Goal: Task Accomplishment & Management: Manage account settings

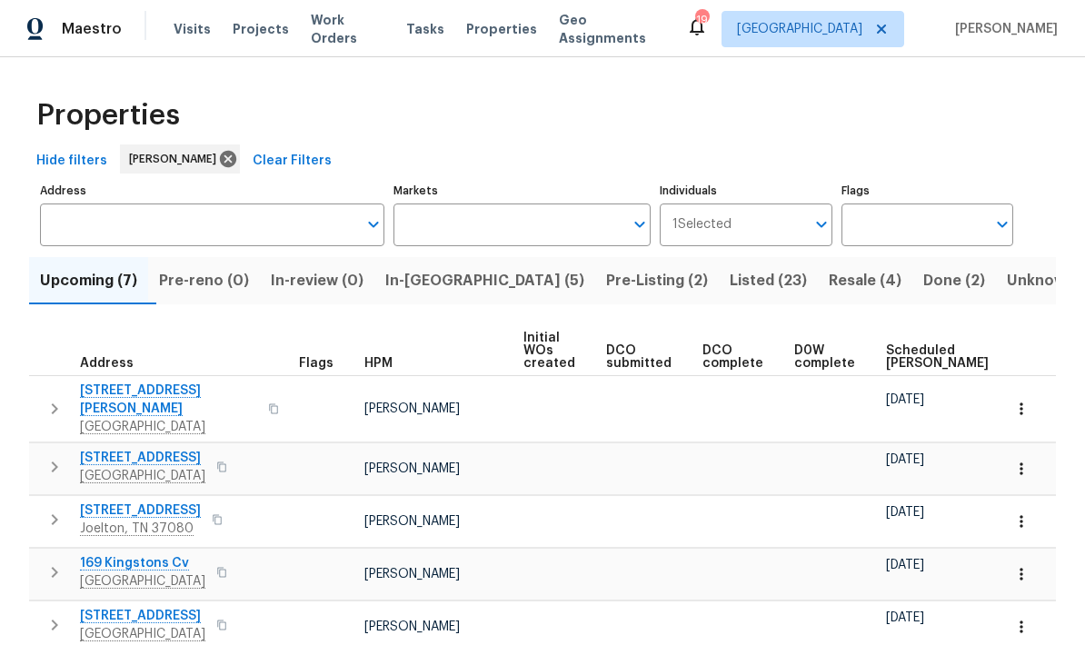
click at [463, 282] on span "In-[GEOGRAPHIC_DATA] (5)" at bounding box center [484, 280] width 199 height 25
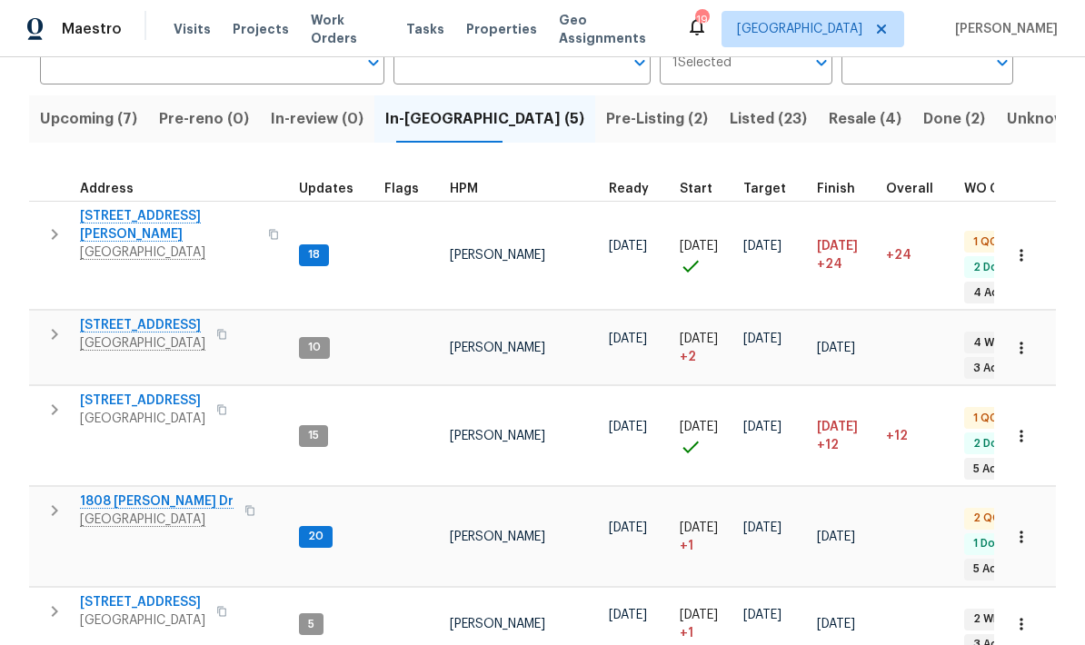
scroll to position [161, 0]
click at [153, 213] on span "2390 Senseney Dr" at bounding box center [168, 226] width 177 height 36
click at [159, 244] on span "Clarksville, TN 37042" at bounding box center [168, 253] width 177 height 18
click at [134, 317] on span "[STREET_ADDRESS]" at bounding box center [142, 326] width 125 height 18
click at [140, 317] on span "[STREET_ADDRESS]" at bounding box center [142, 326] width 125 height 18
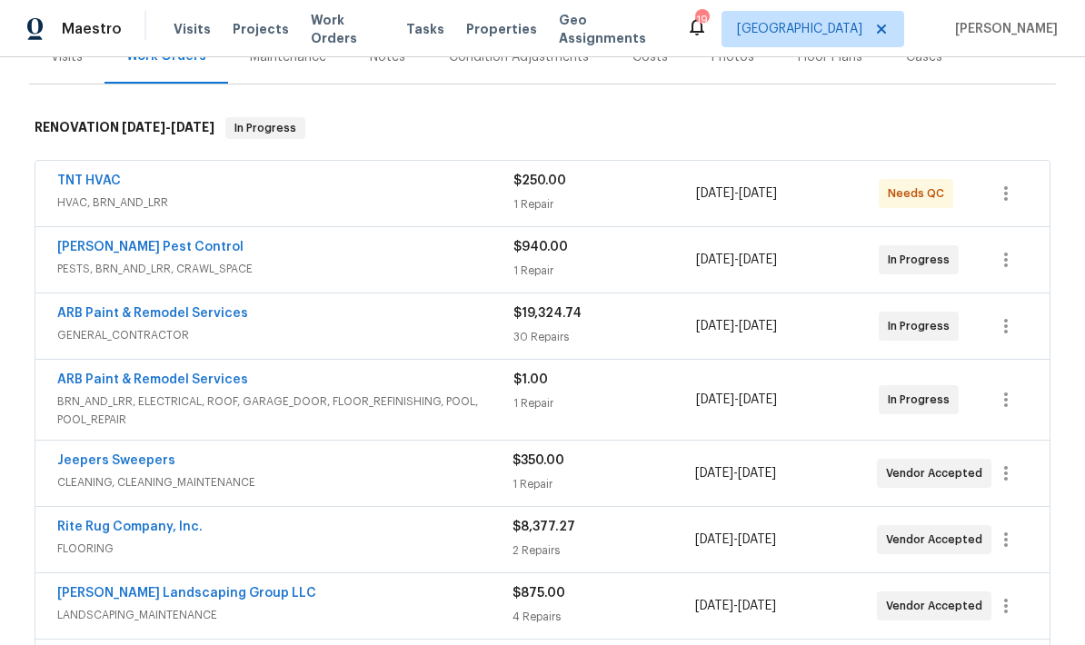
scroll to position [202, 0]
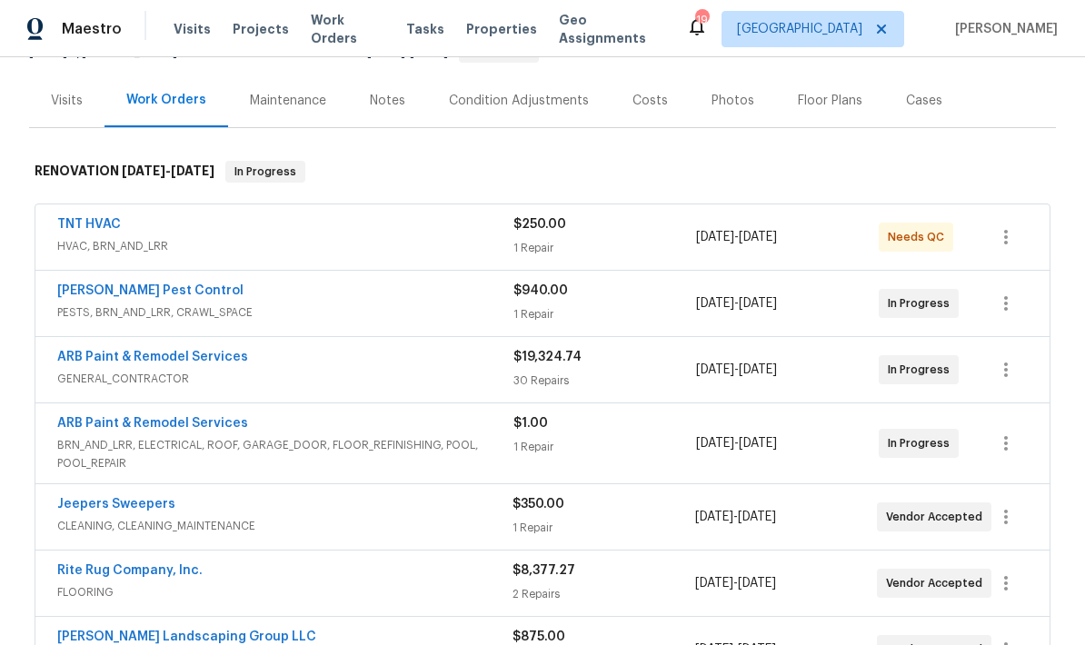
click at [392, 98] on div "Notes" at bounding box center [387, 101] width 35 height 18
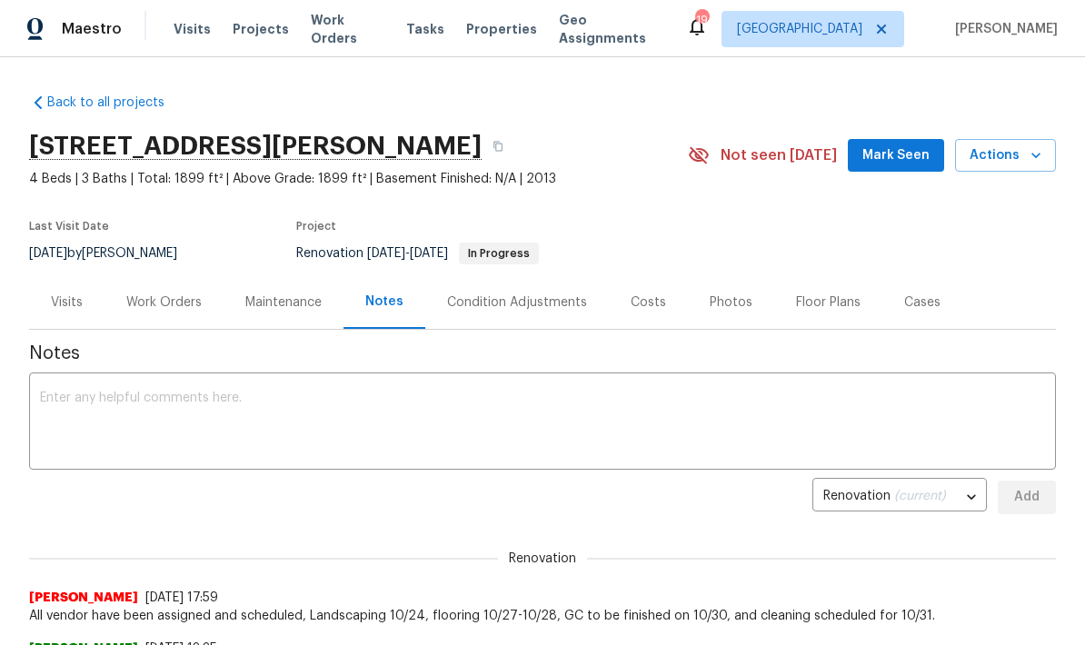
click at [650, 432] on textarea at bounding box center [542, 424] width 1005 height 64
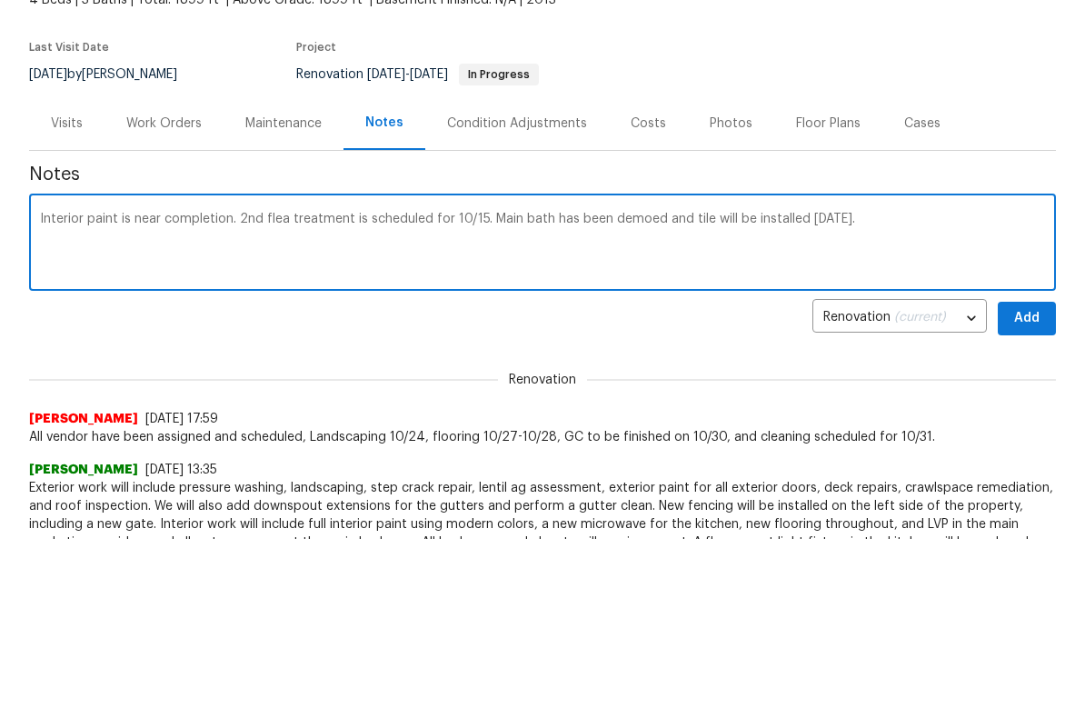
click at [971, 123] on section "2390 Senseney Dr, Clarksville, TN 37042 4 Beds | 3 Baths | Total: 1899 ft² | Ab…" at bounding box center [542, 199] width 1027 height 153
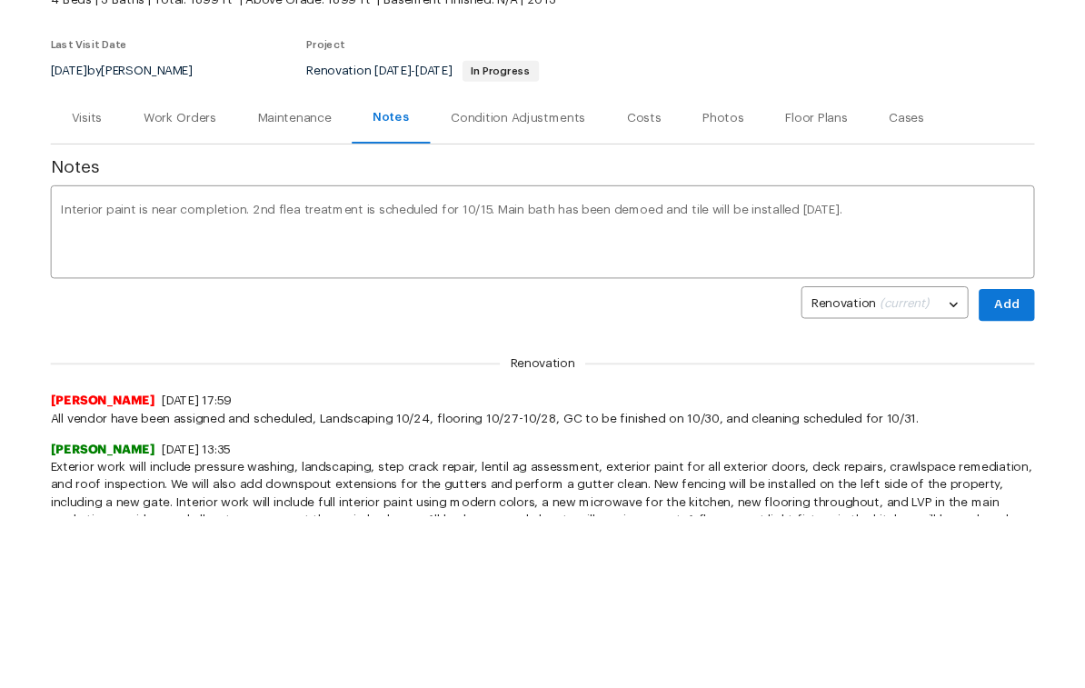
scroll to position [179, 0]
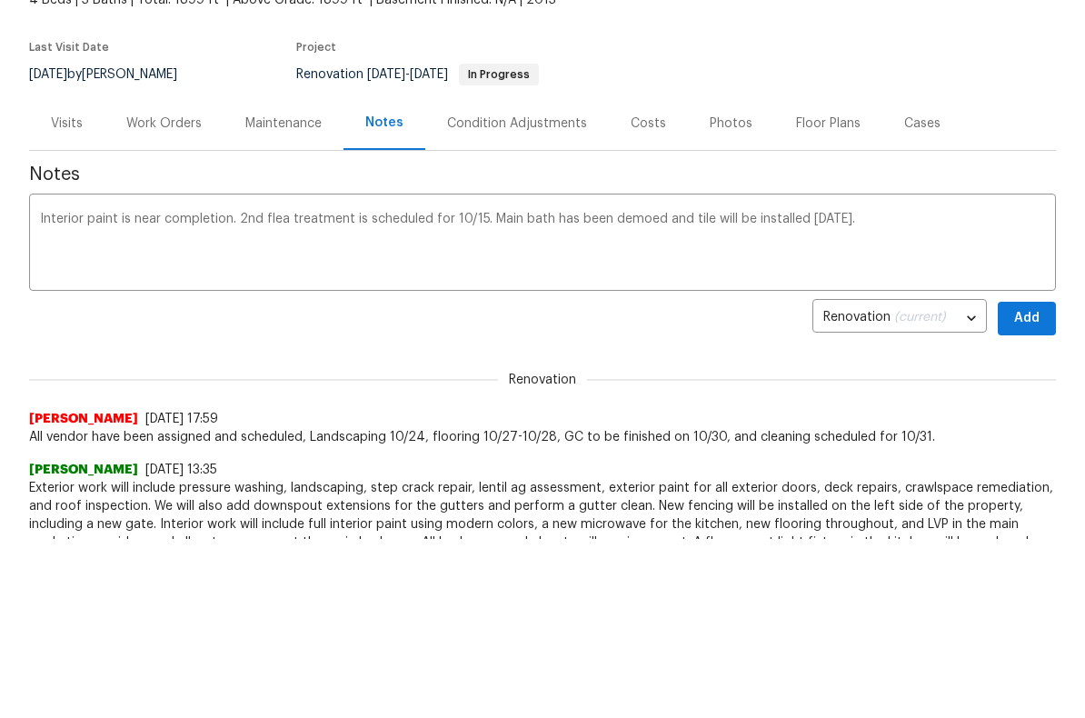
click at [955, 93] on section "2390 Senseney Dr, Clarksville, TN 37042 4 Beds | 3 Baths | Total: 1899 ft² | Ab…" at bounding box center [542, 20] width 1027 height 153
click at [812, 72] on section "2390 Senseney Dr, Clarksville, TN 37042 4 Beds | 3 Baths | Total: 1899 ft² | Ab…" at bounding box center [542, 20] width 1027 height 153
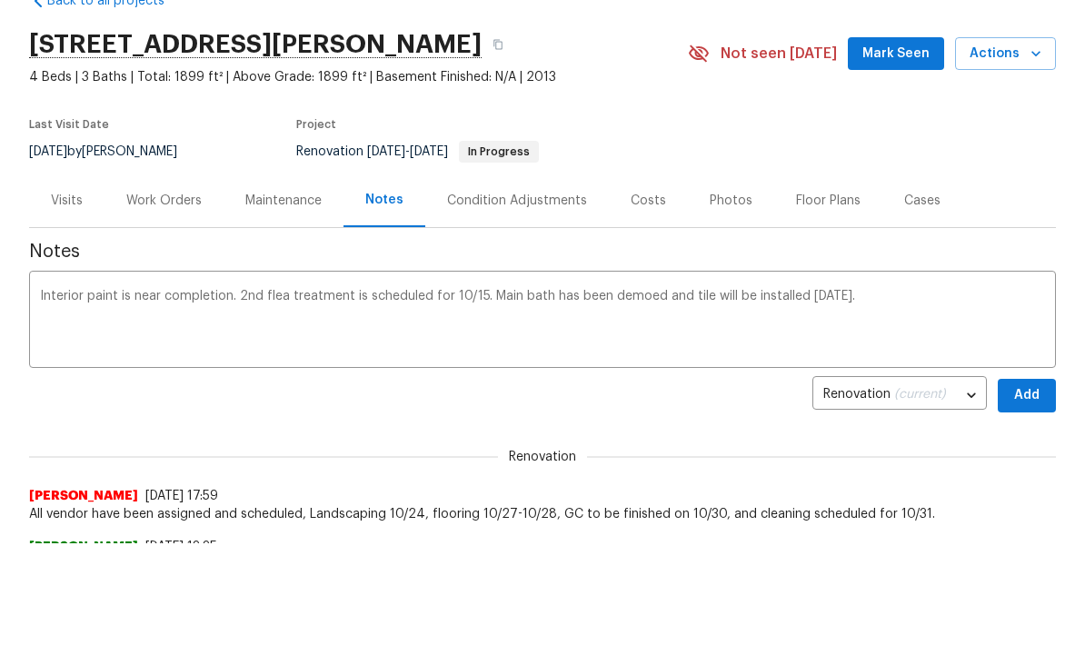
scroll to position [102, 0]
click at [918, 311] on textarea "Interior paint is near completion. 2nd flea treatment is scheduled for 10/15. M…" at bounding box center [542, 322] width 1005 height 64
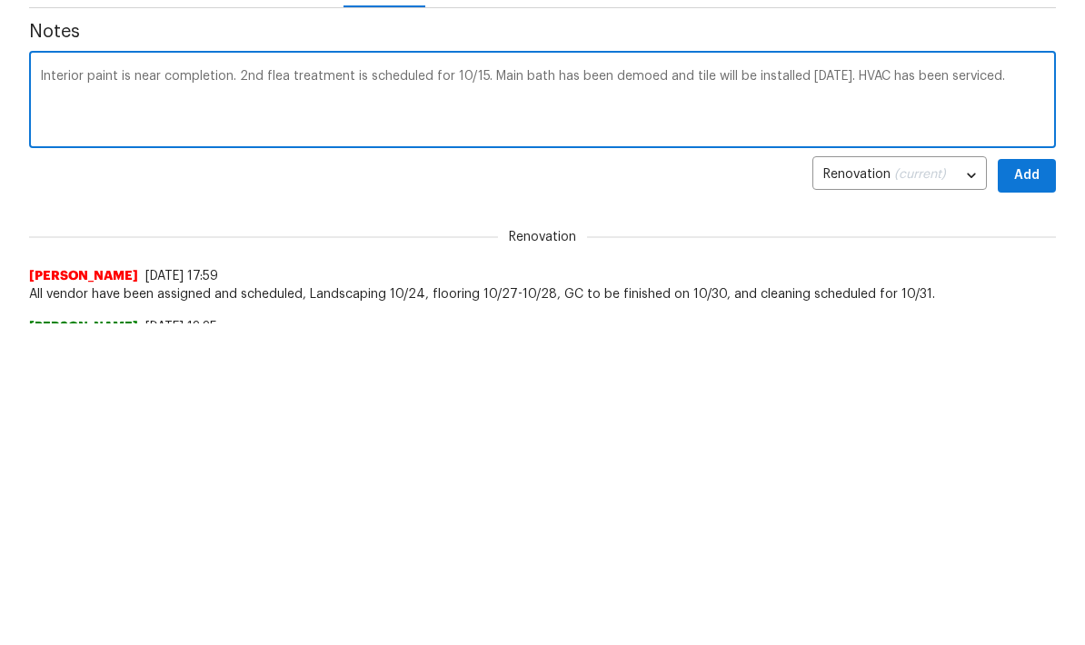
scroll to position [322, 0]
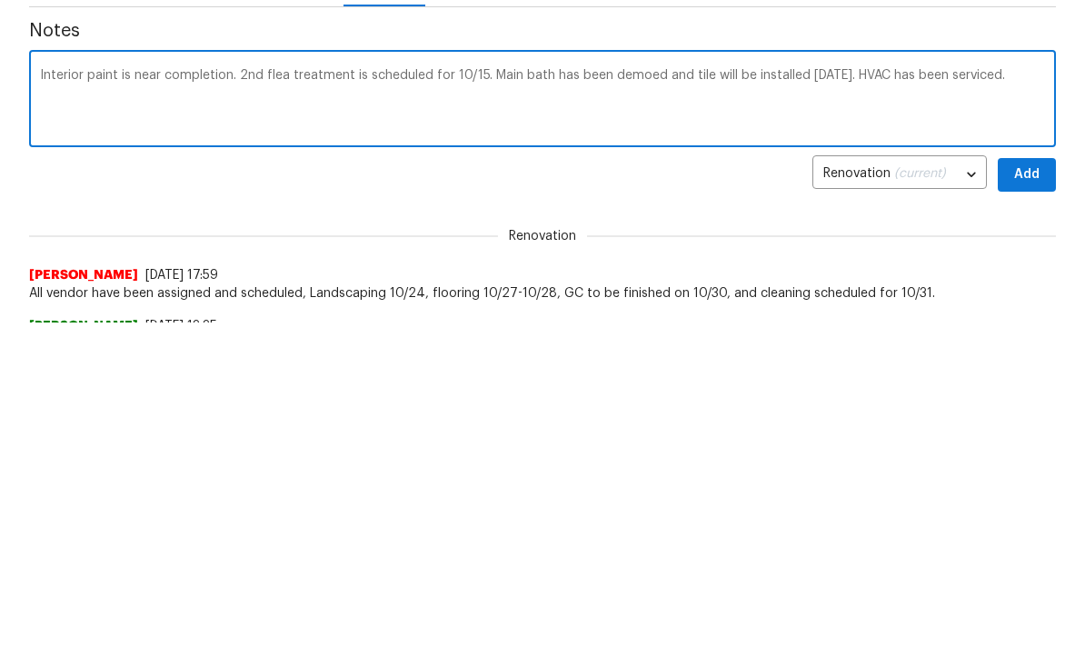
click at [1022, 75] on textarea "Interior paint is near completion. 2nd flea treatment is scheduled for 10/15. M…" at bounding box center [542, 102] width 1005 height 64
click at [859, 111] on textarea "Interior paint is near completion. 2nd flea treatment is scheduled for 10/15. M…" at bounding box center [542, 102] width 1005 height 64
click at [811, 95] on textarea "Interior paint is near completion. 2nd flea treatment is scheduled for 10/15. M…" at bounding box center [542, 102] width 1005 height 64
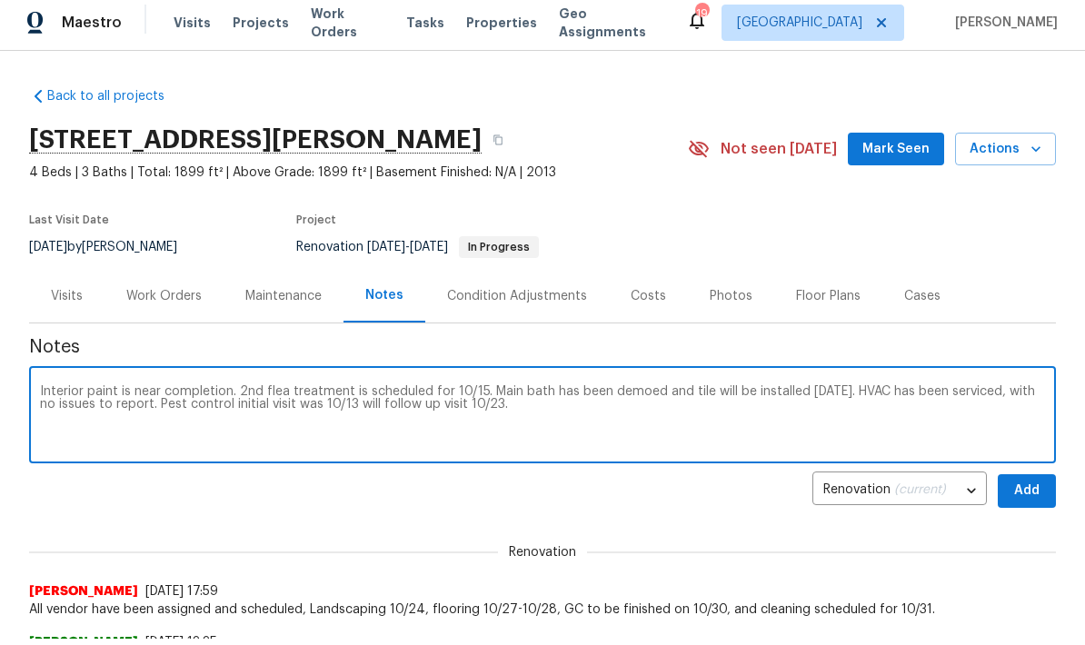
scroll to position [0, 0]
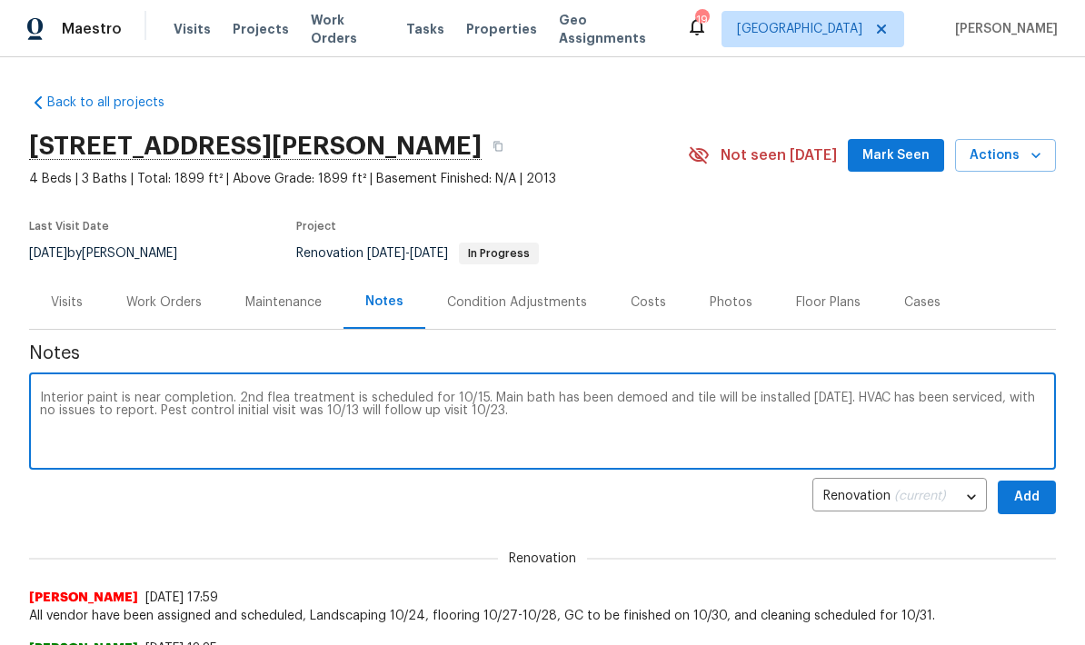
type textarea "Interior paint is near completion. 2nd flea treatment is scheduled for 10/15. M…"
click at [1030, 502] on span "Add" at bounding box center [1026, 497] width 29 height 23
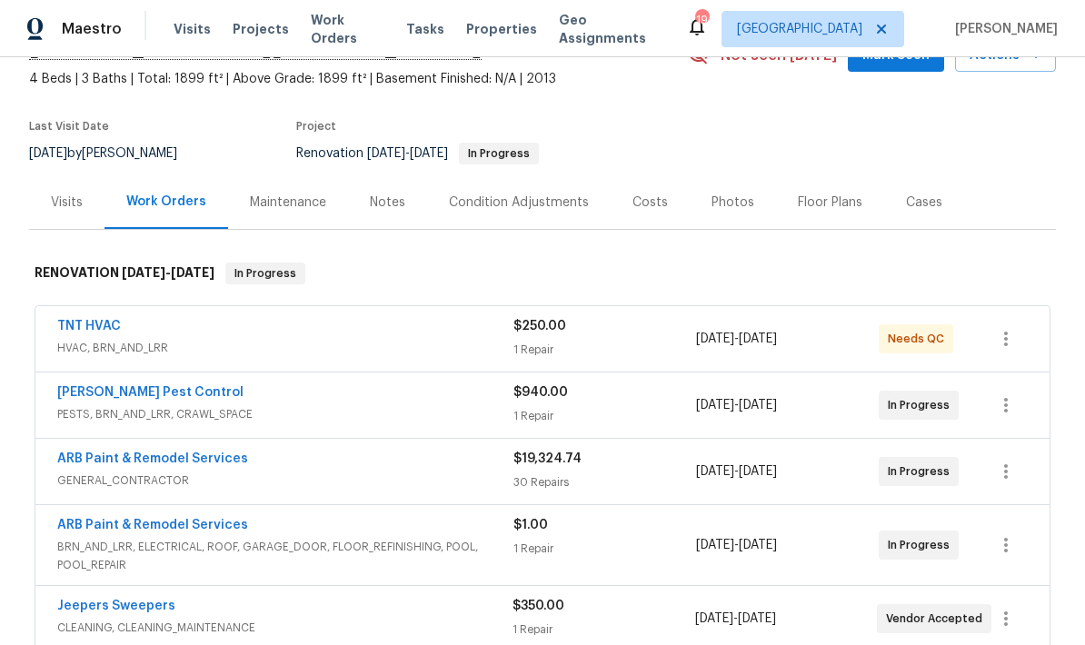
scroll to position [149, 0]
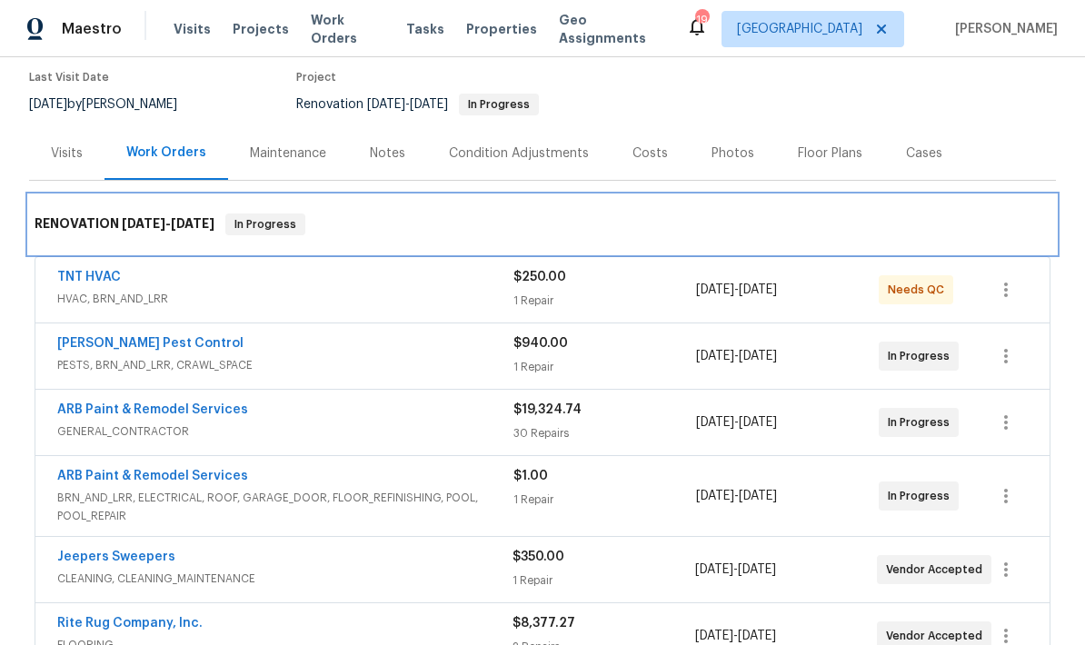
click at [92, 251] on div "RENOVATION 10/6/25 - 10/31/25 In Progress" at bounding box center [542, 224] width 1027 height 58
click at [85, 253] on div "RENOVATION 10/6/25 - 10/31/25 In Progress" at bounding box center [542, 224] width 1027 height 58
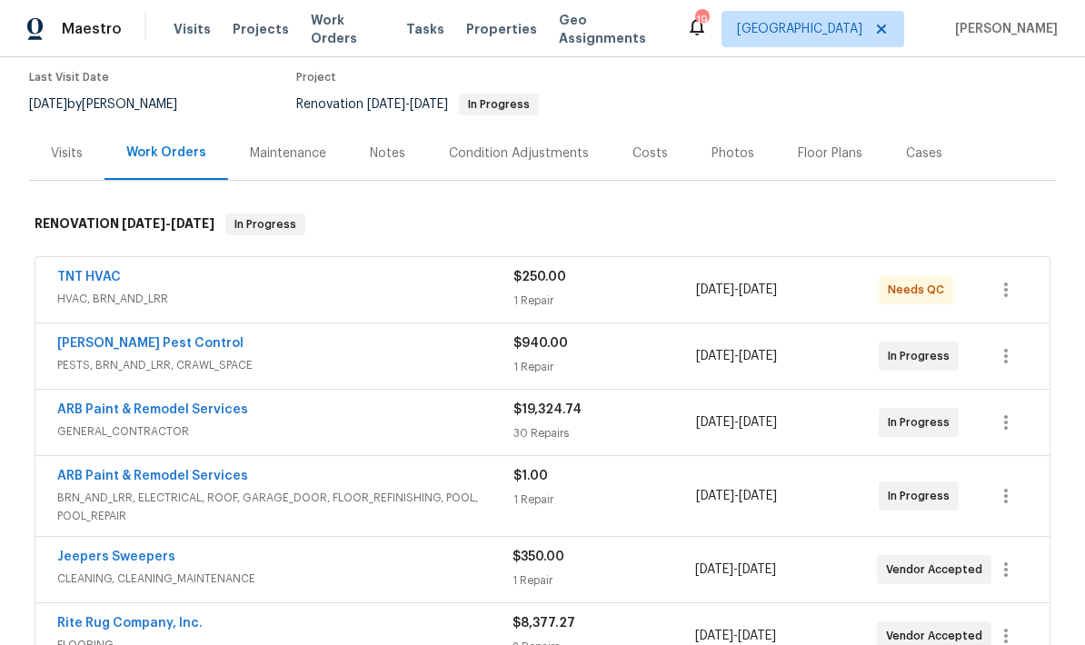
click at [99, 276] on link "TNT HVAC" at bounding box center [89, 277] width 64 height 13
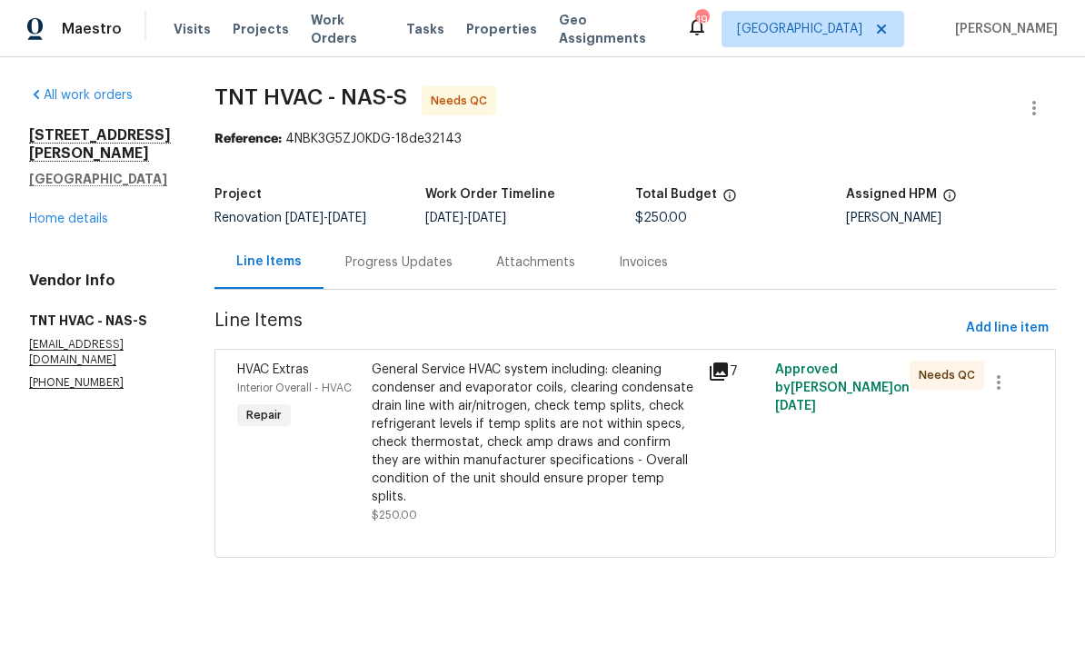
click at [355, 264] on div "Progress Updates" at bounding box center [398, 263] width 107 height 18
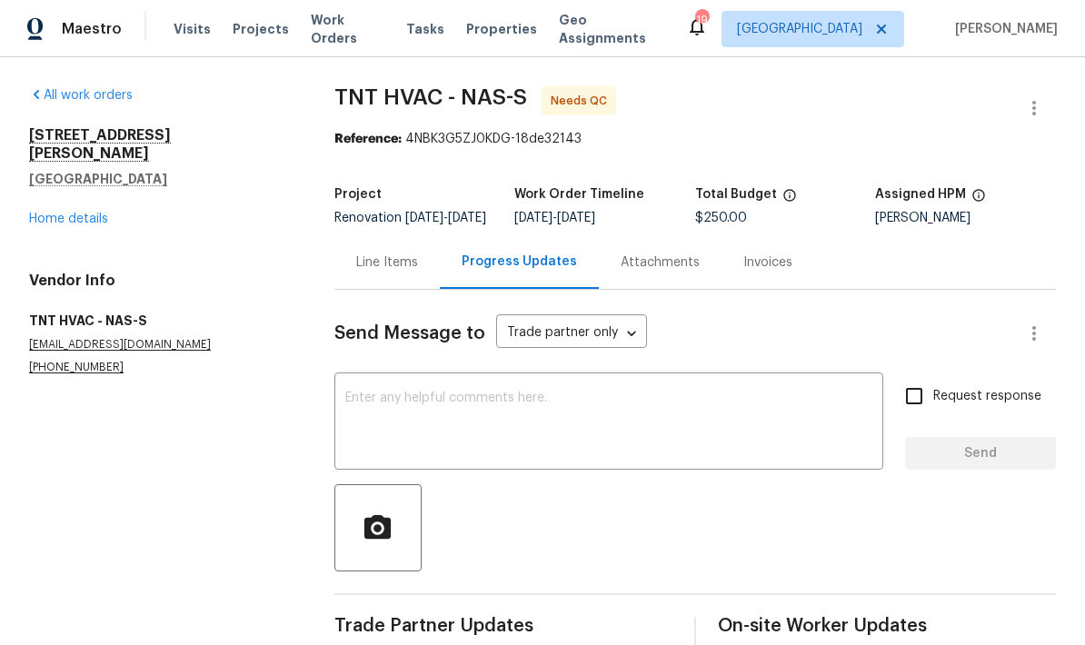
click at [59, 213] on link "Home details" at bounding box center [68, 219] width 79 height 13
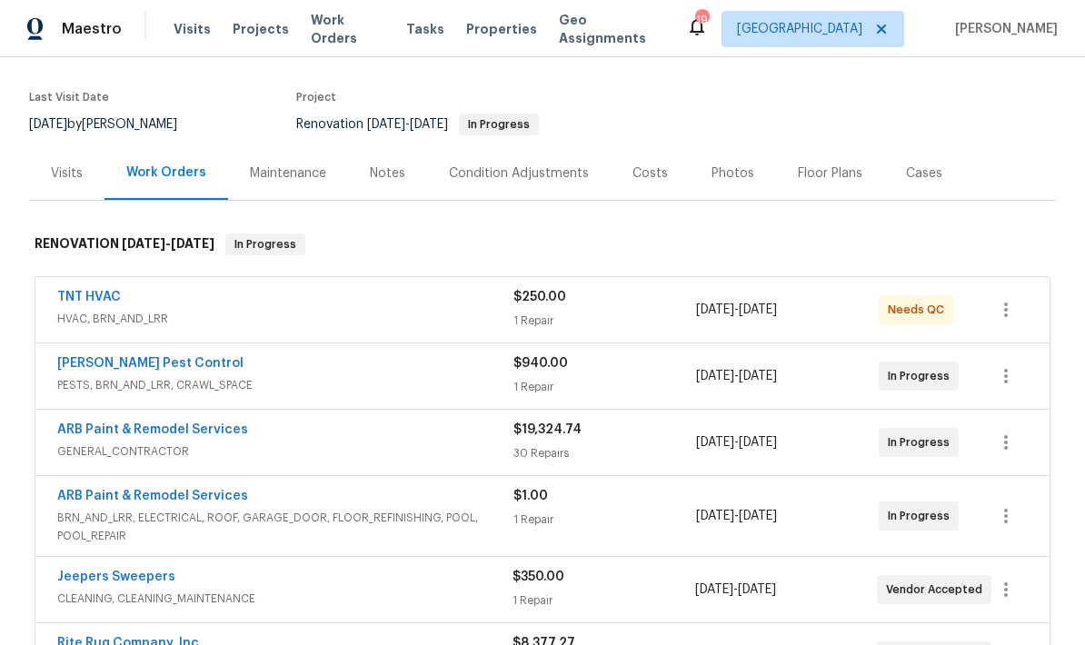
scroll to position [153, 0]
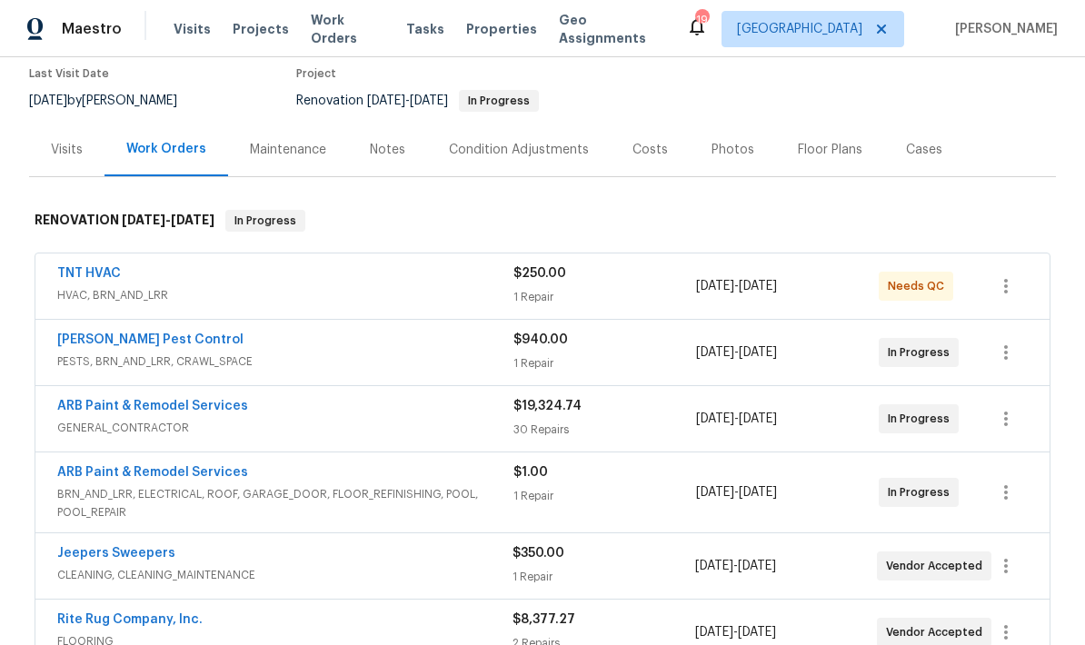
click at [108, 335] on link "Robards Pest Control" at bounding box center [150, 339] width 186 height 13
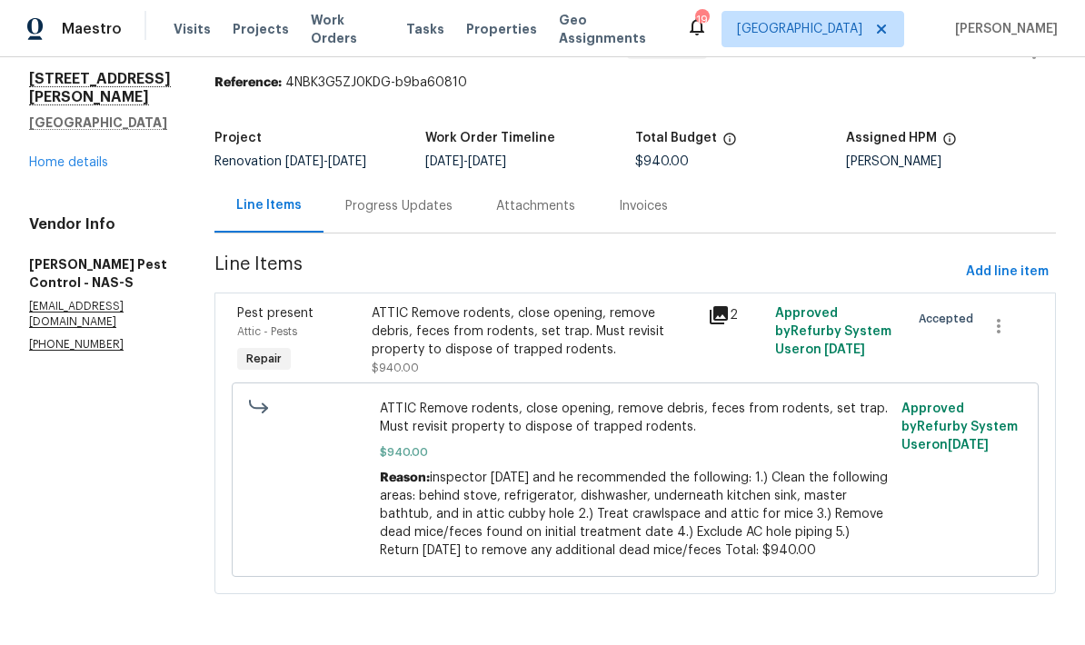
click at [412, 218] on div "Progress Updates" at bounding box center [399, 206] width 151 height 54
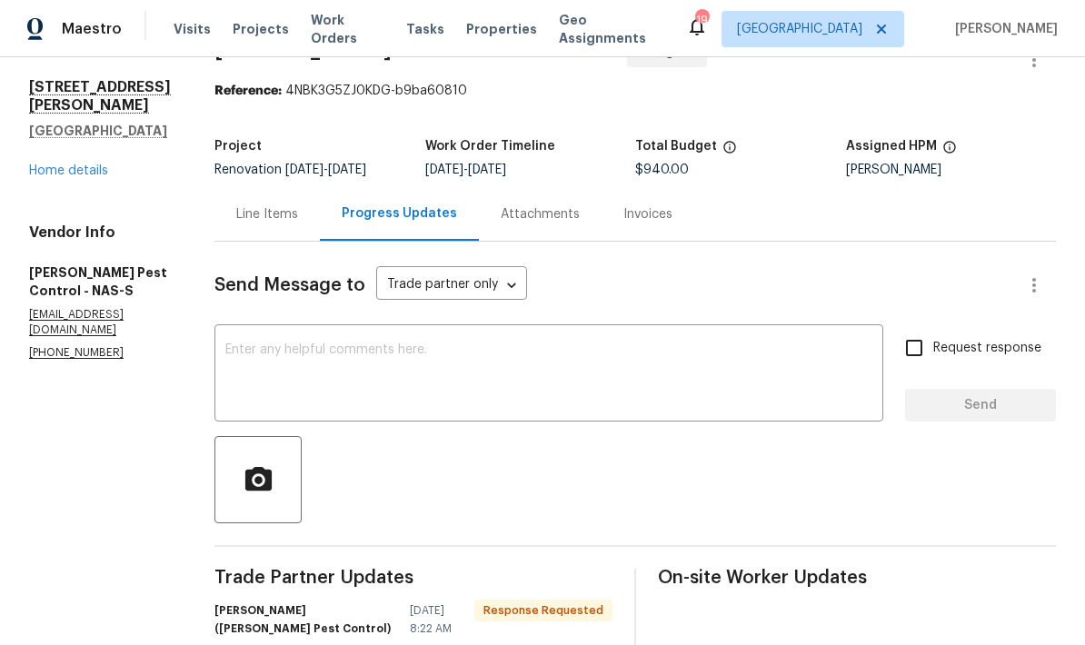
scroll to position [45, 0]
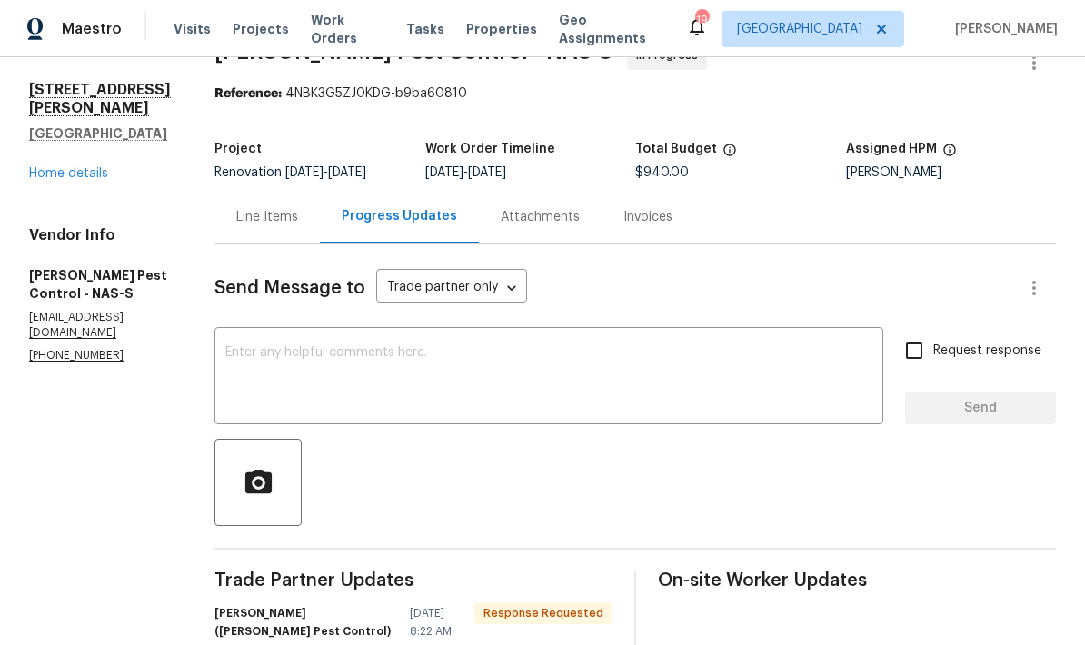
click at [63, 167] on link "Home details" at bounding box center [68, 173] width 79 height 13
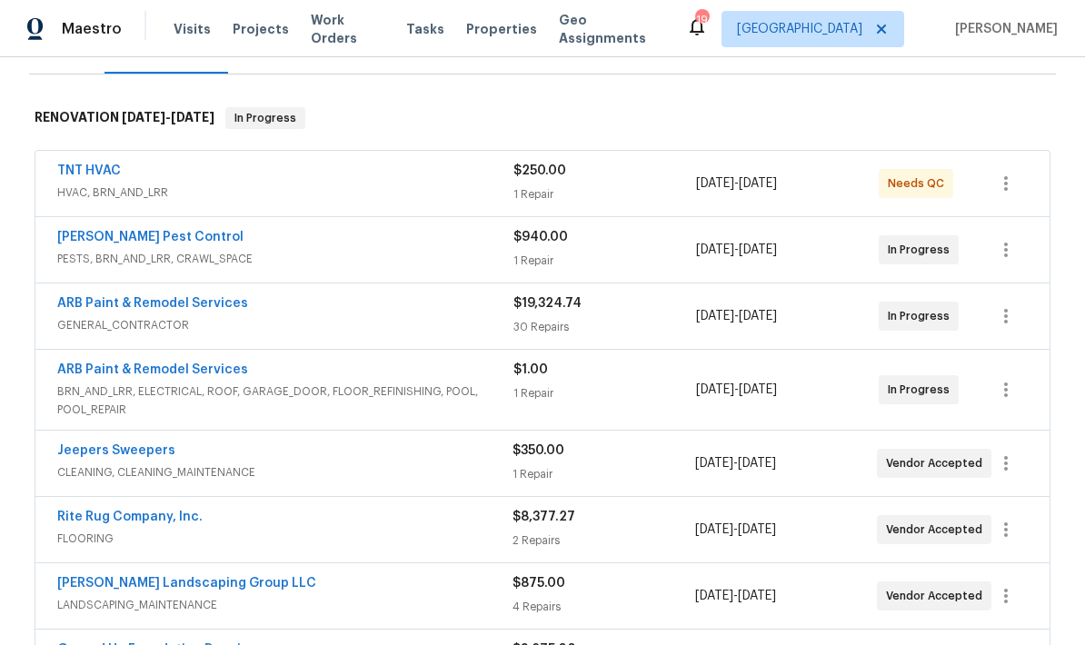
scroll to position [256, 0]
click at [103, 282] on div "ARB Paint & Remodel Services GENERAL_CONTRACTOR $19,324.74 30 Repairs 10/8/2025…" at bounding box center [543, 315] width 1016 height 67
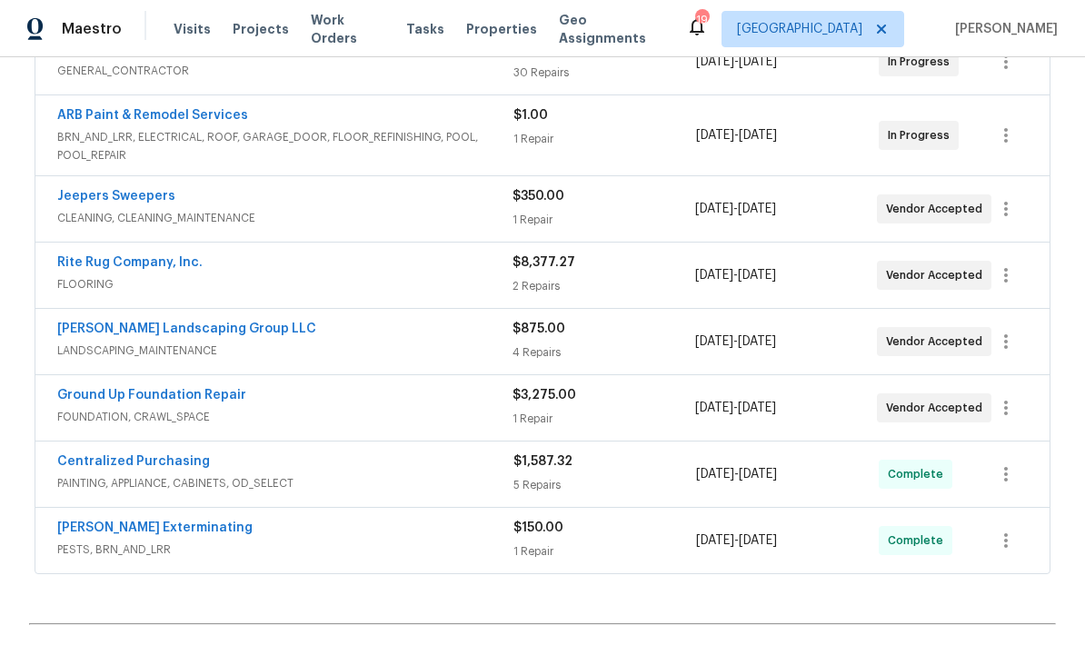
scroll to position [514, 0]
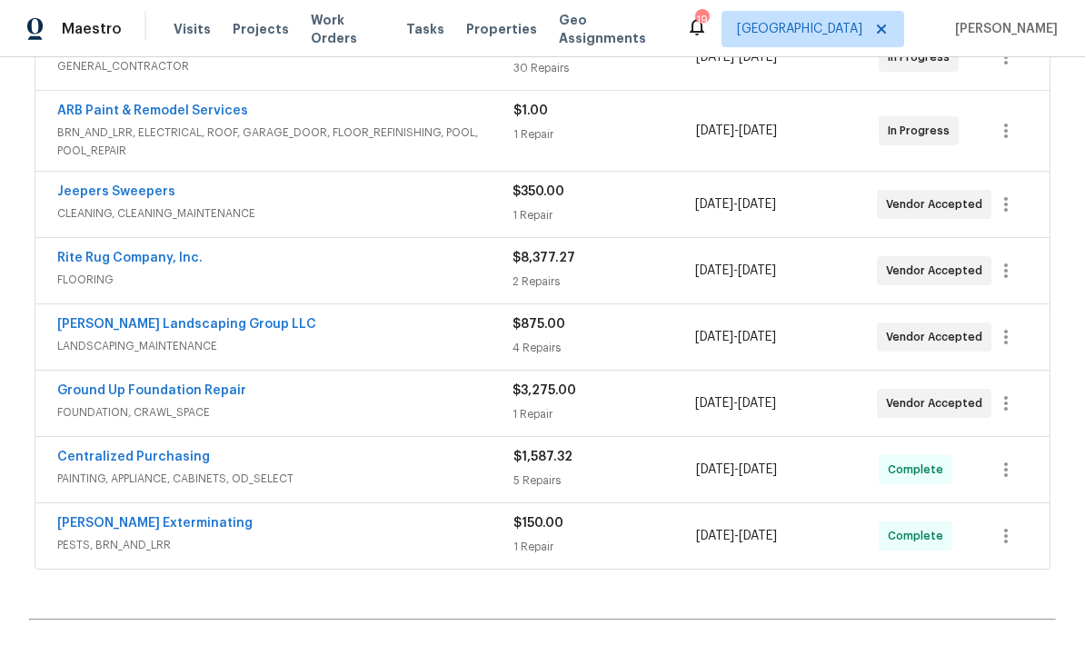
click at [102, 384] on link "Ground Up Foundation Repair" at bounding box center [151, 390] width 189 height 13
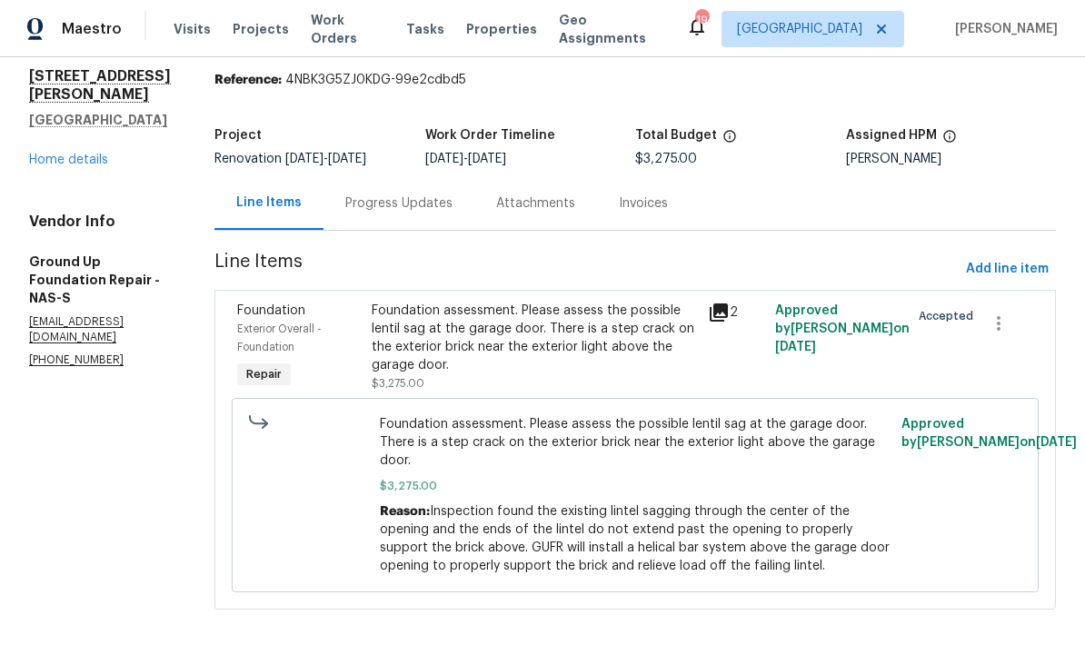
click at [355, 197] on div "Progress Updates" at bounding box center [398, 203] width 107 height 18
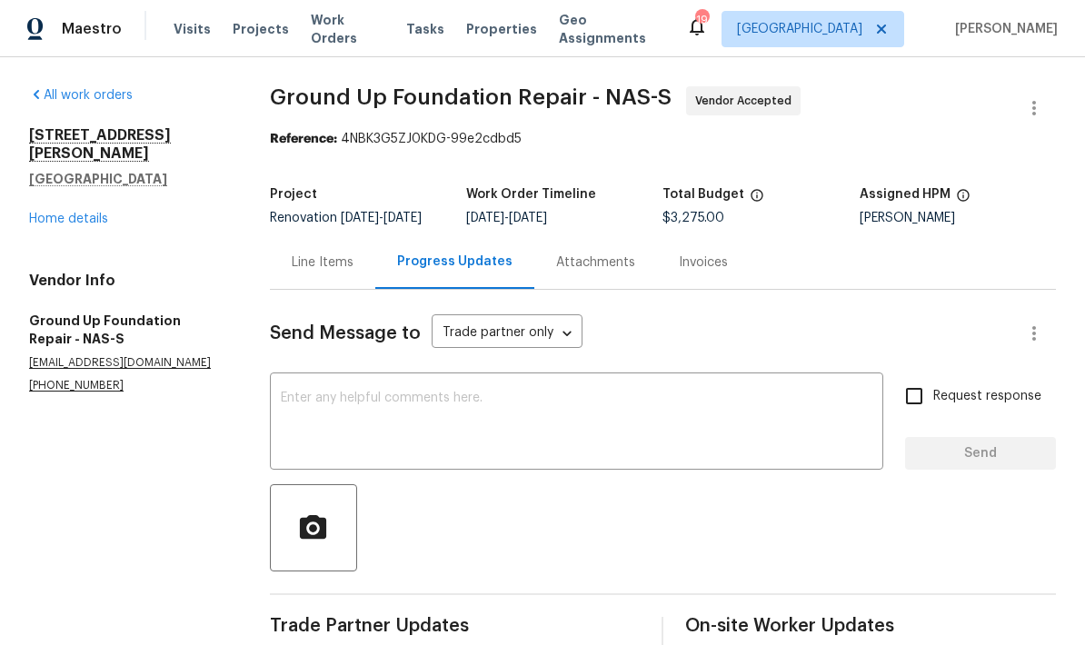
click at [74, 213] on link "Home details" at bounding box center [68, 219] width 79 height 13
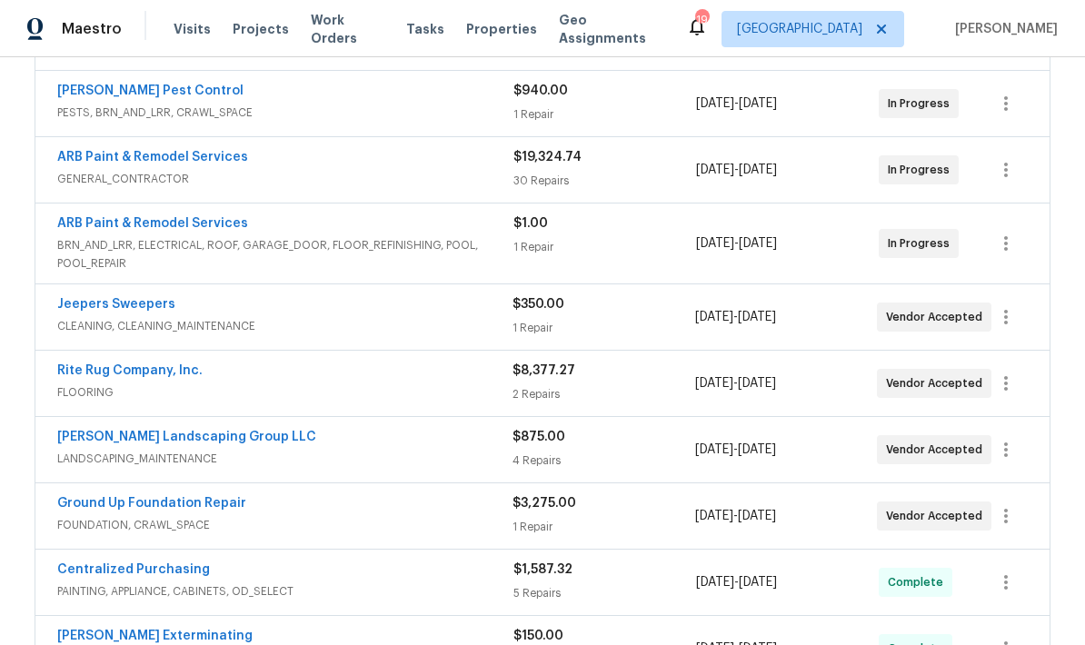
scroll to position [376, 0]
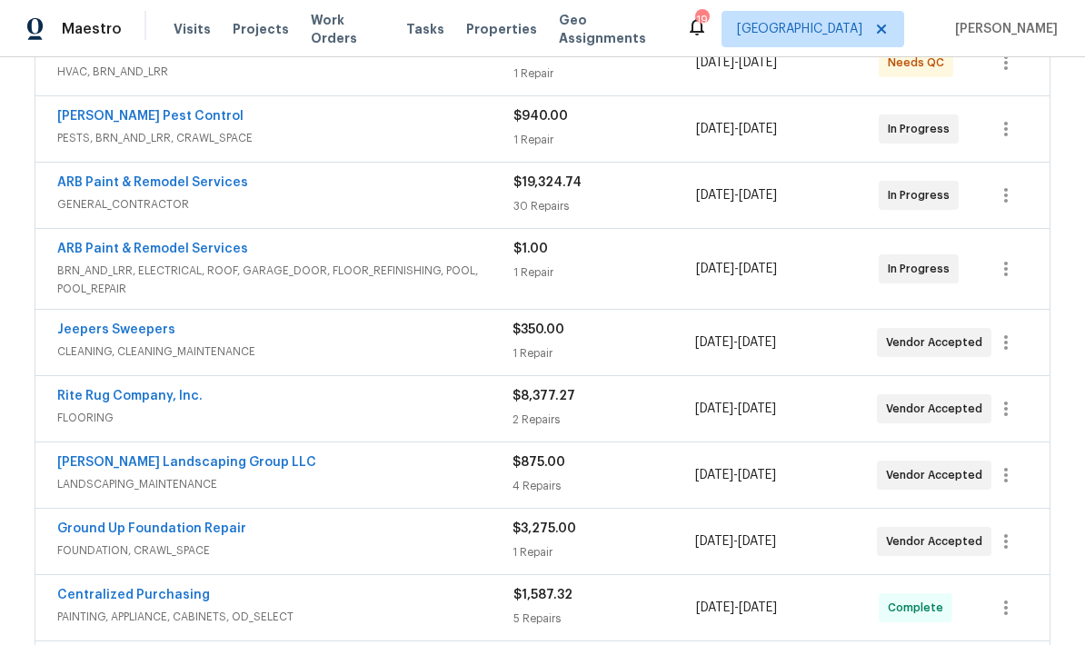
click at [102, 185] on link "ARB Paint & Remodel Services" at bounding box center [152, 182] width 191 height 13
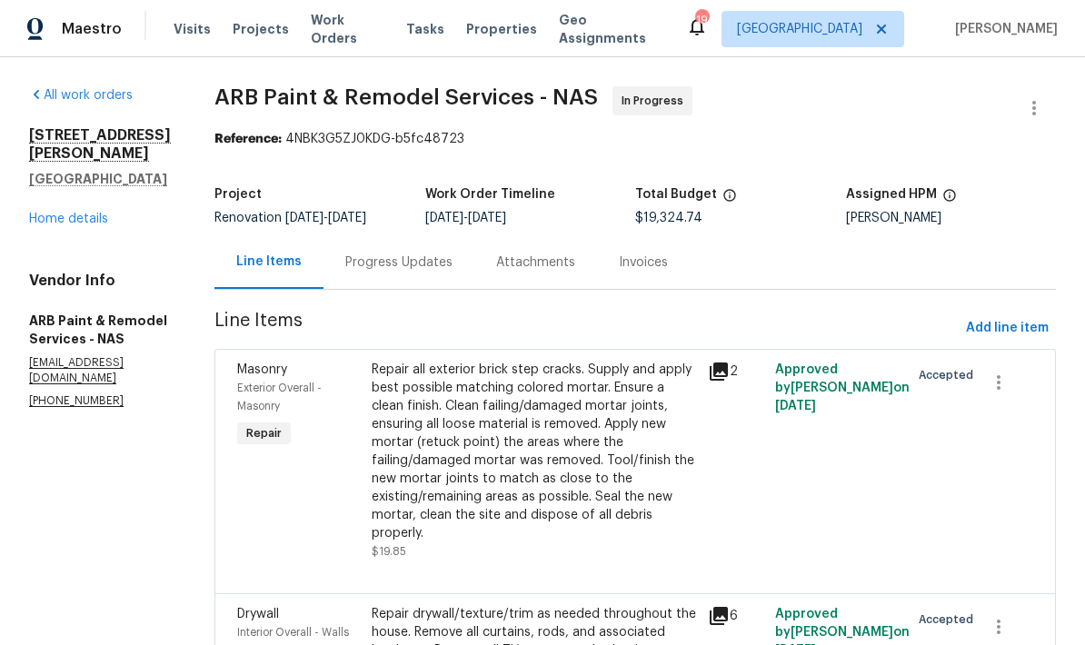
click at [543, 288] on div "Attachments" at bounding box center [535, 262] width 123 height 54
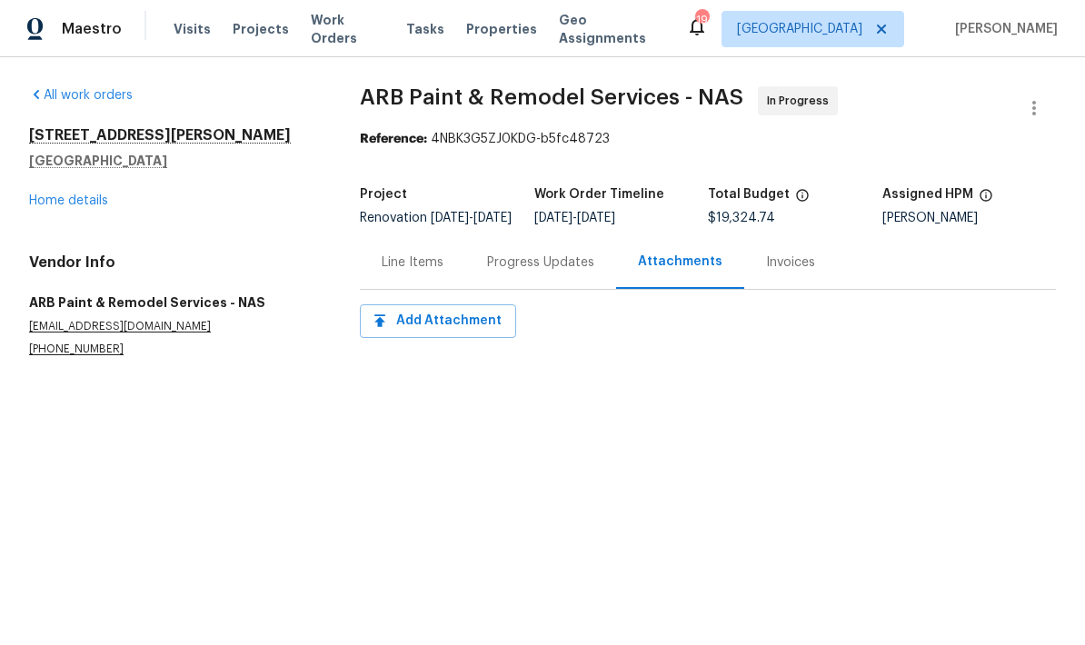
click at [487, 272] on div "Progress Updates" at bounding box center [540, 263] width 107 height 18
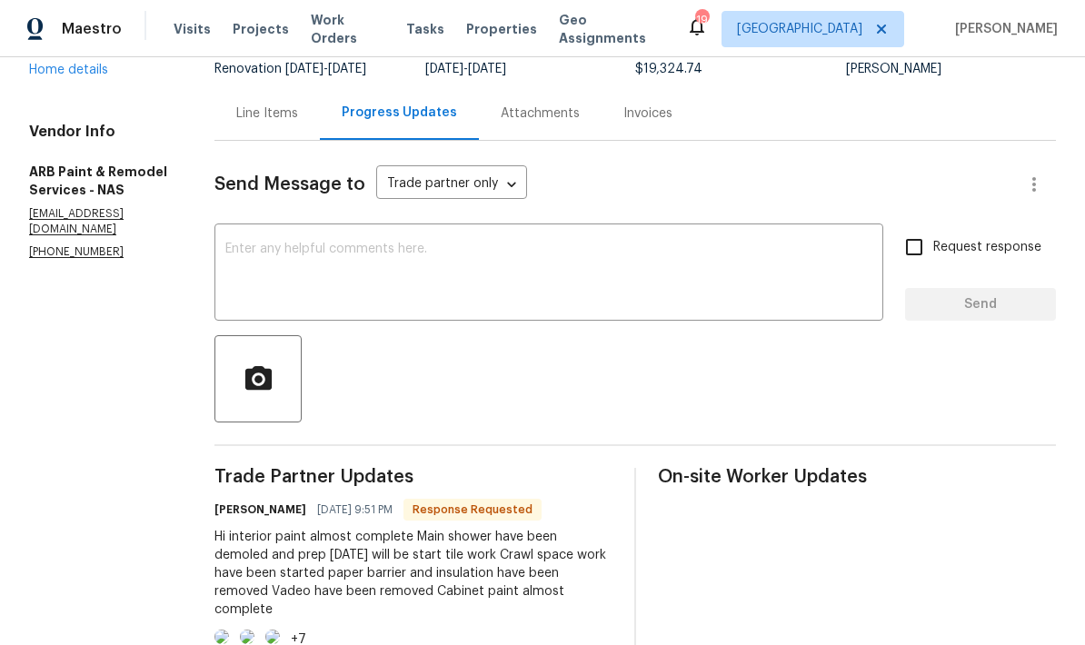
scroll to position [142, 0]
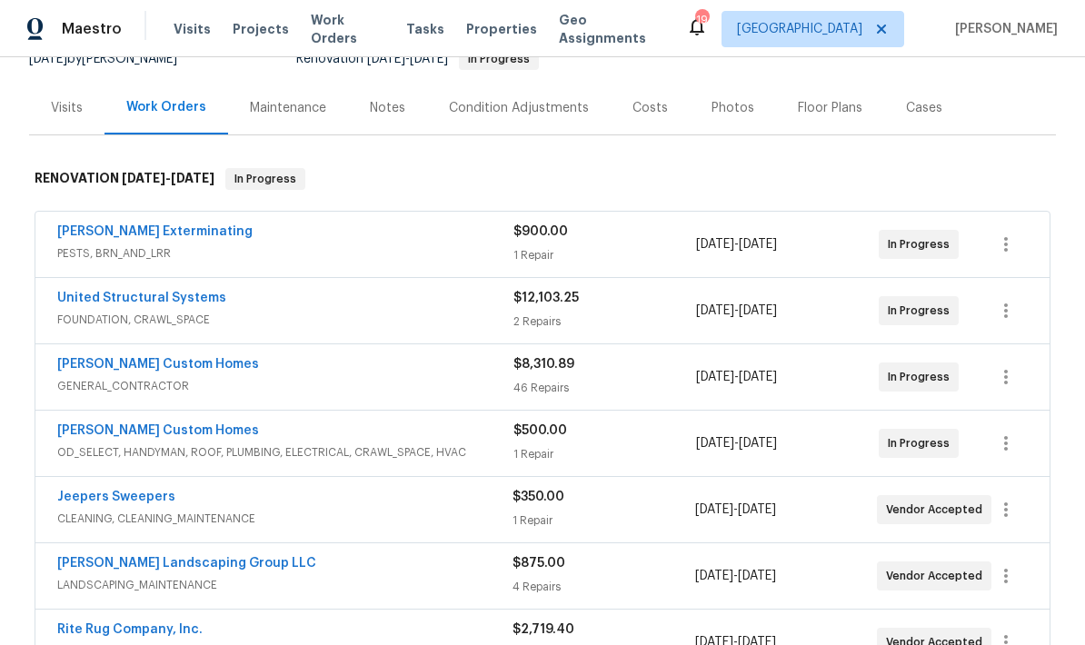
scroll to position [186, 0]
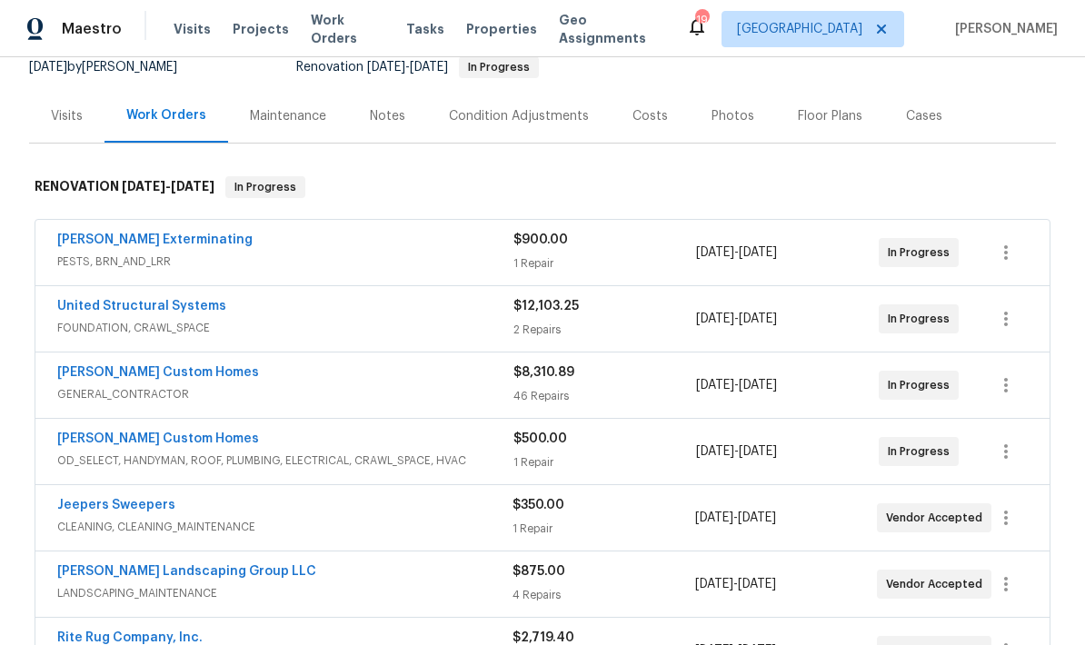
click at [388, 117] on div "Notes" at bounding box center [387, 116] width 35 height 18
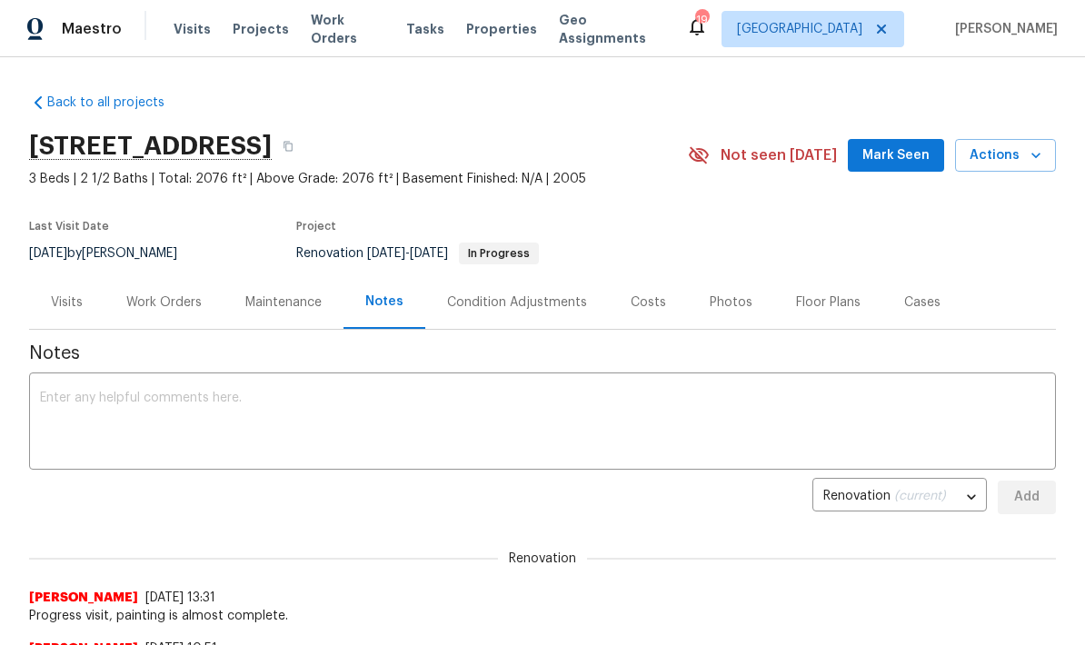
click at [742, 415] on textarea at bounding box center [542, 424] width 1005 height 64
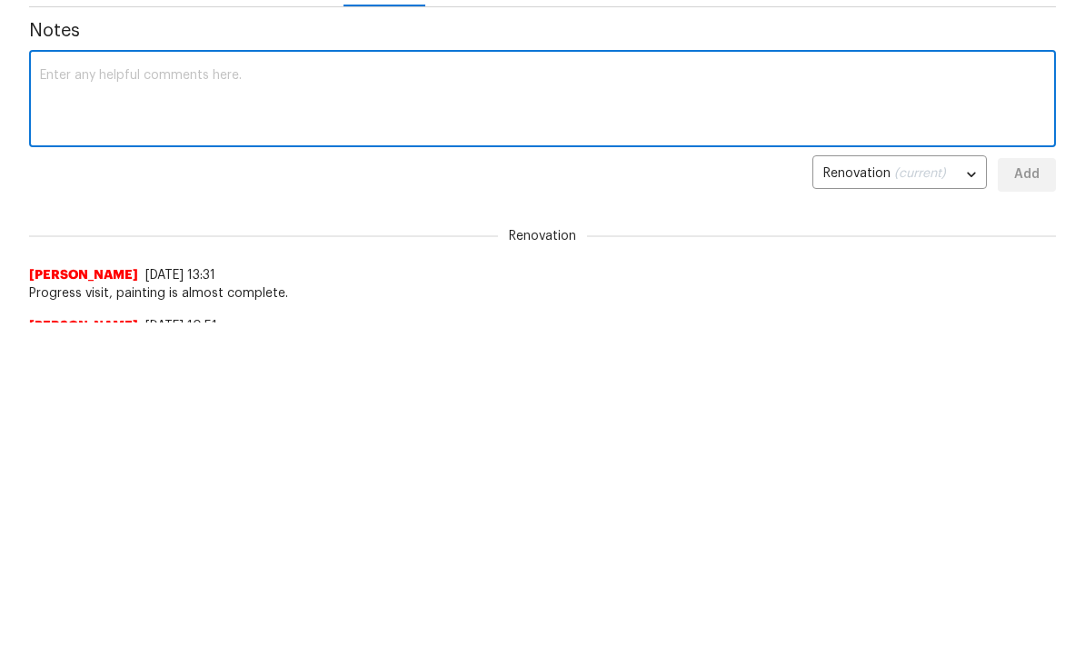
click at [245, 377] on div "x ​" at bounding box center [542, 423] width 1027 height 93
click at [92, 392] on textarea at bounding box center [542, 424] width 1005 height 64
paste textarea "Scheduled for 11/17 -"
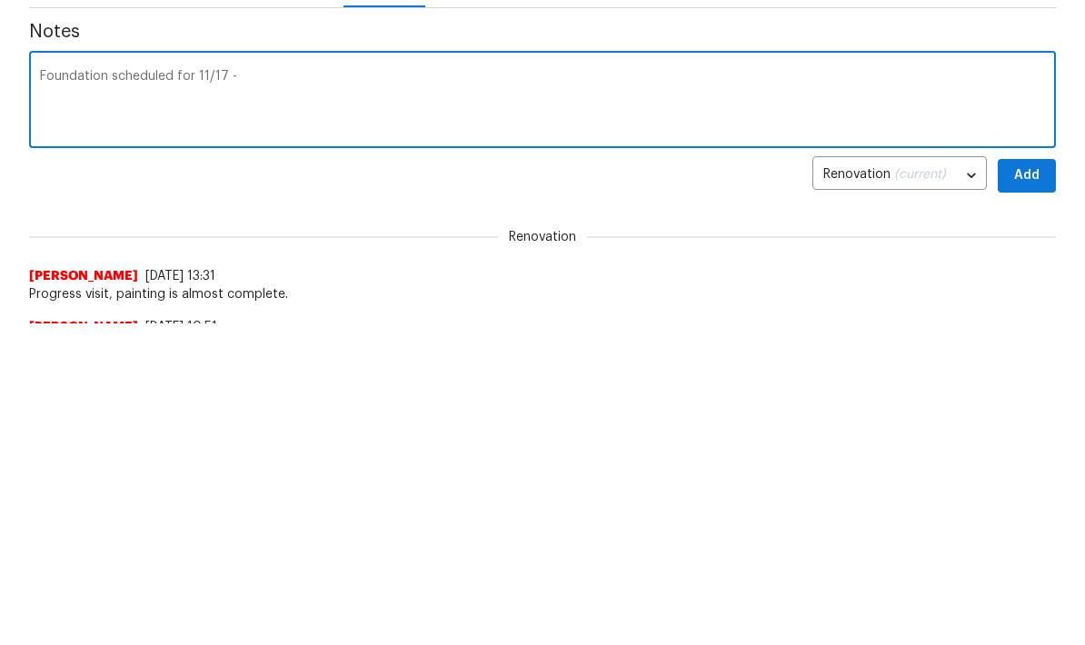
click at [667, 392] on textarea "Foundation scheduled for 11/17 -" at bounding box center [542, 424] width 1005 height 64
click at [786, 86] on textarea "Foundation scheduled for 11/17." at bounding box center [542, 102] width 1005 height 64
type textarea "Foundation scheduled for 11/17."
click at [1028, 183] on span "Add" at bounding box center [1026, 175] width 29 height 23
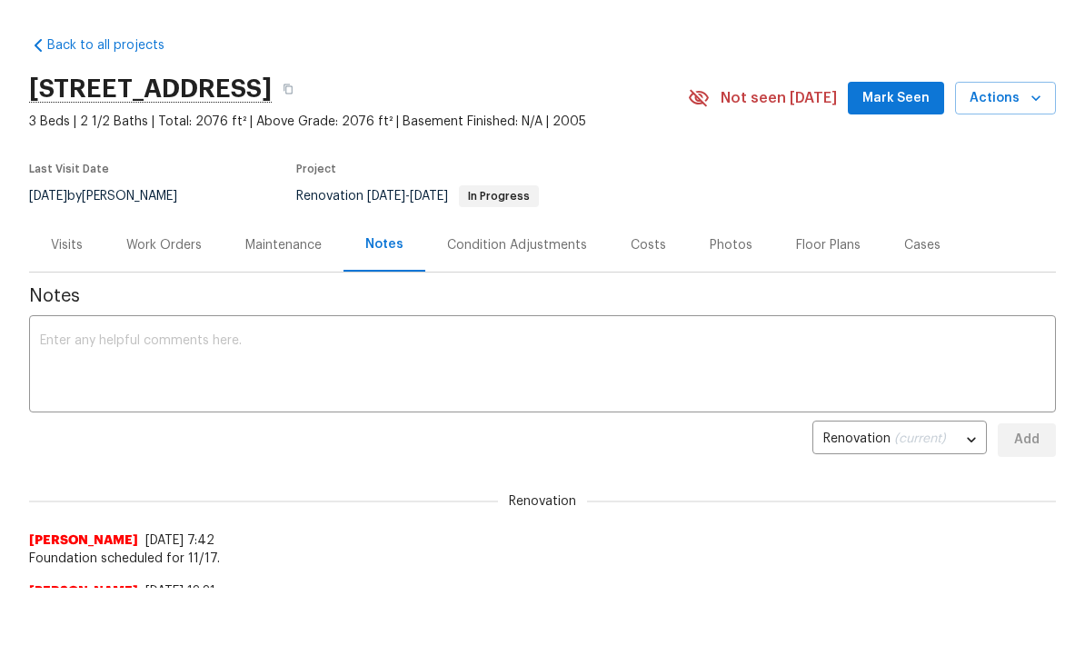
scroll to position [0, 0]
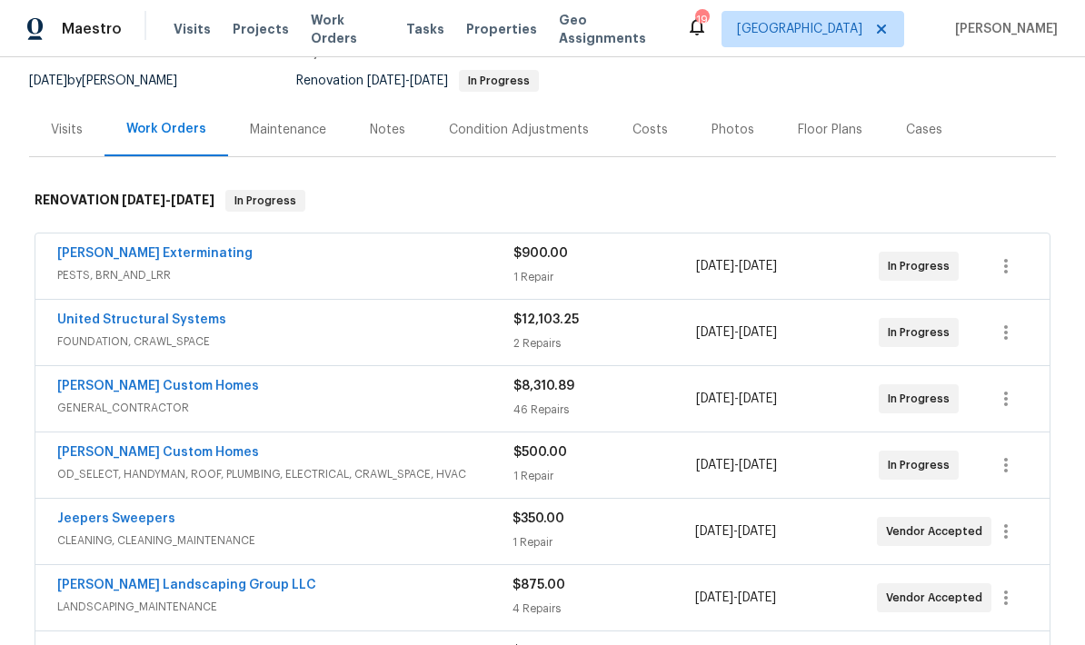
scroll to position [174, 0]
click at [102, 247] on link "[PERSON_NAME] Exterminating" at bounding box center [154, 252] width 195 height 13
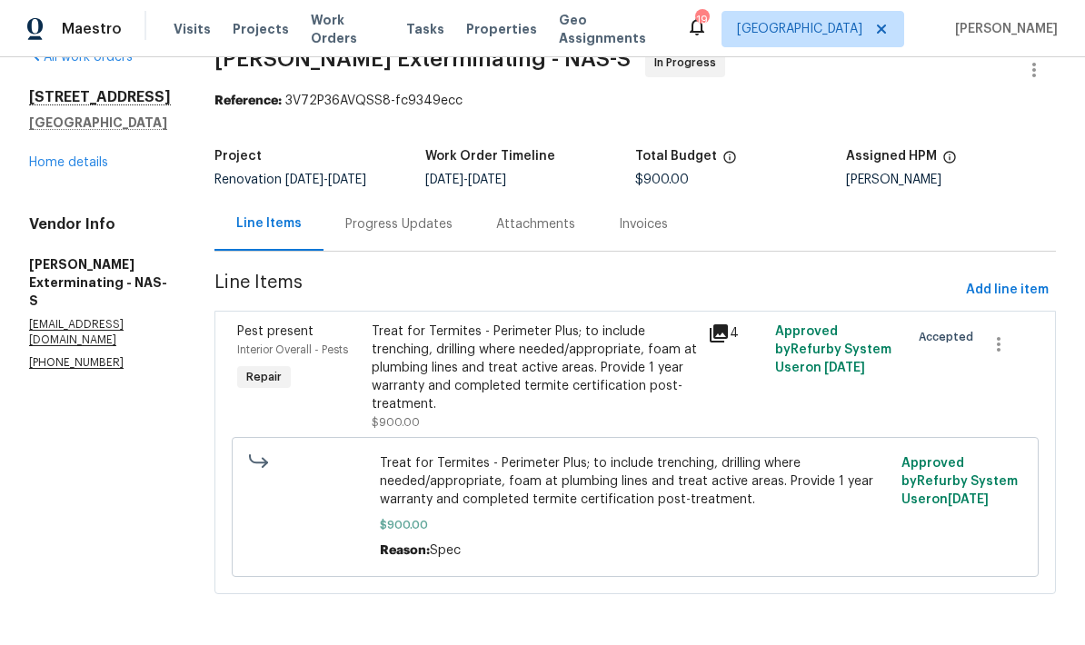
scroll to position [40, 0]
click at [401, 225] on div "Progress Updates" at bounding box center [398, 224] width 107 height 18
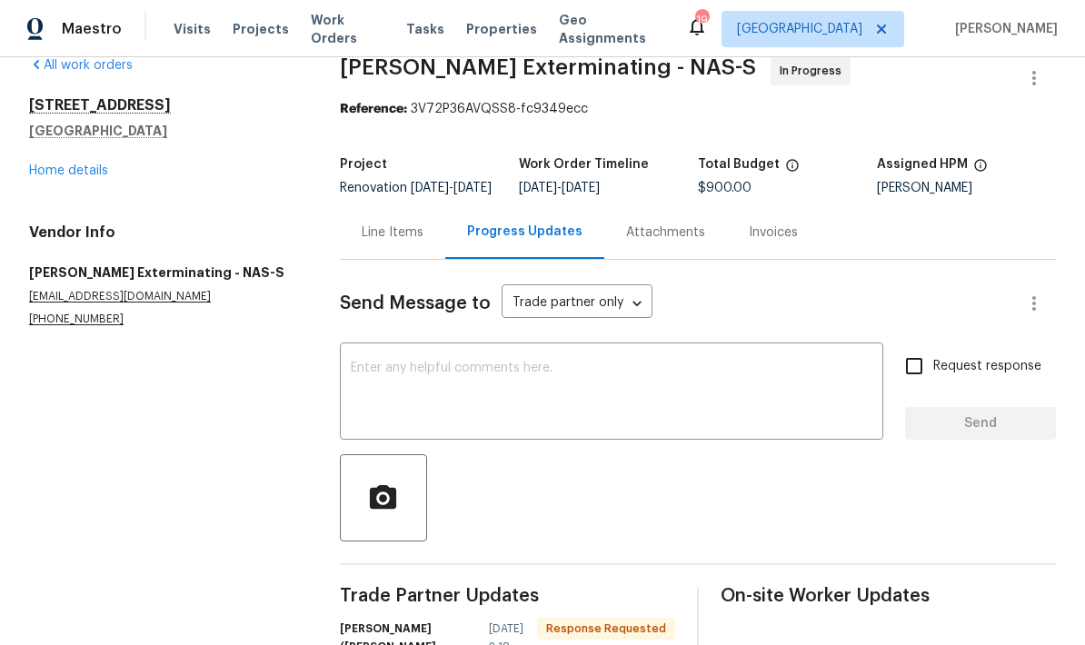
scroll to position [28, 0]
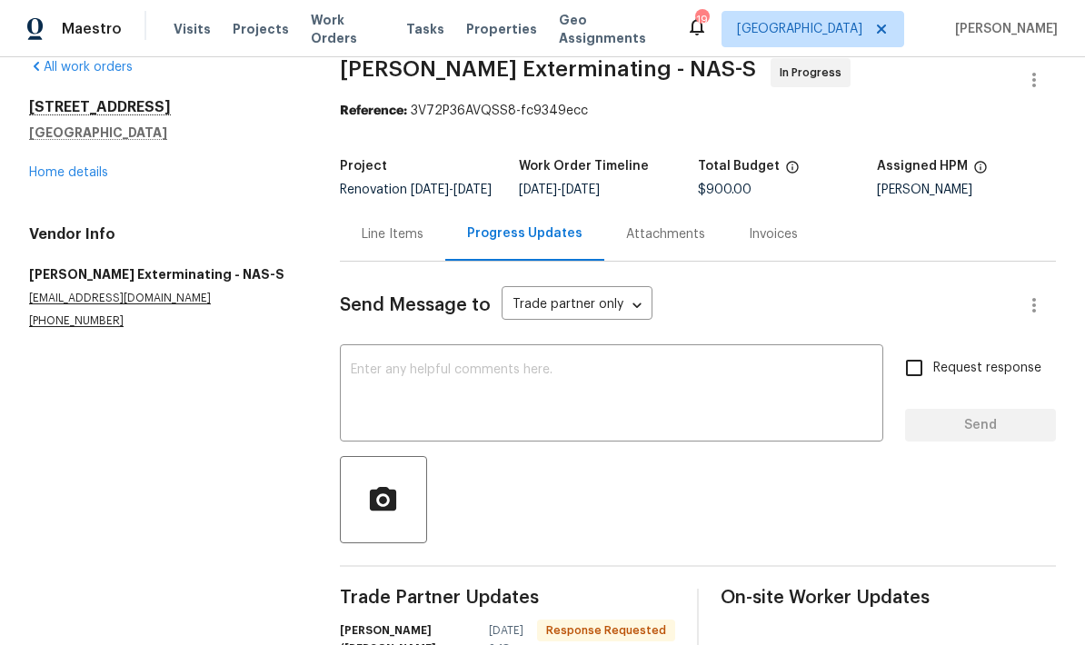
click at [401, 244] on div "Line Items" at bounding box center [393, 234] width 62 height 18
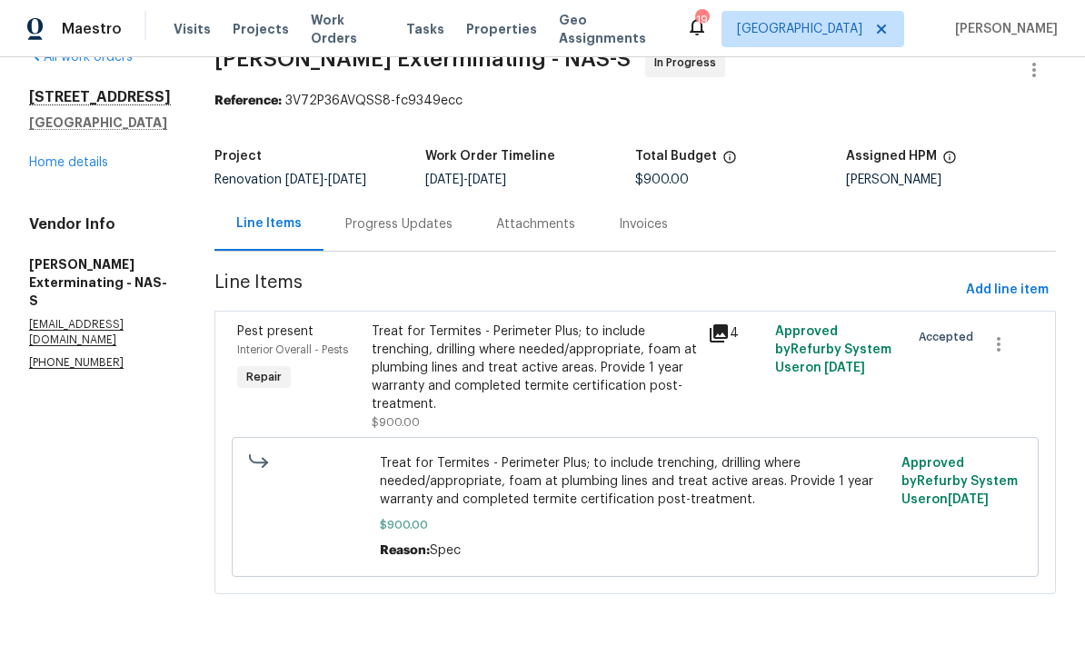
scroll to position [40, 0]
click at [403, 223] on div "Progress Updates" at bounding box center [398, 224] width 107 height 18
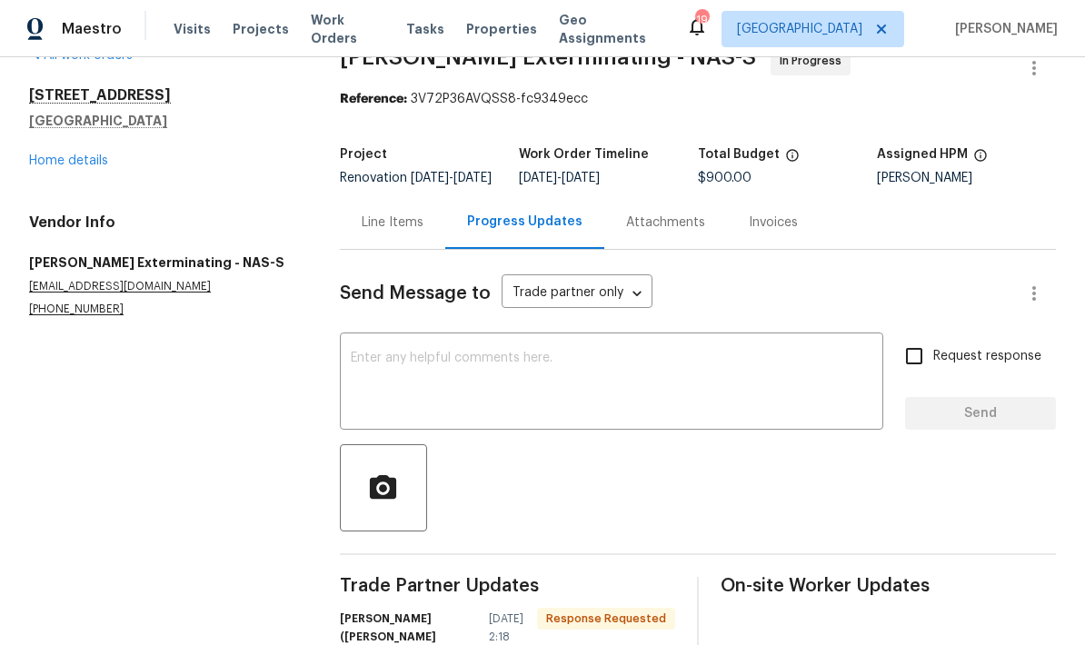
click at [607, 383] on textarea at bounding box center [612, 384] width 522 height 64
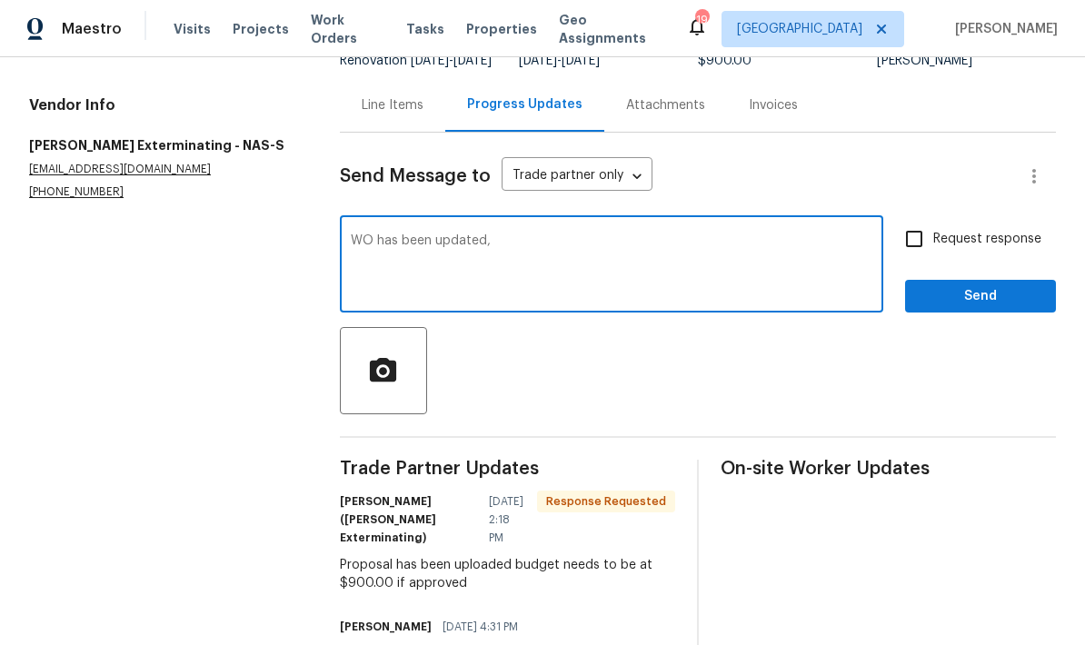
scroll to position [151, 0]
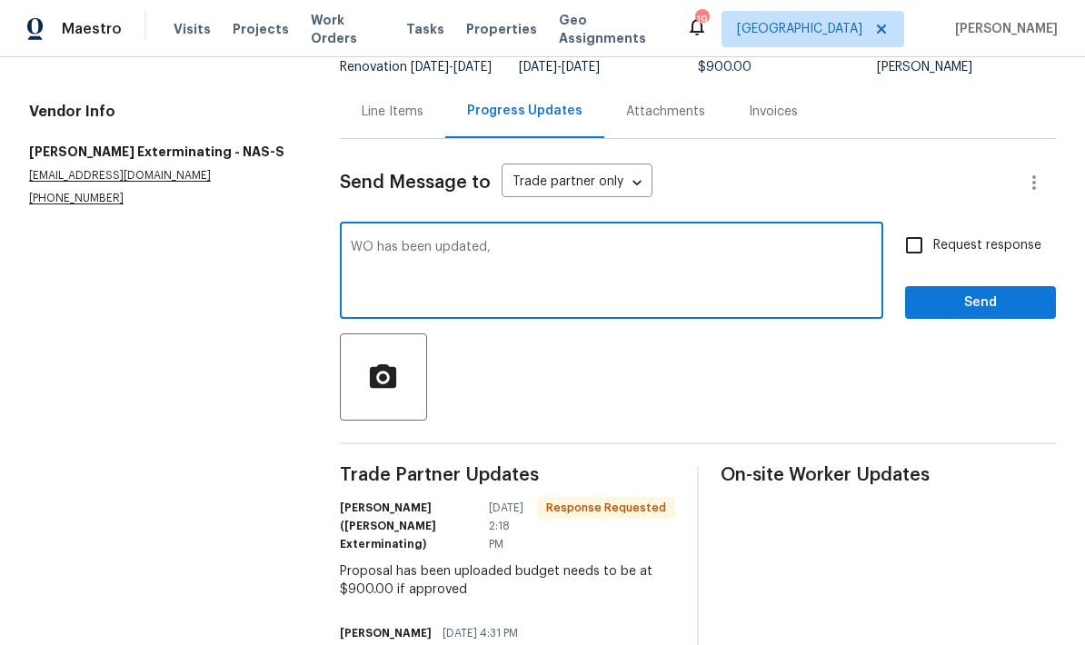
click at [785, 256] on textarea "WO has been updated," at bounding box center [612, 273] width 522 height 64
type textarea "WO has been updated"
click at [987, 314] on span "Send" at bounding box center [981, 303] width 122 height 23
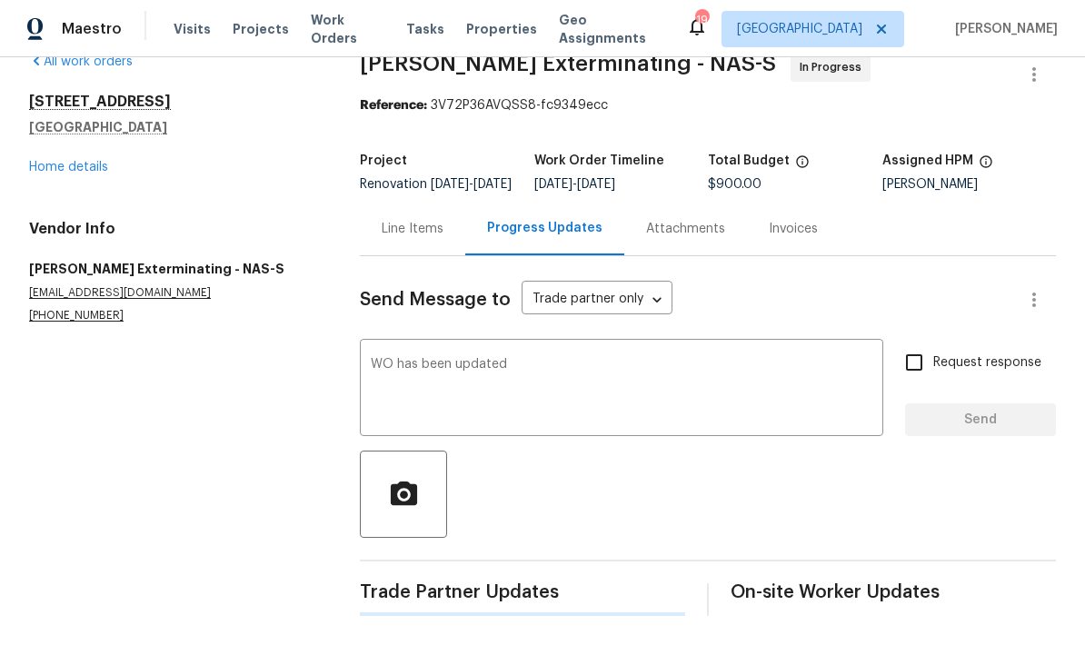
scroll to position [47, 0]
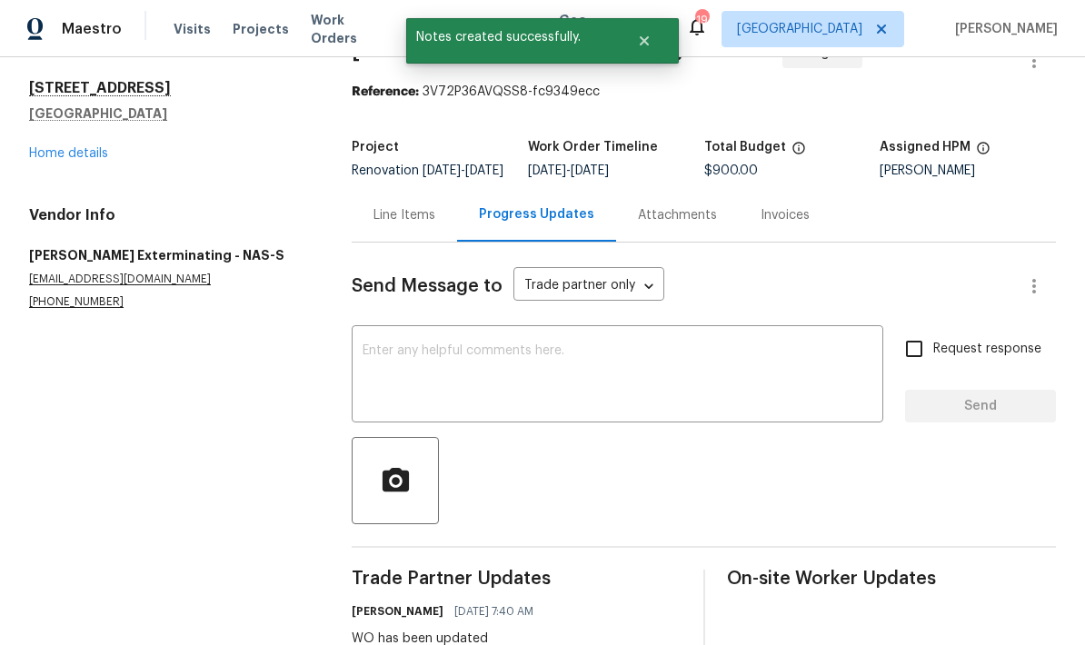
click at [64, 149] on link "Home details" at bounding box center [68, 153] width 79 height 13
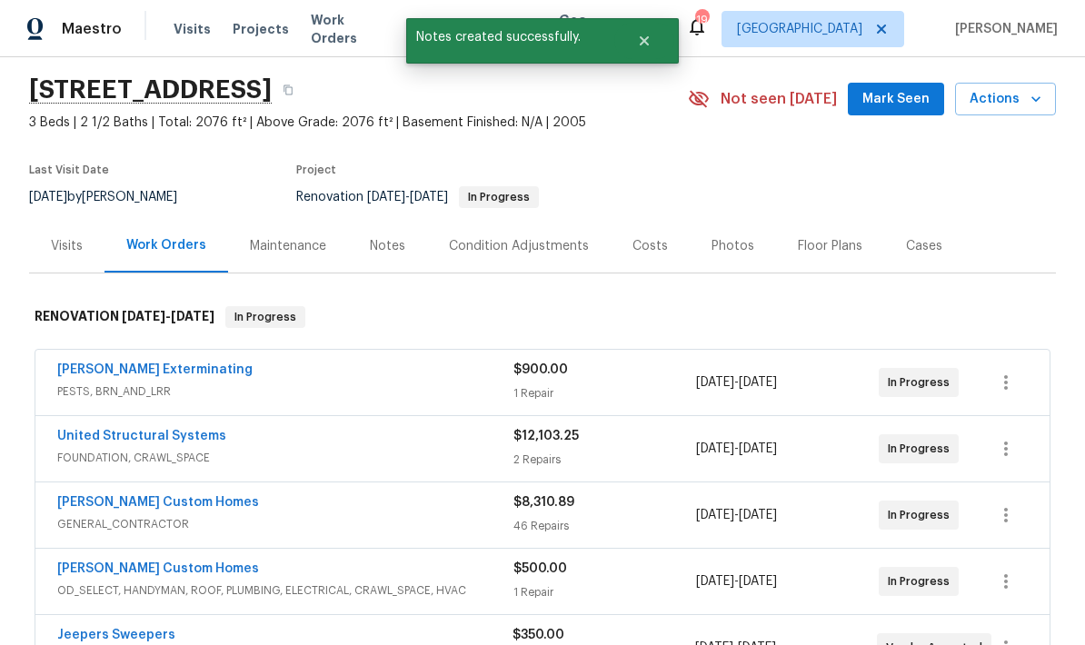
scroll to position [163, 0]
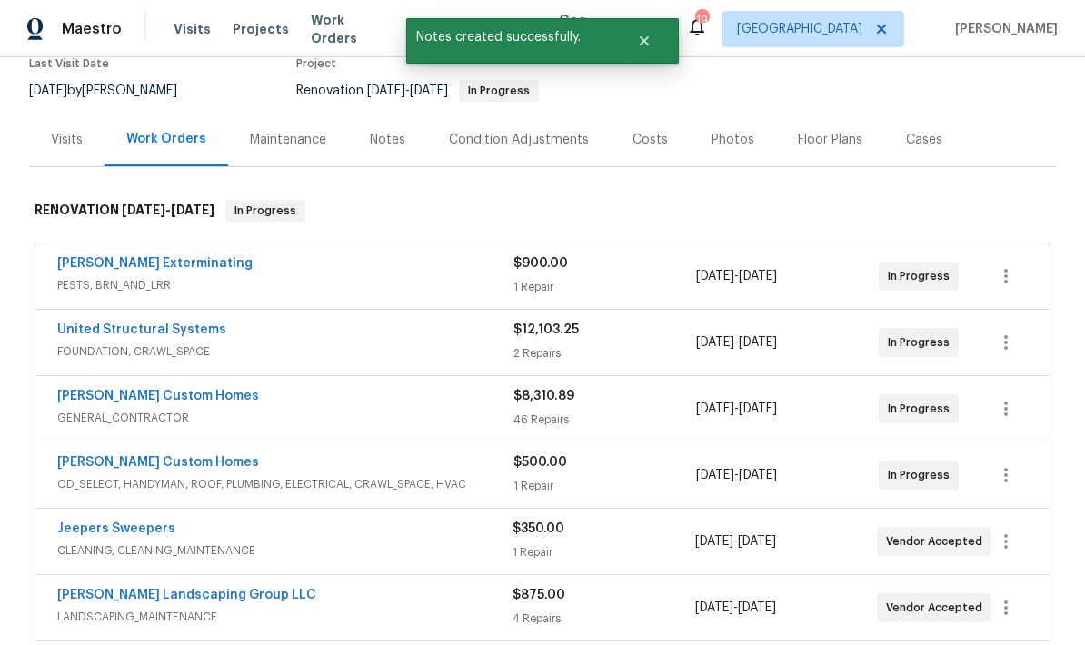
click at [134, 324] on link "United Structural Systems" at bounding box center [141, 330] width 169 height 13
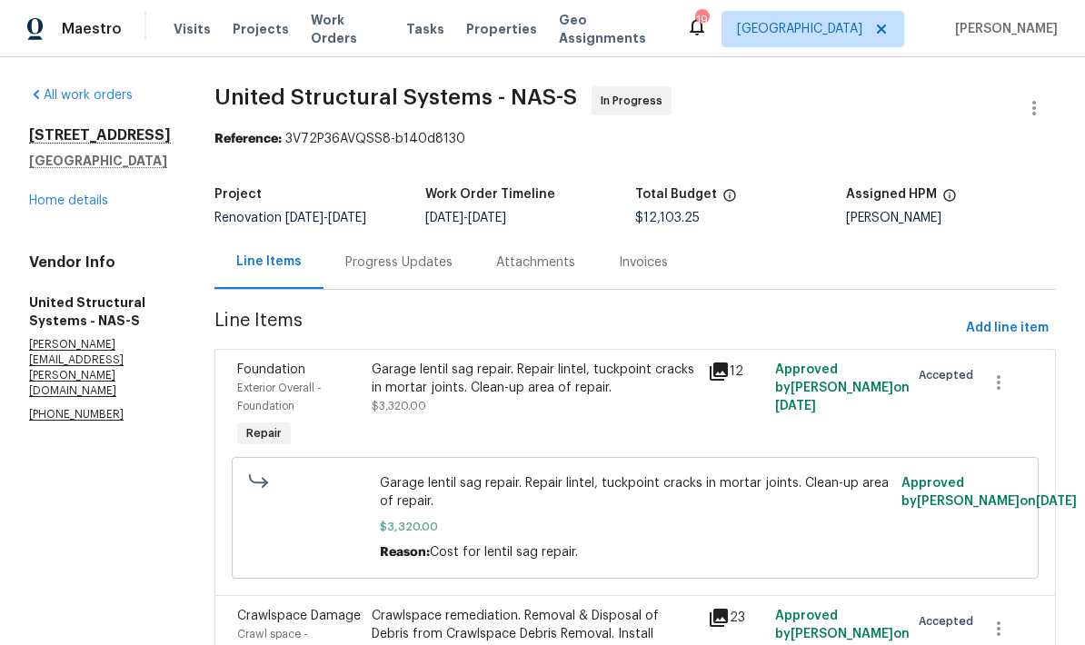
click at [429, 265] on div "Progress Updates" at bounding box center [398, 263] width 107 height 18
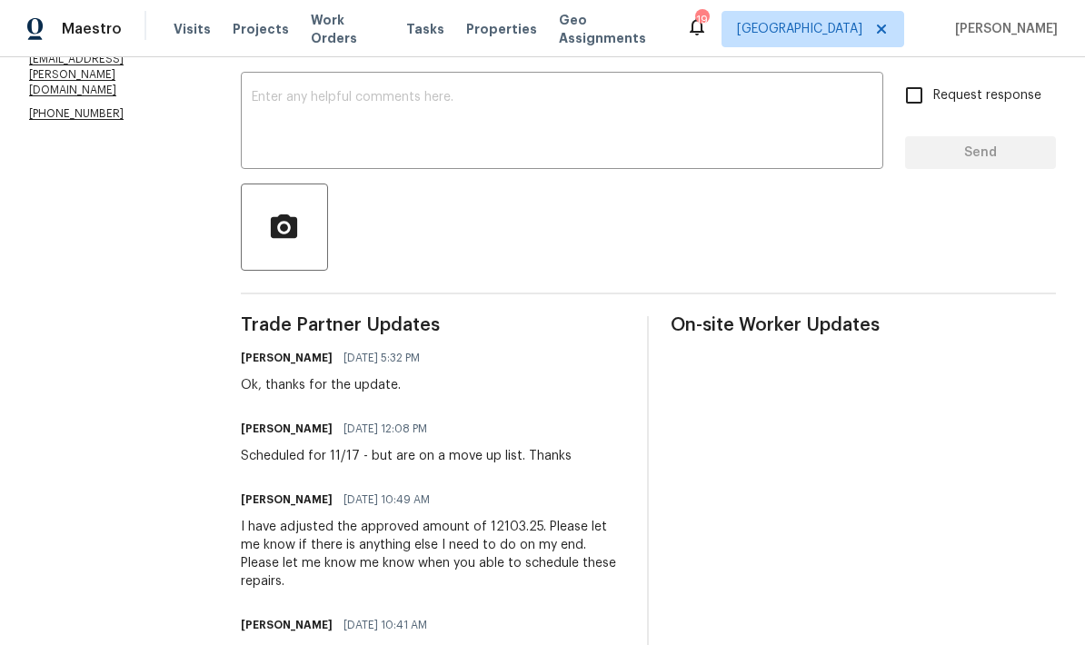
scroll to position [312, 0]
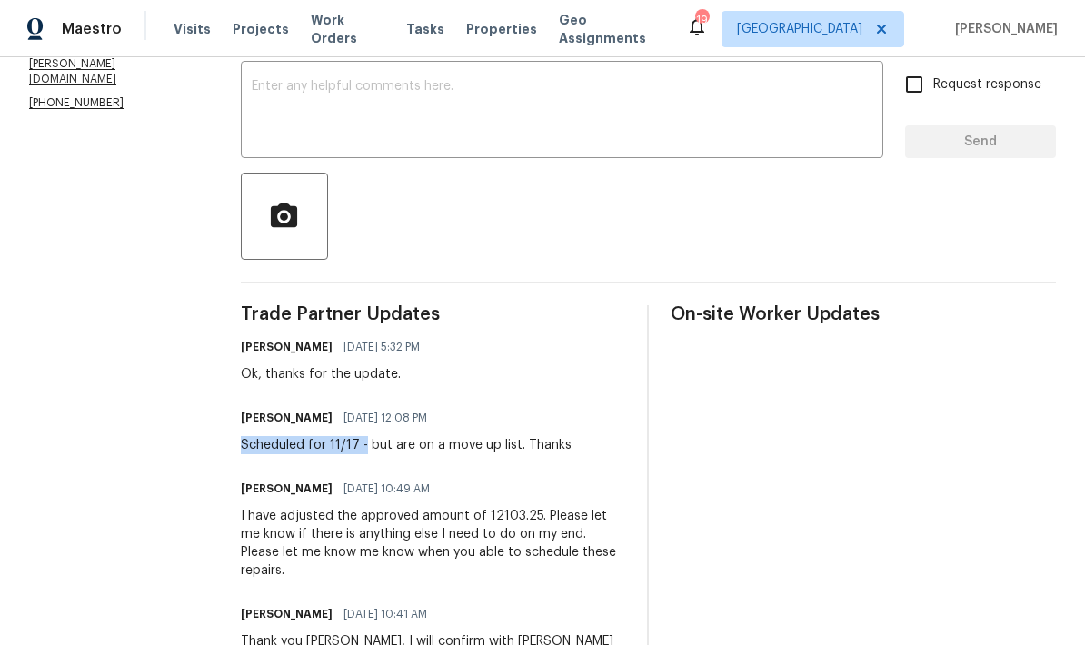
copy div "Scheduled for 11/17 -"
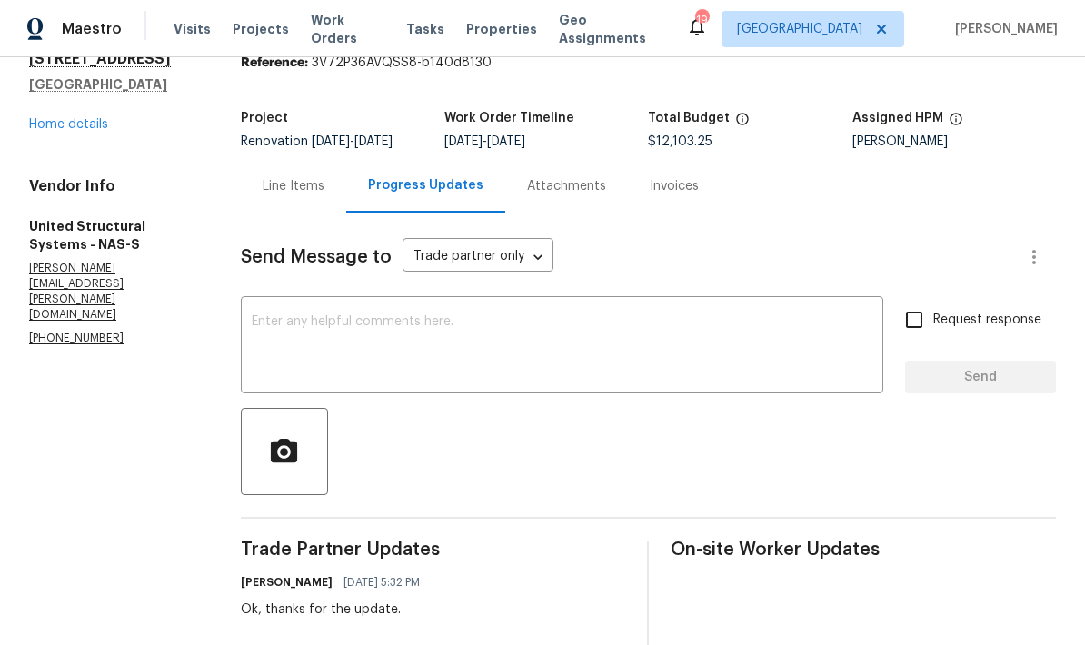
scroll to position [69, 0]
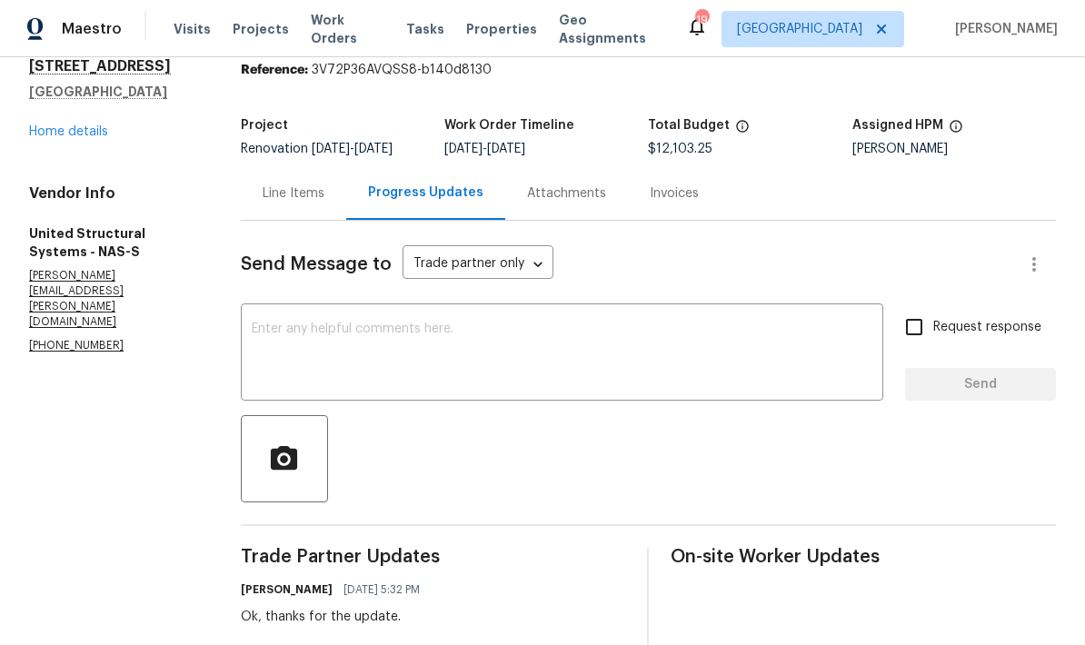
click at [67, 134] on link "Home details" at bounding box center [68, 131] width 79 height 13
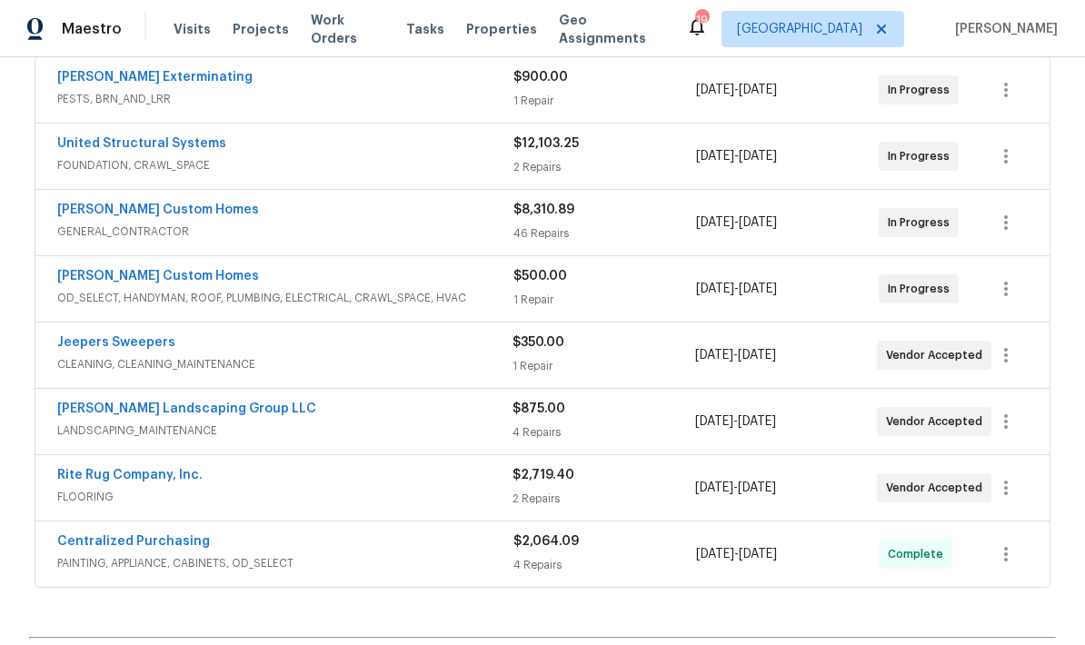
scroll to position [349, 0]
click at [109, 205] on link "Rappa Custom Homes" at bounding box center [158, 210] width 202 height 13
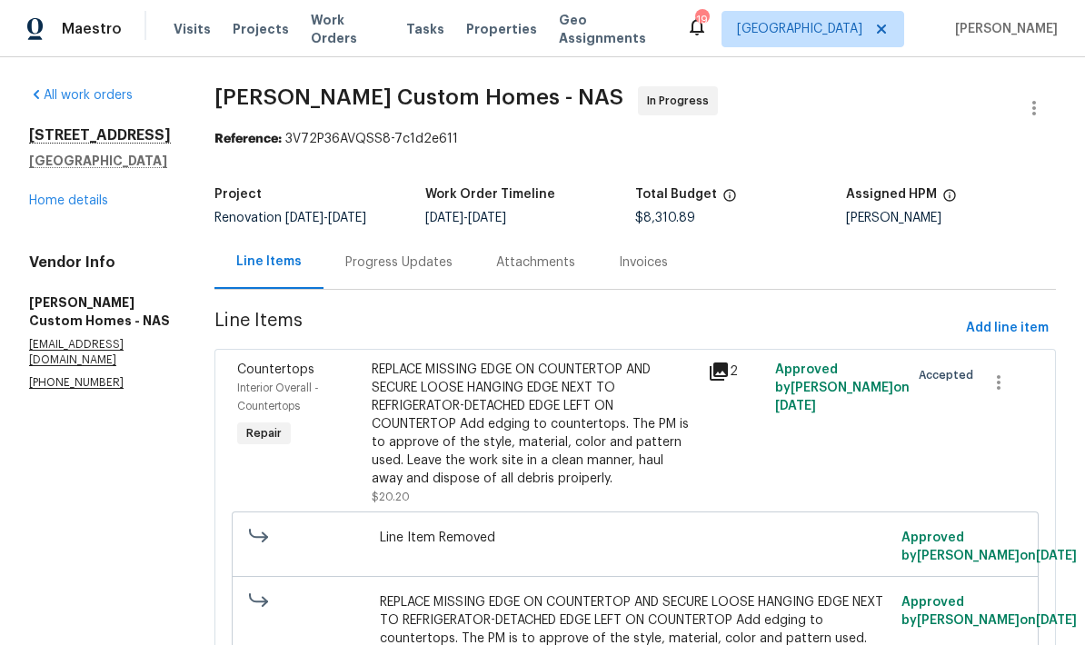
click at [530, 272] on div "Attachments" at bounding box center [535, 263] width 79 height 18
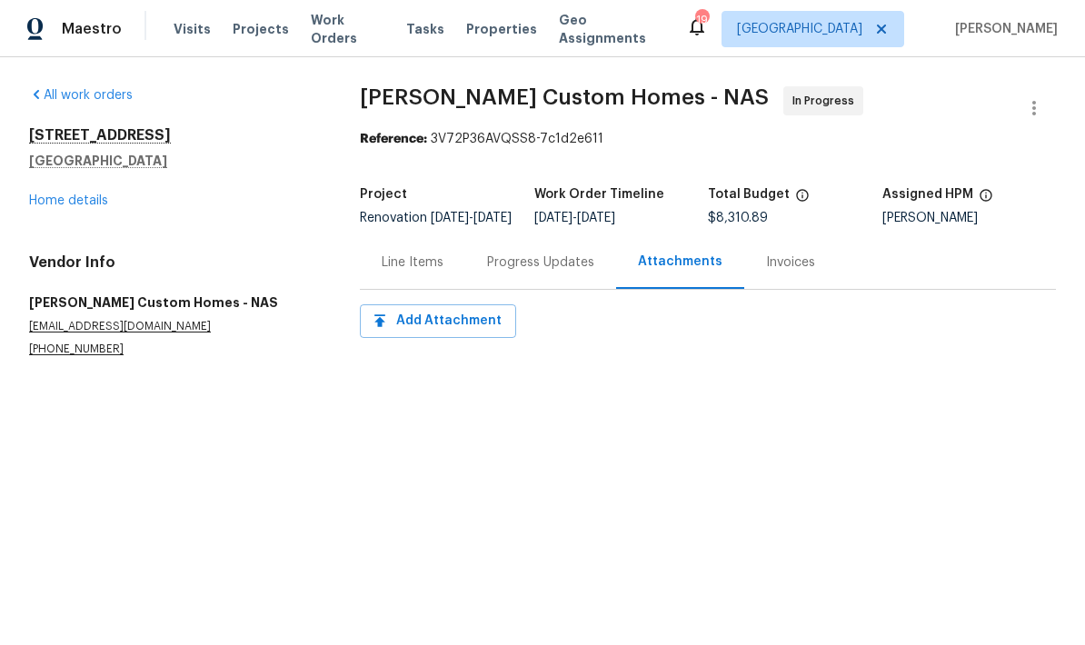
click at [412, 268] on div "Line Items" at bounding box center [413, 263] width 62 height 18
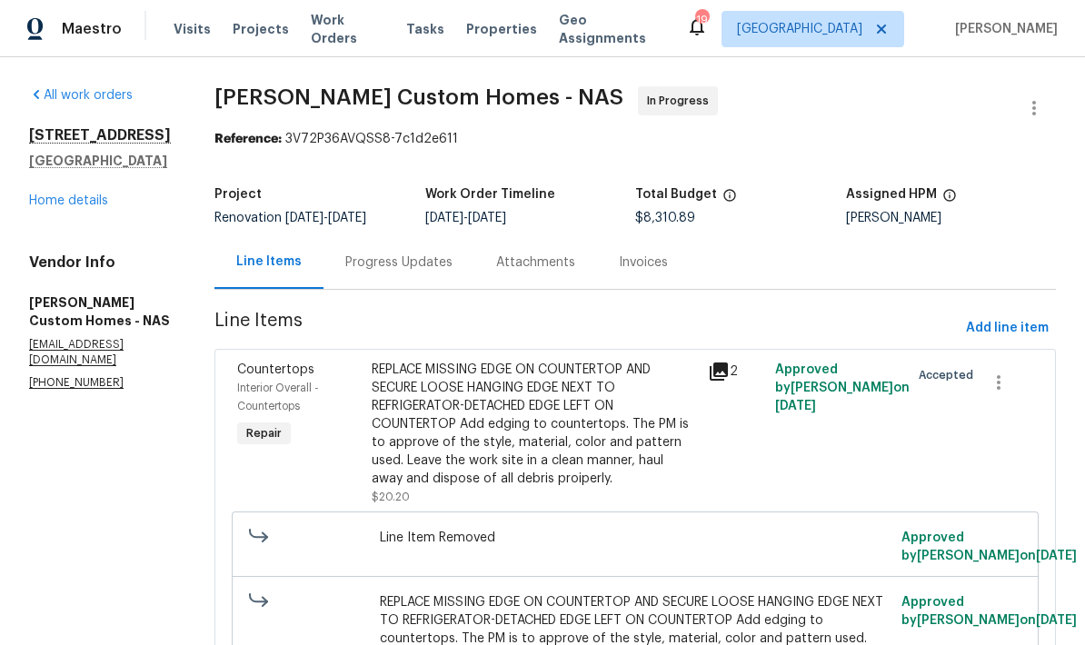
click at [453, 267] on div "Progress Updates" at bounding box center [398, 263] width 107 height 18
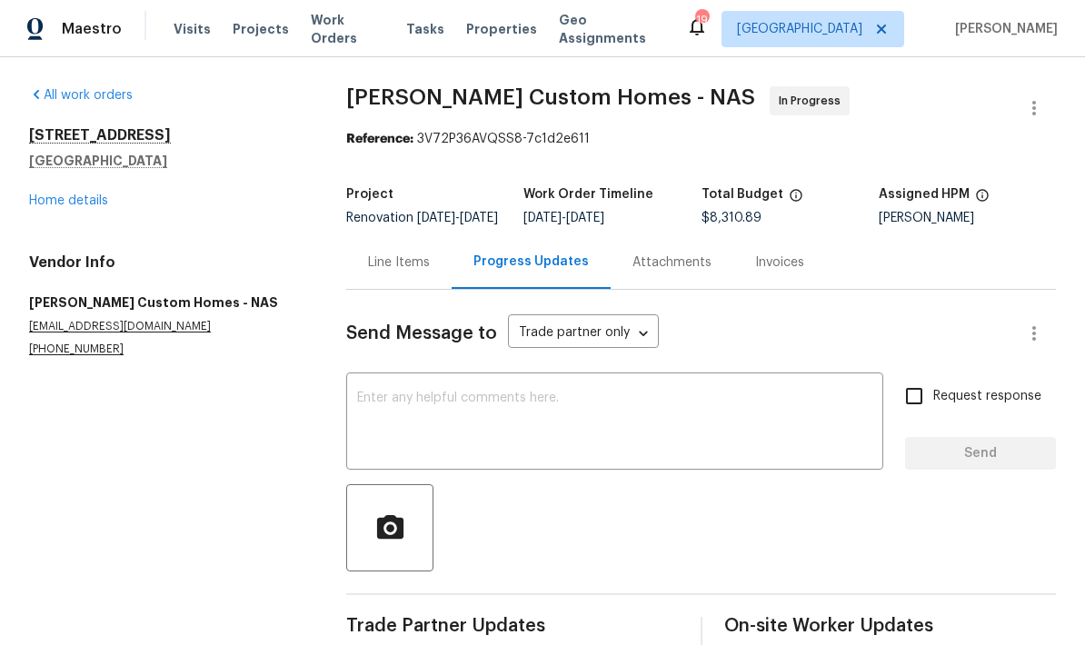
click at [65, 187] on div "1837 Twin Rivers Rd Clarksville, TN 37040 Home details" at bounding box center [166, 168] width 274 height 84
click at [67, 194] on link "Home details" at bounding box center [68, 200] width 79 height 13
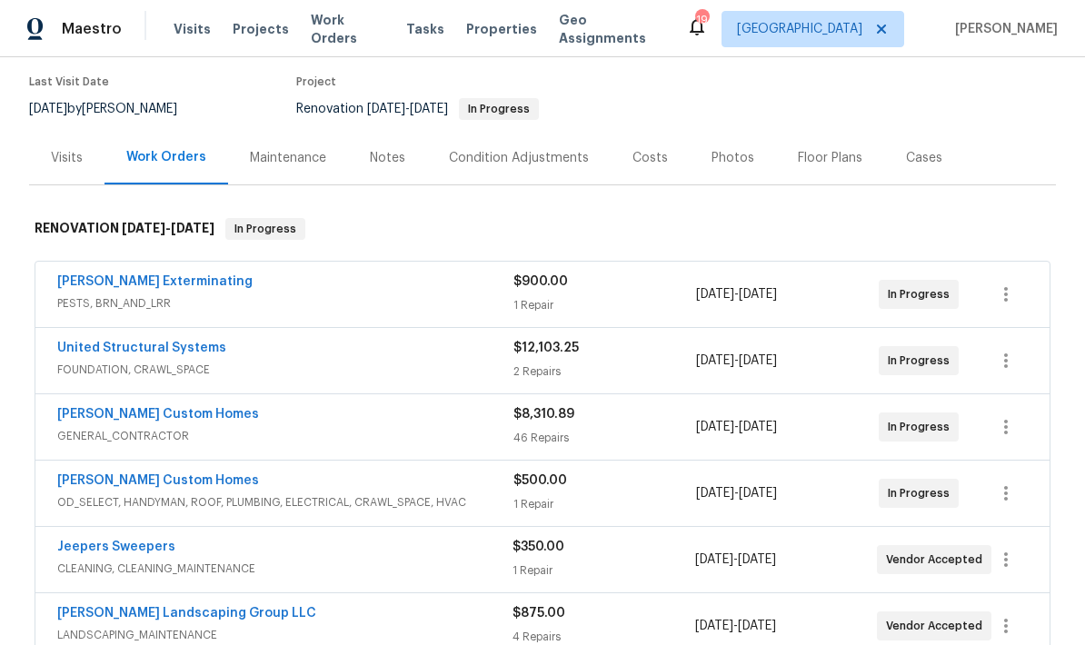
scroll to position [156, 0]
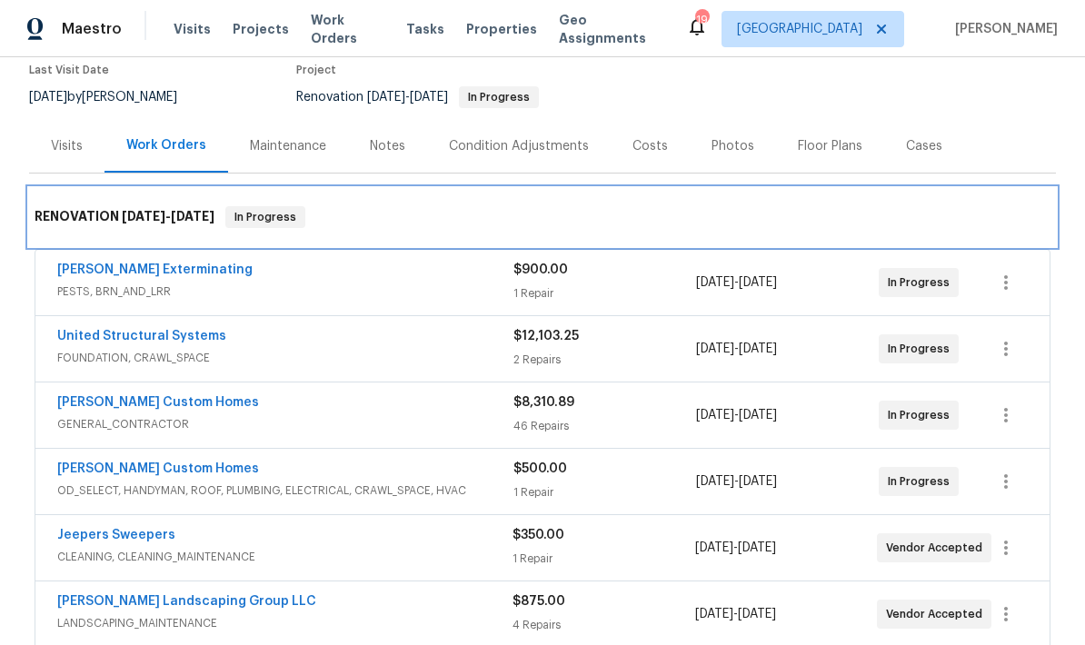
click at [111, 244] on div "RENOVATION 10/2/25 - 10/17/25 In Progress" at bounding box center [542, 217] width 1027 height 58
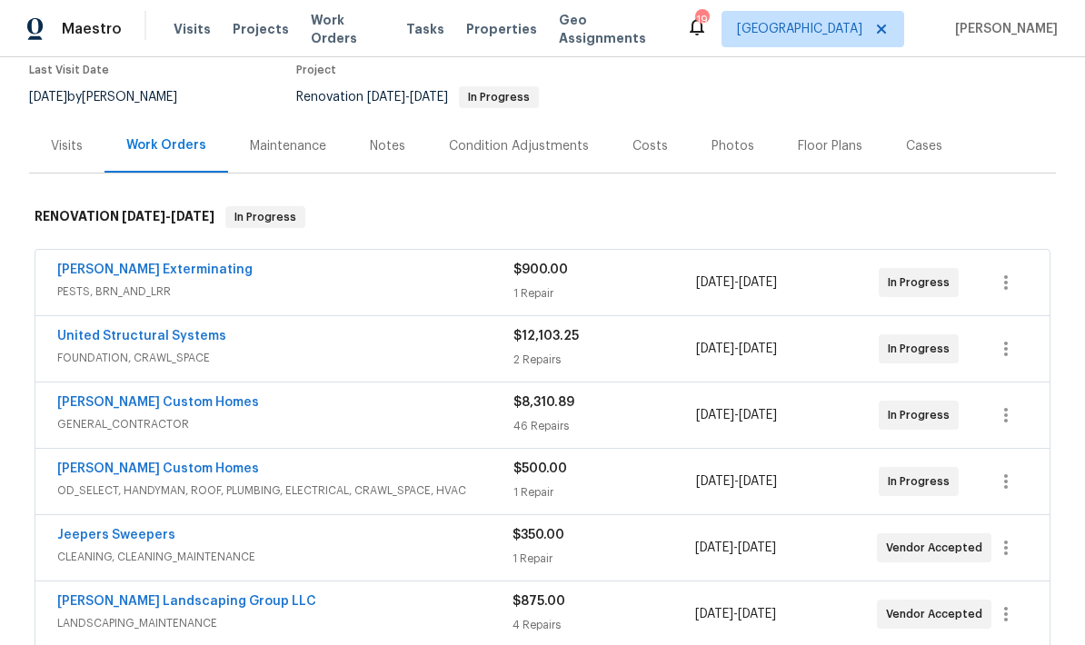
click at [108, 256] on div "Belle Meade Exterminating PESTS, BRN_AND_LRR $900.00 1 Repair 10/3/2025 - 10/17…" at bounding box center [542, 282] width 1014 height 65
click at [121, 264] on link "Belle Meade Exterminating" at bounding box center [154, 270] width 195 height 13
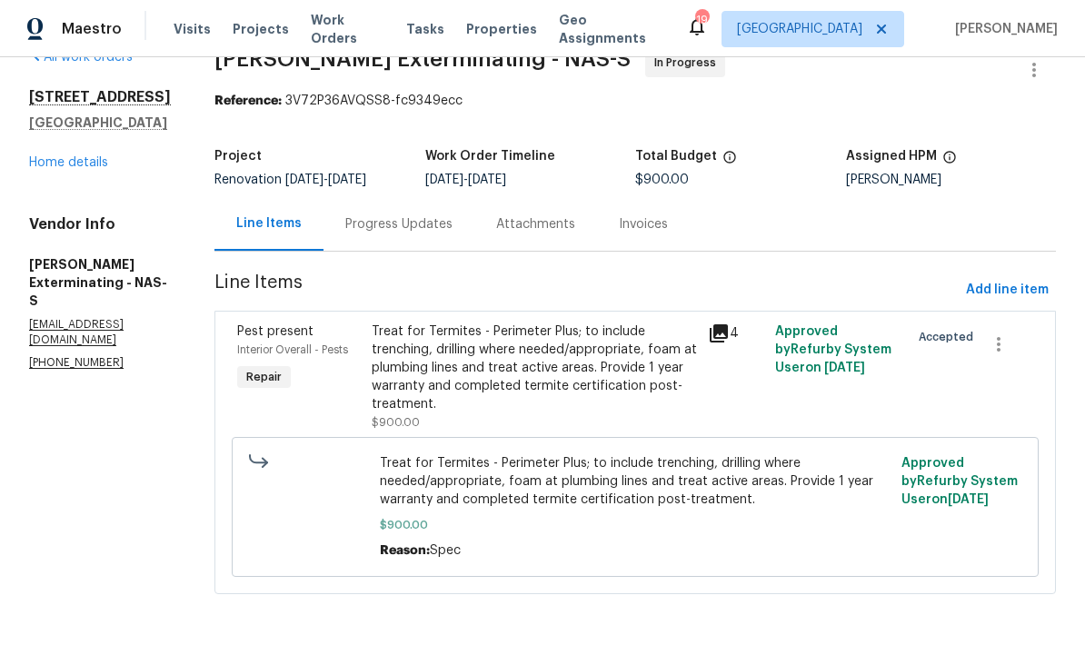
scroll to position [40, 0]
click at [390, 234] on div "Progress Updates" at bounding box center [399, 224] width 151 height 54
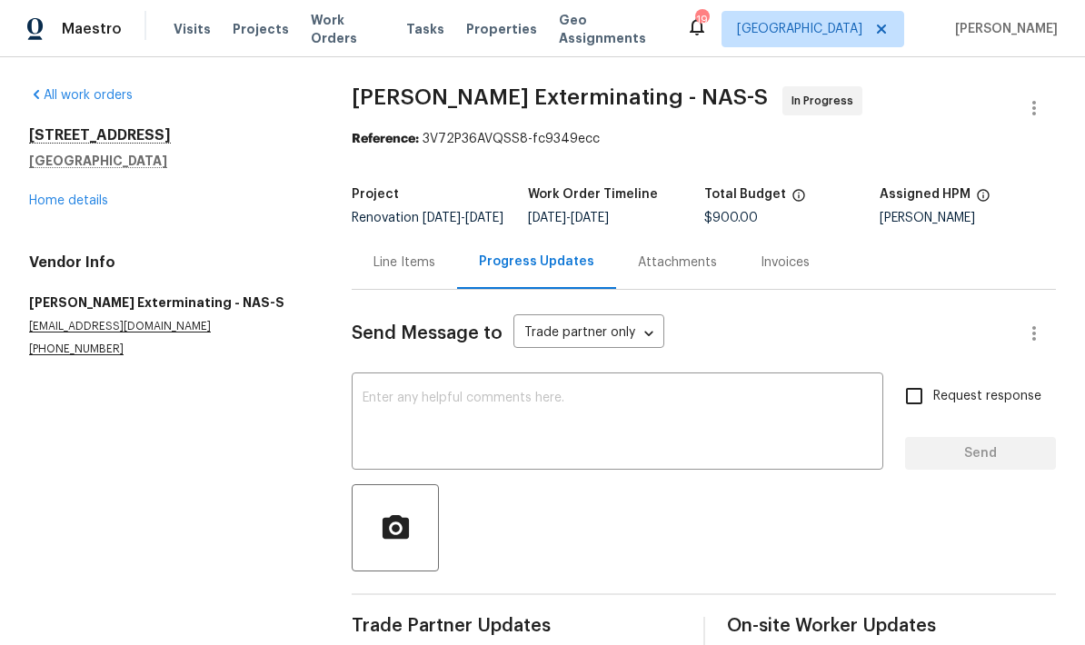
click at [60, 195] on link "Home details" at bounding box center [68, 200] width 79 height 13
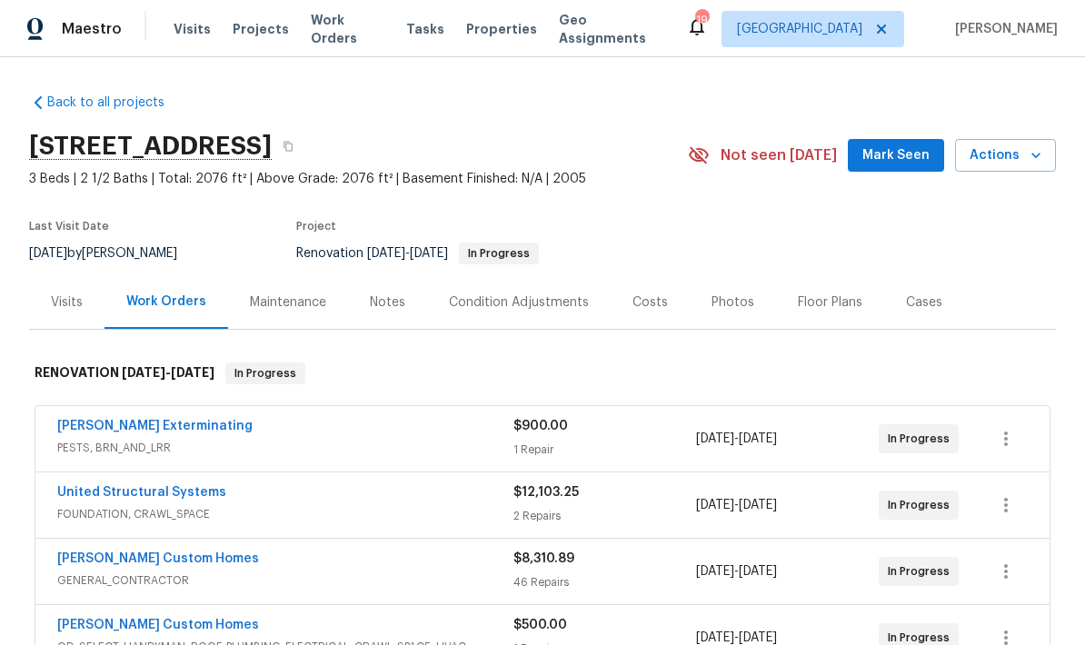
click at [92, 98] on link "Back to all projects" at bounding box center [116, 103] width 174 height 18
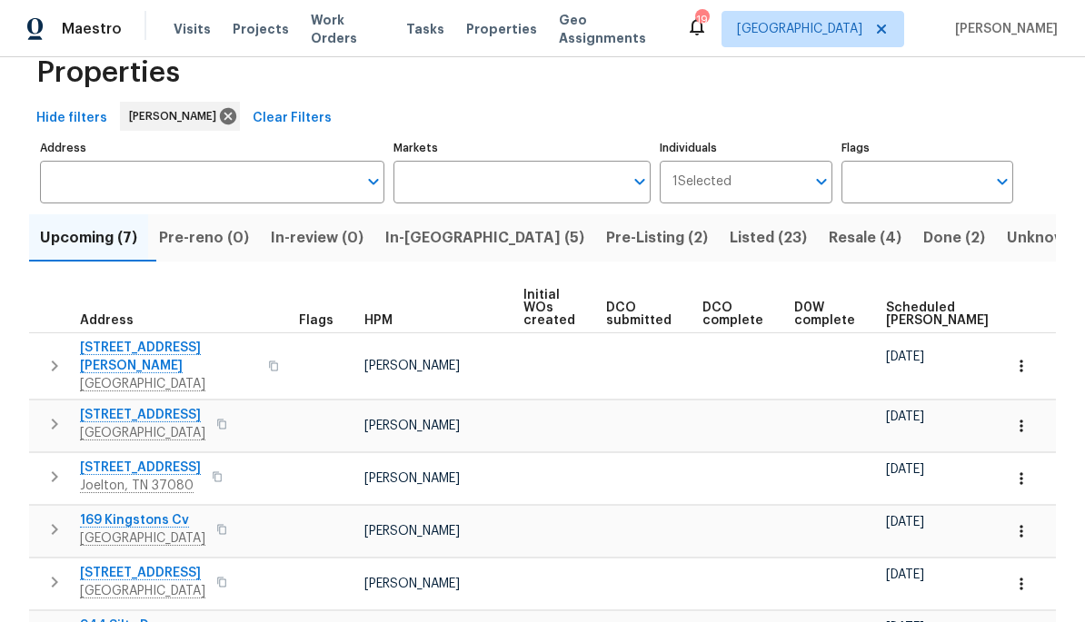
scroll to position [58, 0]
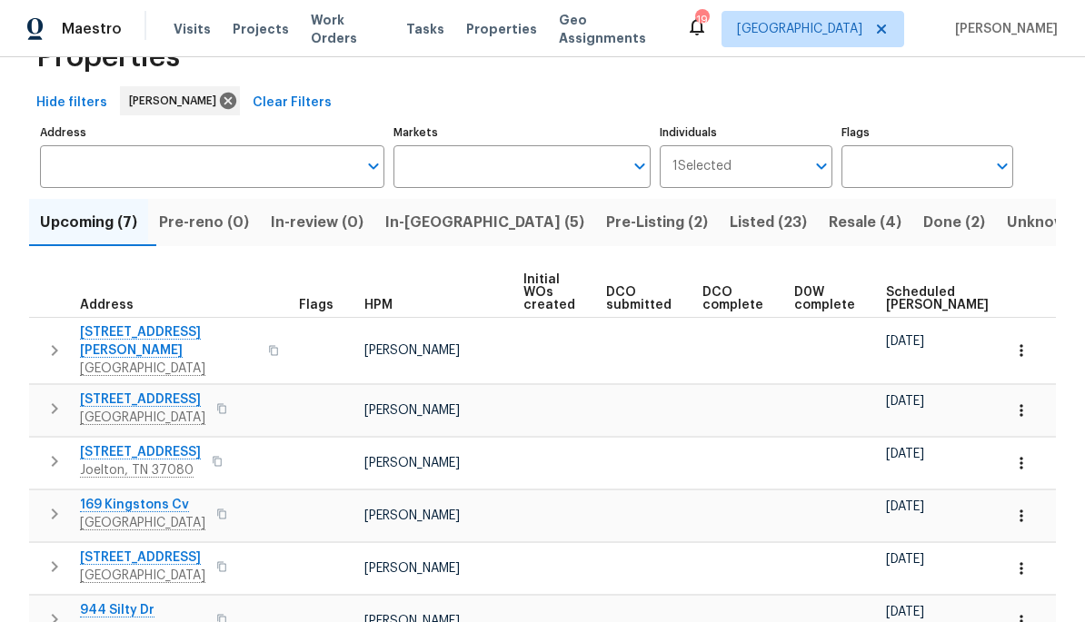
click at [480, 220] on span "In-[GEOGRAPHIC_DATA] (5)" at bounding box center [484, 222] width 199 height 25
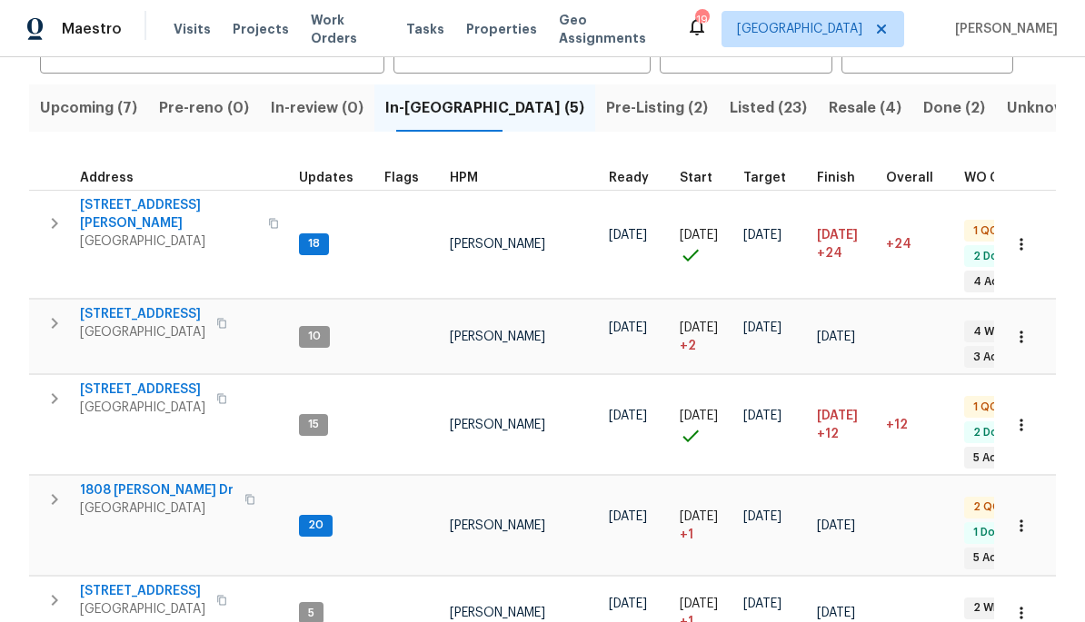
scroll to position [176, 0]
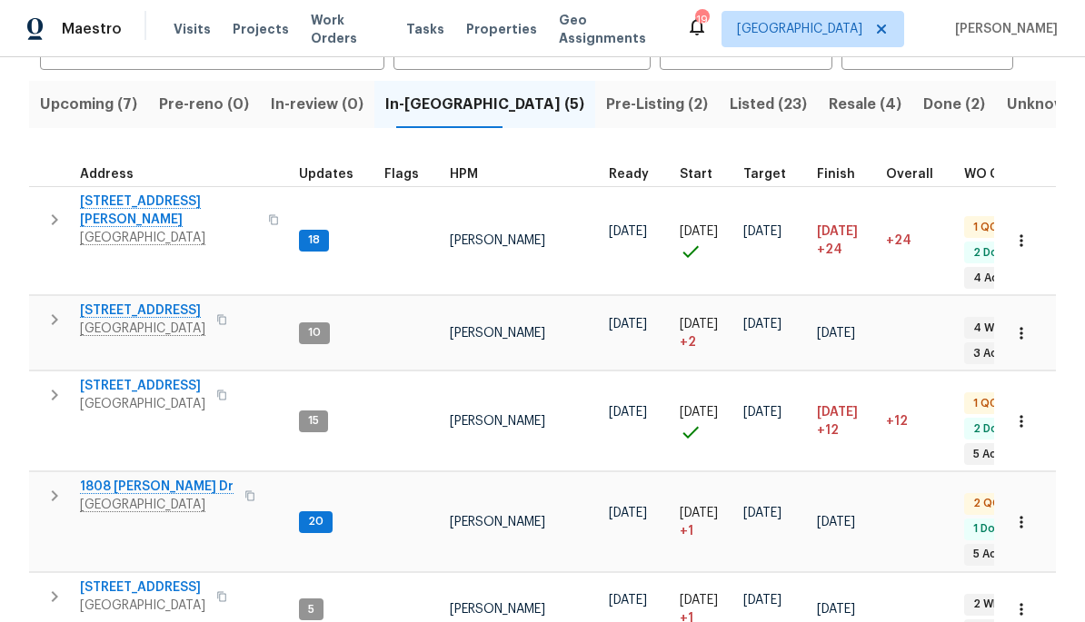
click at [130, 377] on span "[STREET_ADDRESS]" at bounding box center [142, 386] width 125 height 18
click at [116, 377] on span "[STREET_ADDRESS]" at bounding box center [142, 386] width 125 height 18
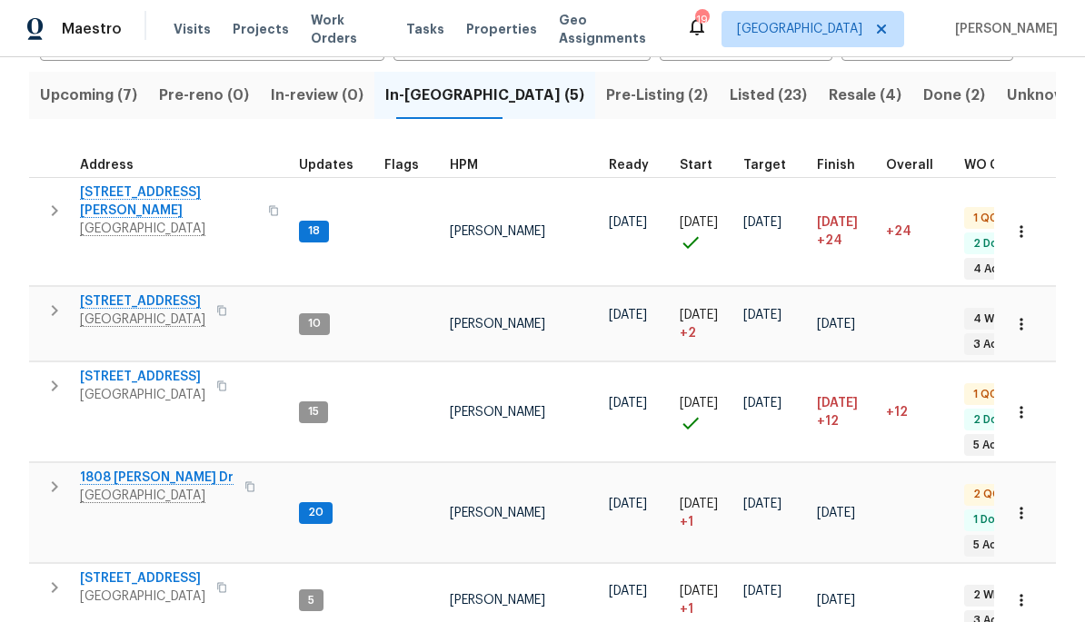
scroll to position [184, 0]
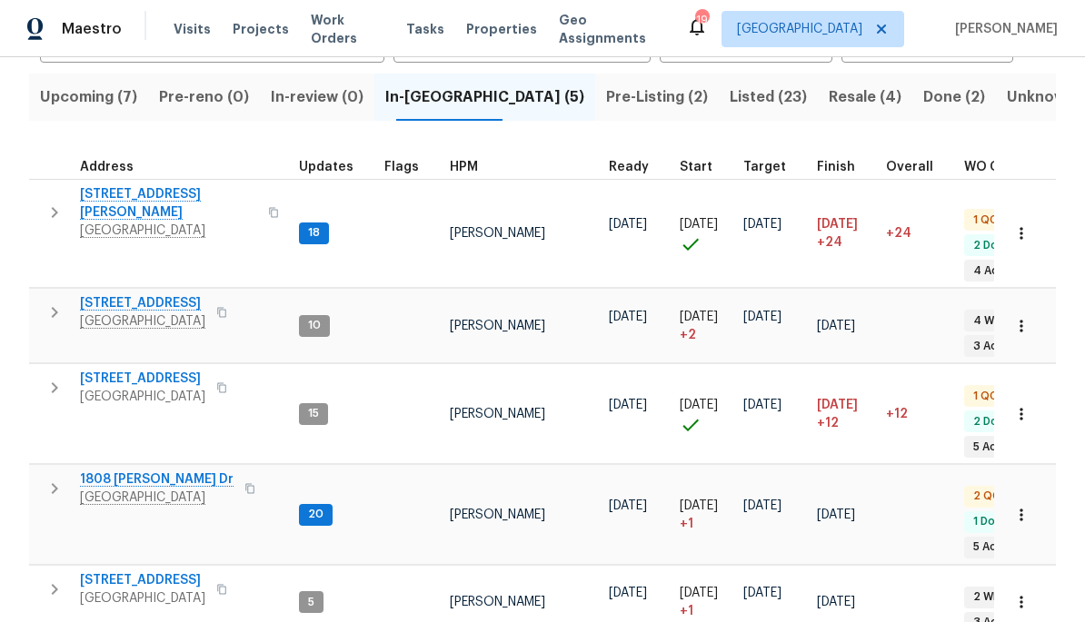
click at [144, 471] on span "1808 Calloway Dr" at bounding box center [157, 480] width 154 height 18
click at [142, 471] on span "1808 Calloway Dr" at bounding box center [157, 480] width 154 height 18
click at [127, 566] on td "152 Whitehall Dr Clarksville, TN 37042" at bounding box center [160, 589] width 263 height 47
click at [130, 572] on span "152 Whitehall Dr" at bounding box center [142, 581] width 125 height 18
click at [127, 572] on span "152 Whitehall Dr" at bounding box center [142, 581] width 125 height 18
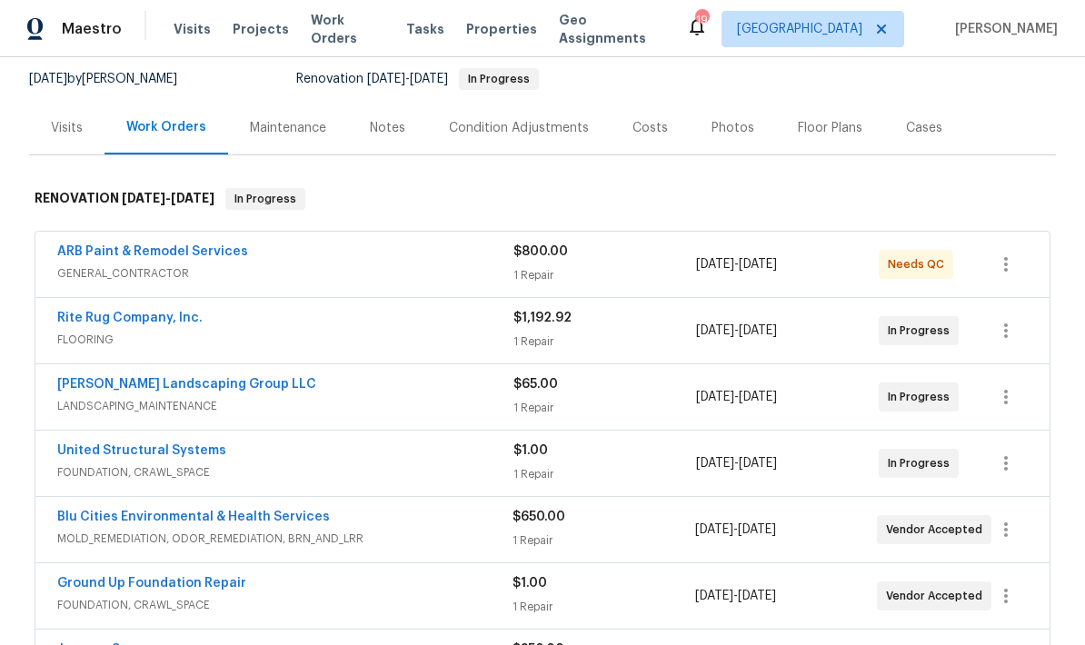
scroll to position [155, 0]
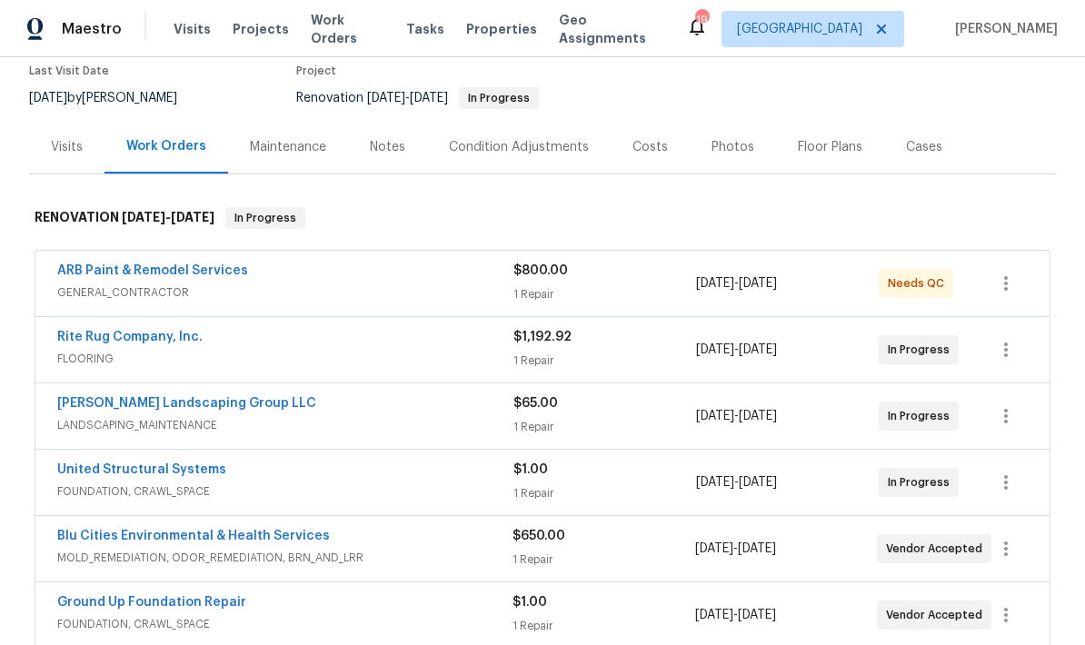
click at [141, 266] on link "ARB Paint & Remodel Services" at bounding box center [152, 270] width 191 height 13
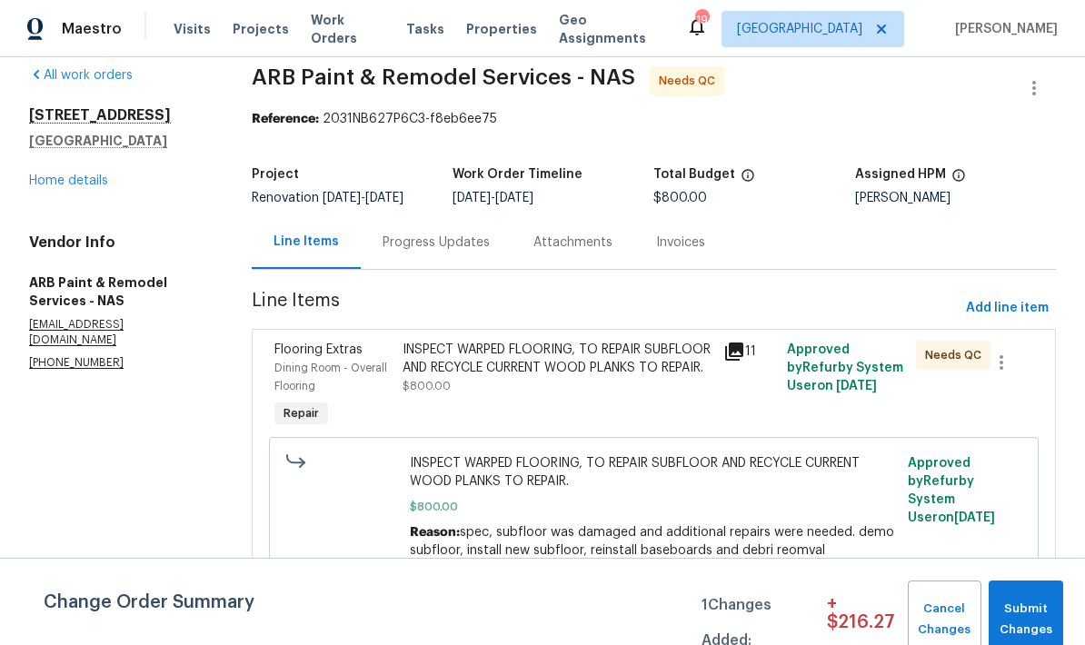
scroll to position [35, 0]
click at [74, 174] on link "Home details" at bounding box center [68, 180] width 79 height 13
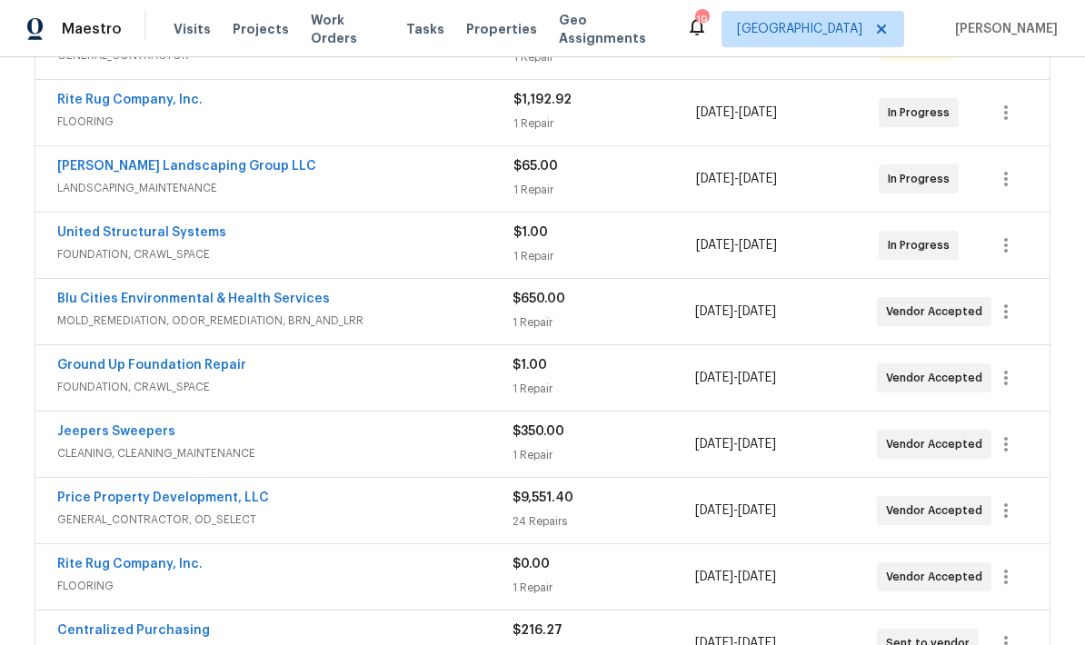
scroll to position [392, 0]
click at [115, 227] on link "United Structural Systems" at bounding box center [141, 233] width 169 height 13
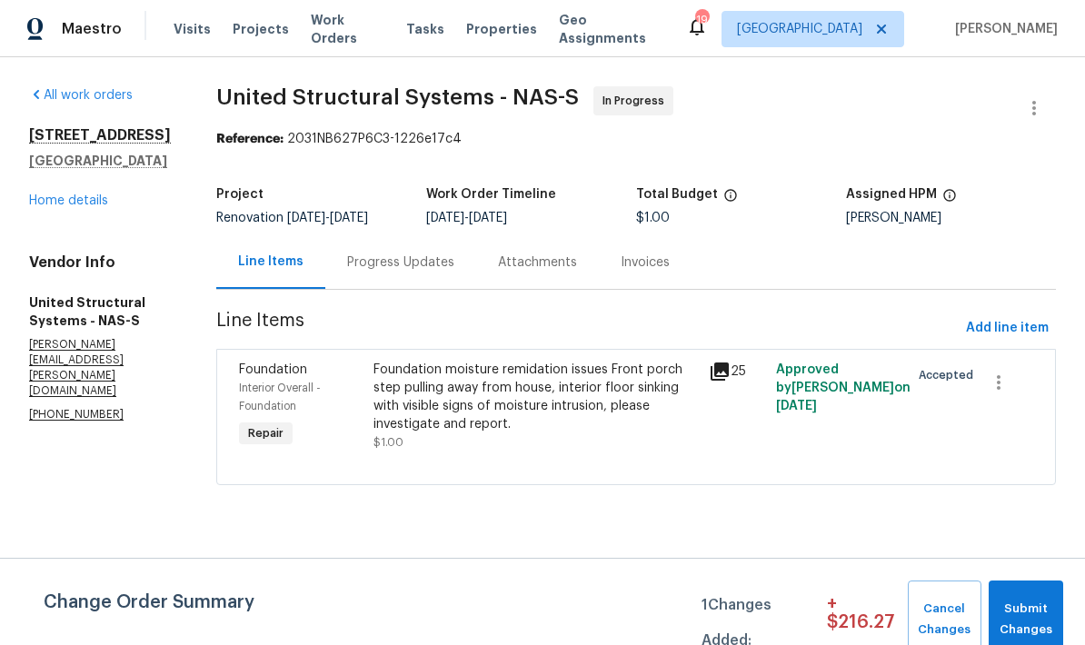
click at [380, 255] on div "Progress Updates" at bounding box center [400, 263] width 107 height 18
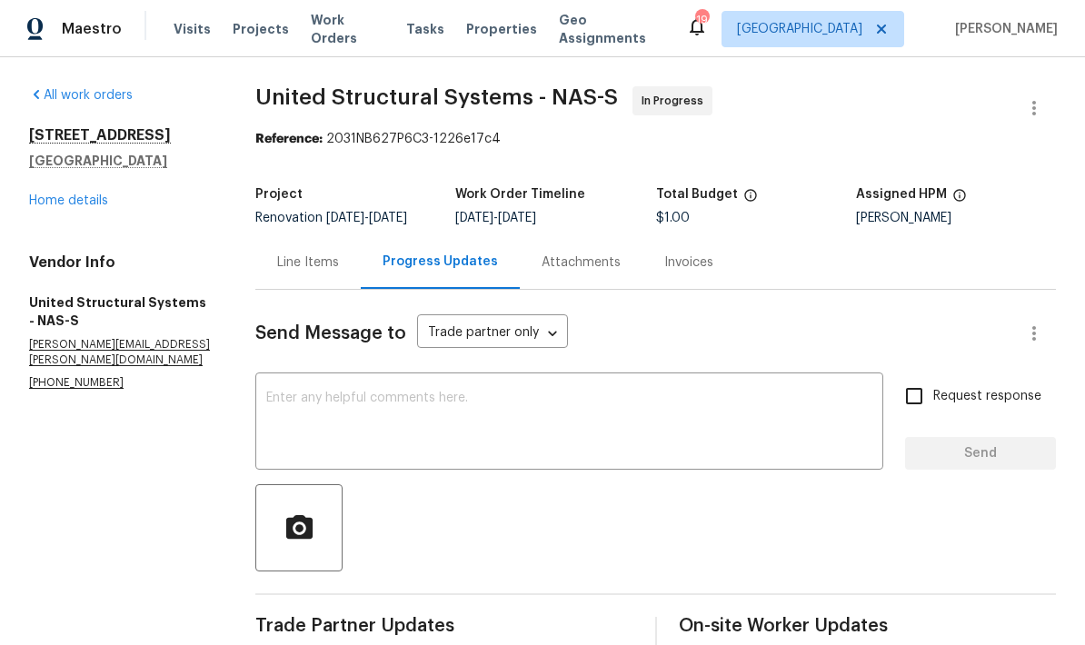
click at [69, 202] on link "Home details" at bounding box center [68, 200] width 79 height 13
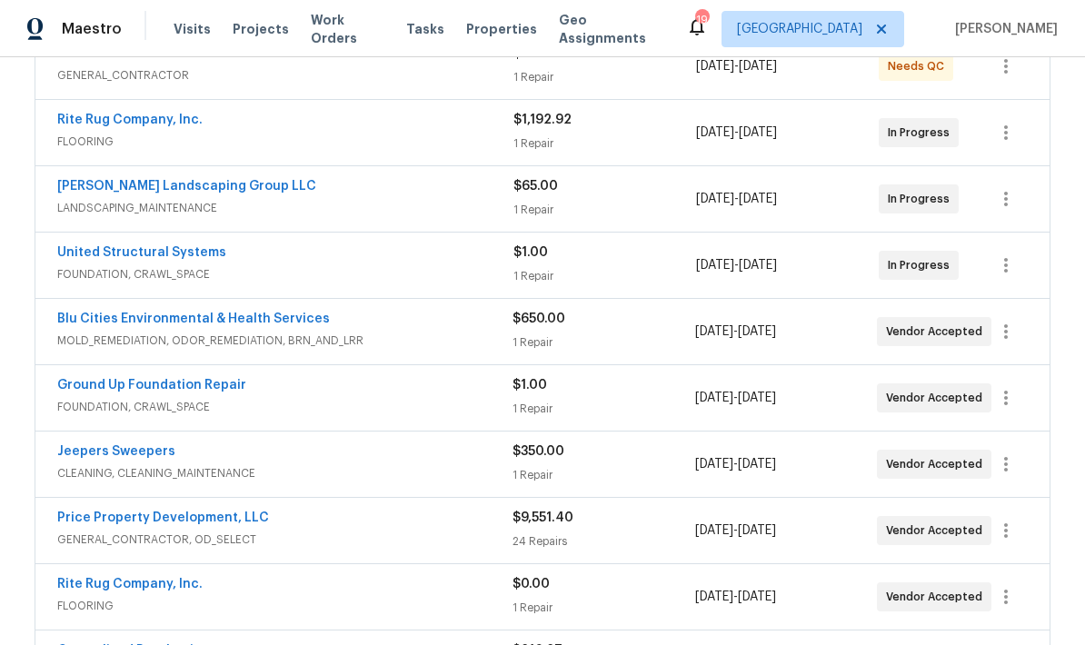
scroll to position [377, 0]
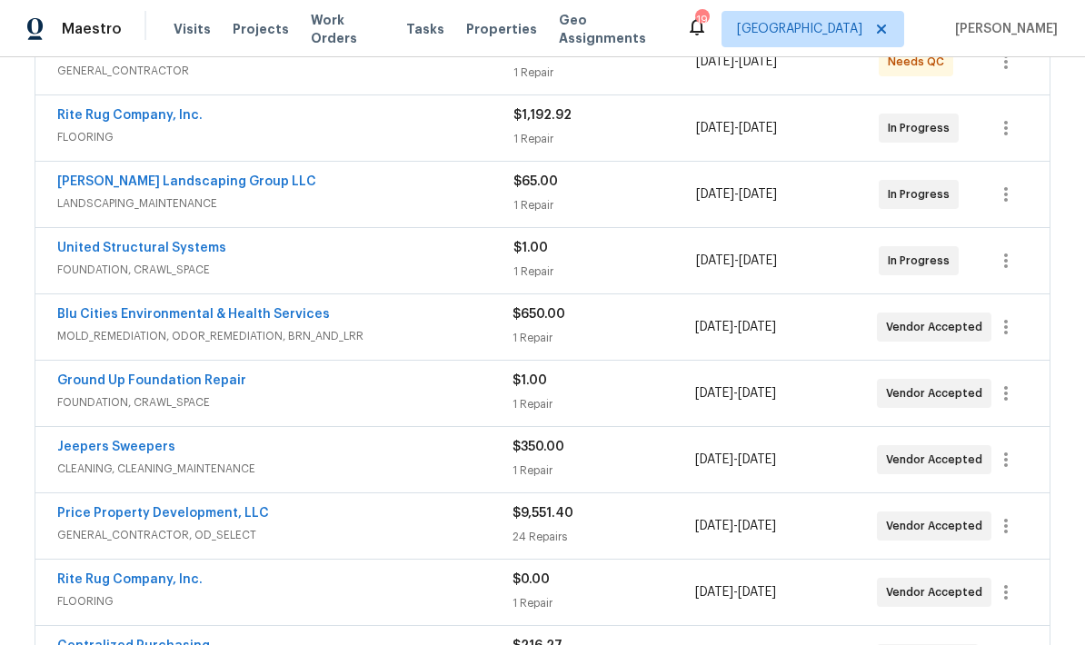
click at [173, 314] on link "Blu Cities Environmental & Health Services" at bounding box center [193, 314] width 273 height 13
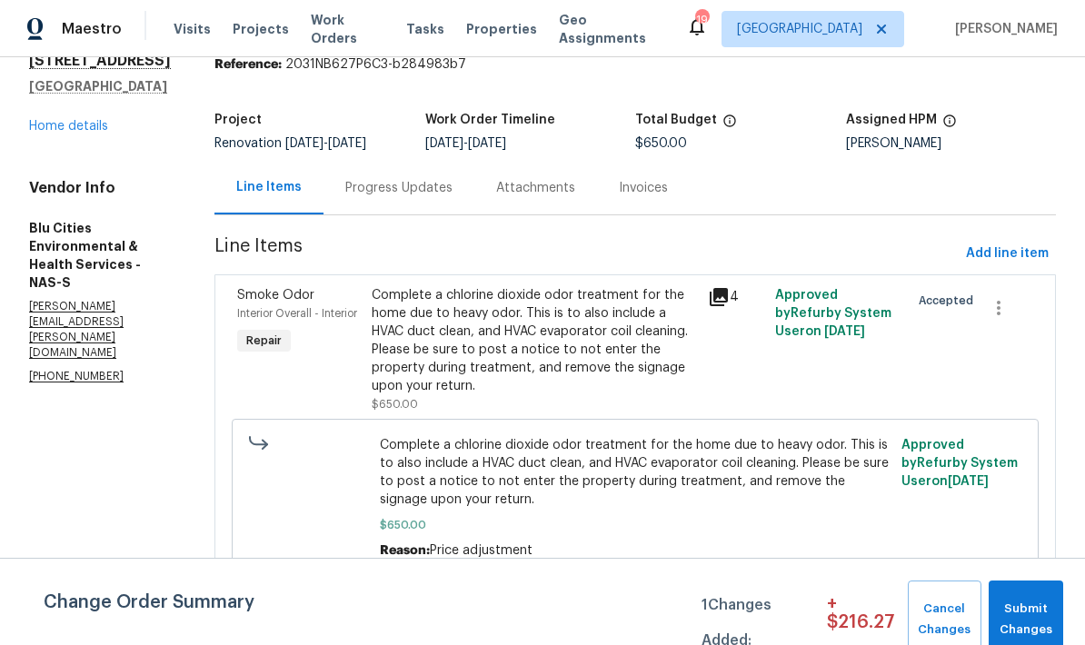
click at [388, 199] on div "Progress Updates" at bounding box center [399, 188] width 151 height 54
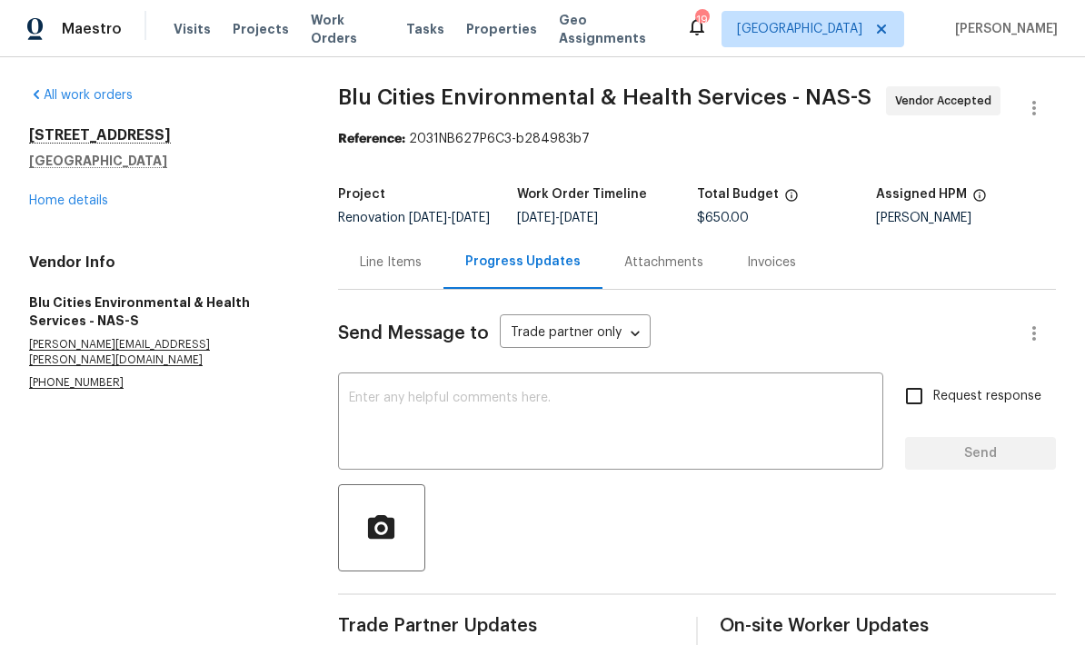
click at [74, 196] on link "Home details" at bounding box center [68, 200] width 79 height 13
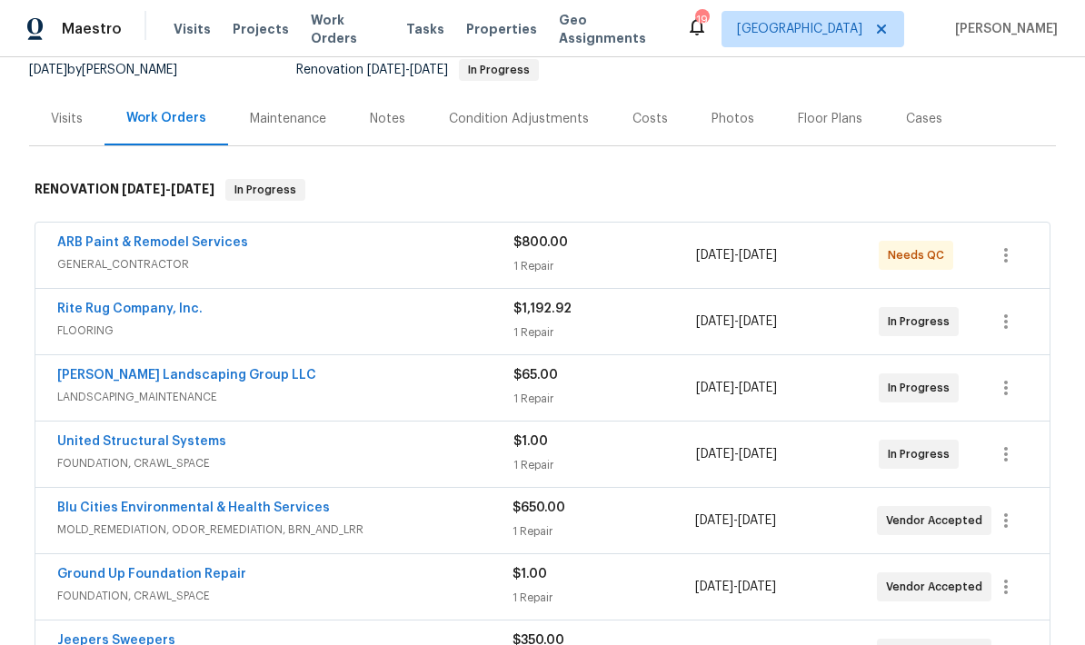
scroll to position [196, 0]
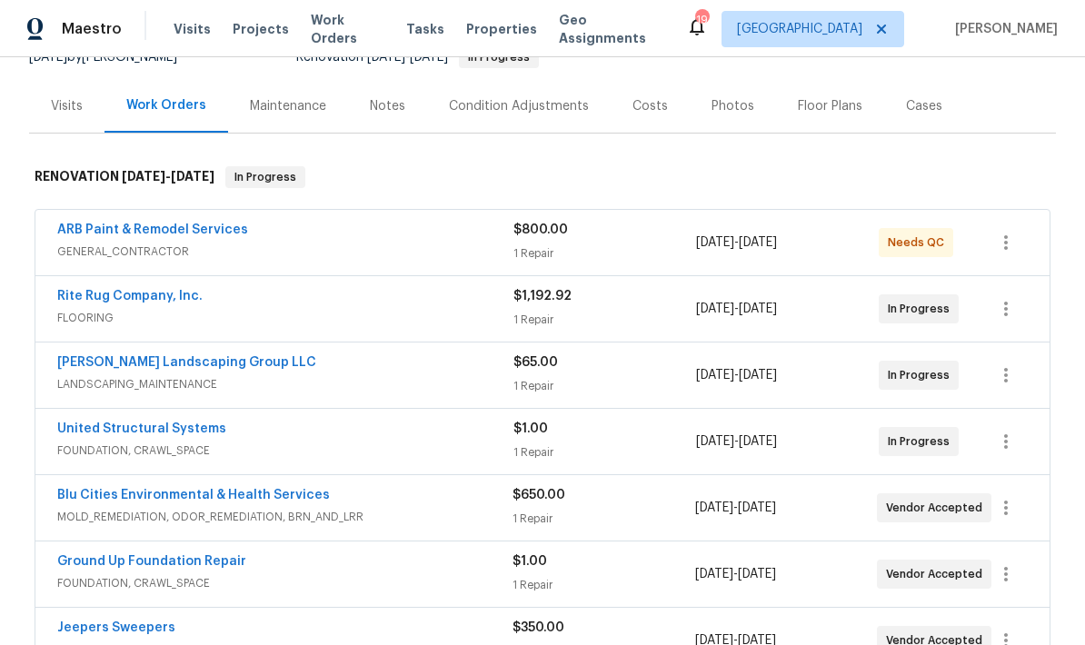
click at [211, 491] on link "Blu Cities Environmental & Health Services" at bounding box center [193, 495] width 273 height 13
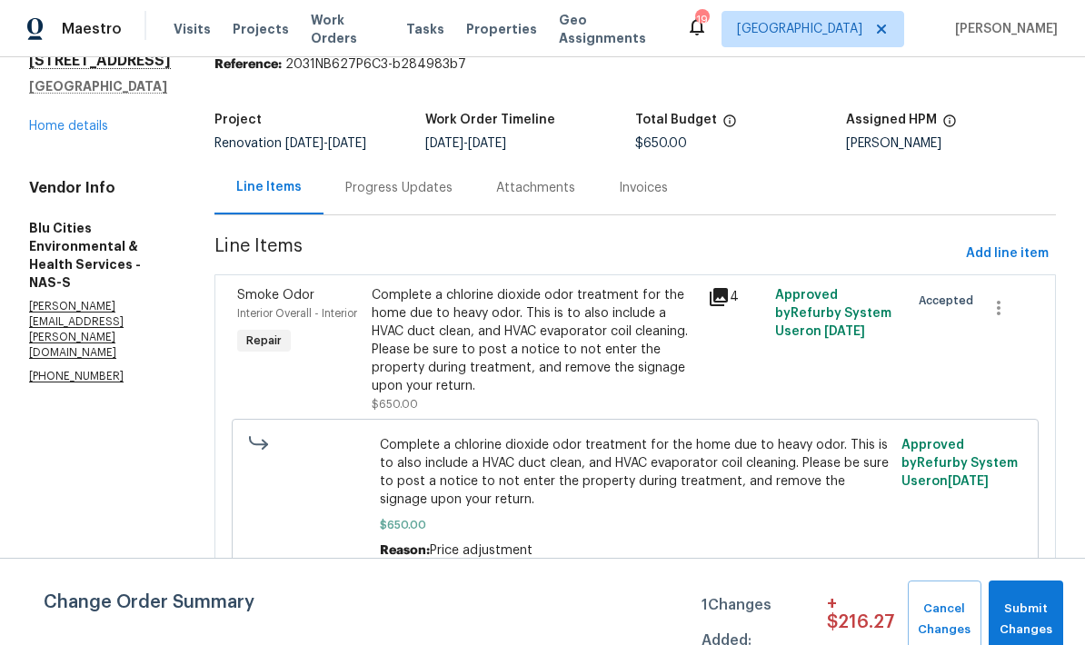
scroll to position [76, 0]
click at [392, 192] on div "Progress Updates" at bounding box center [398, 188] width 107 height 18
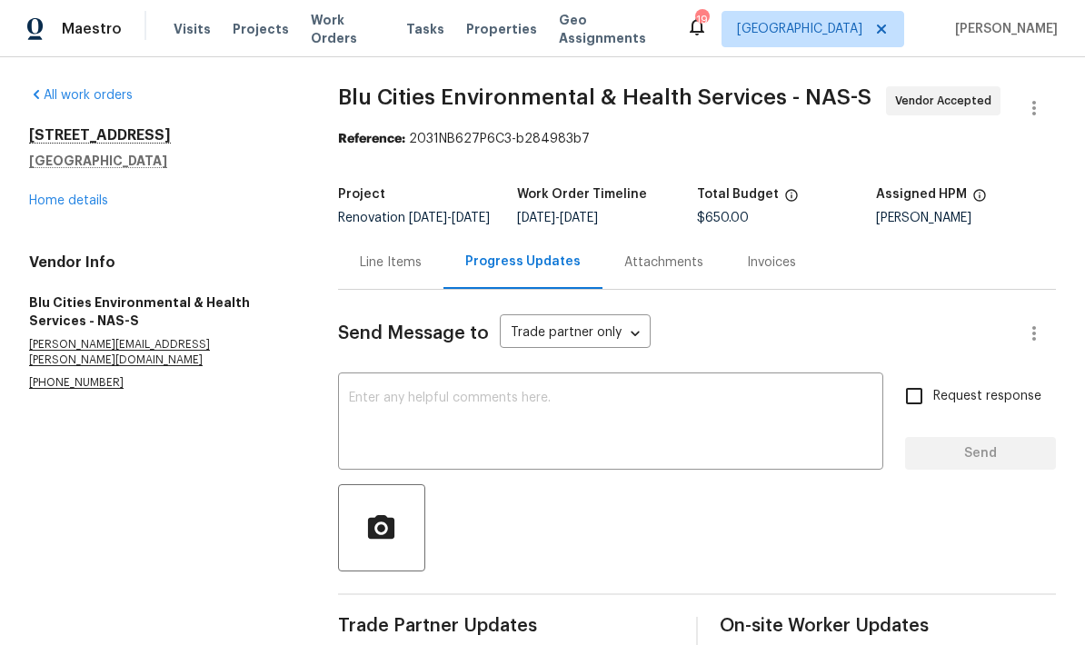
click at [74, 203] on link "Home details" at bounding box center [68, 200] width 79 height 13
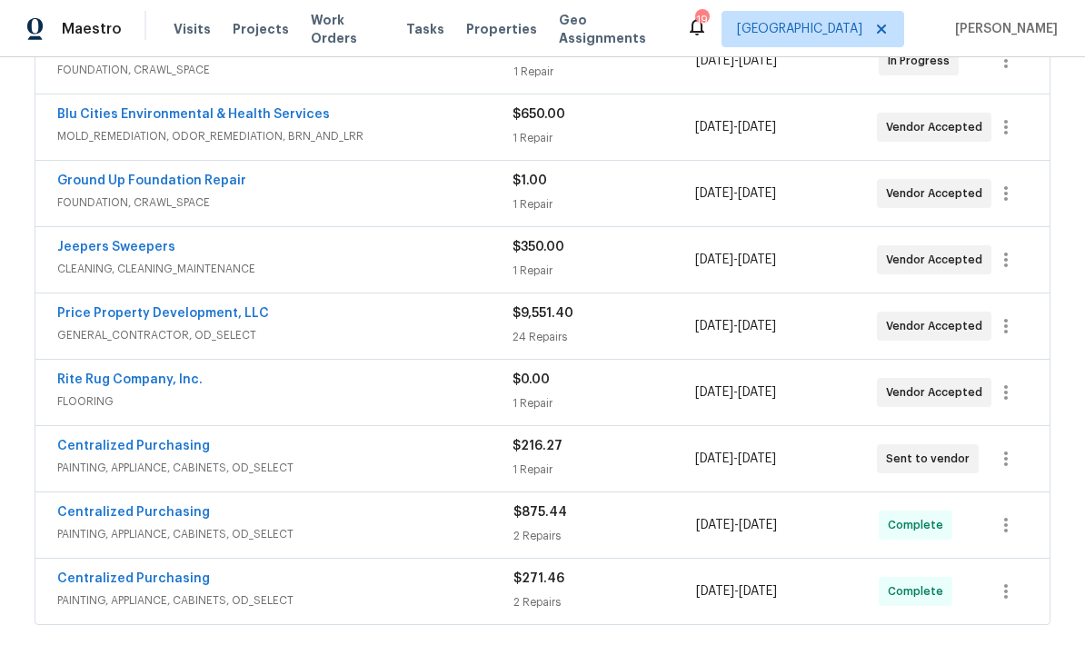
scroll to position [592, 0]
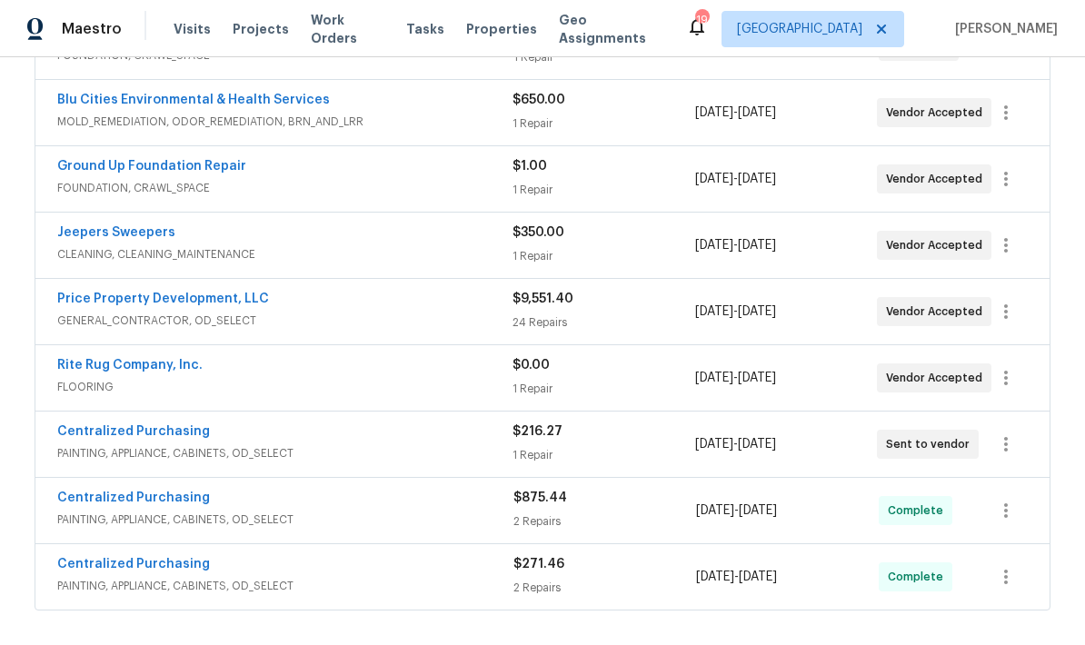
click at [130, 301] on link "Price Property Development, LLC" at bounding box center [163, 299] width 212 height 13
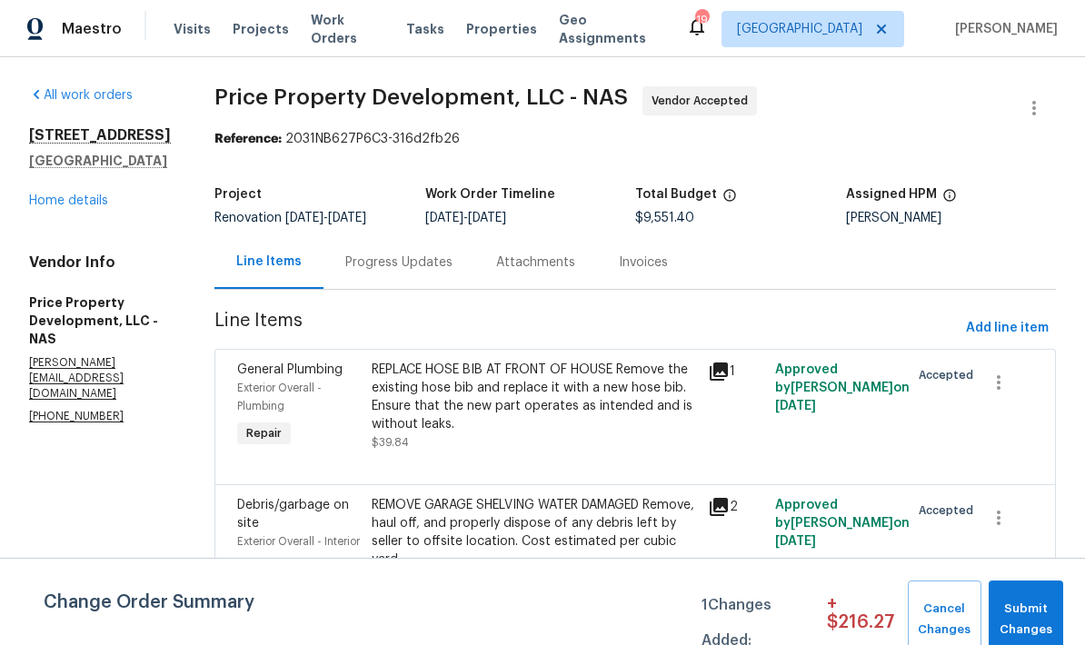
click at [453, 272] on div "Progress Updates" at bounding box center [398, 263] width 107 height 18
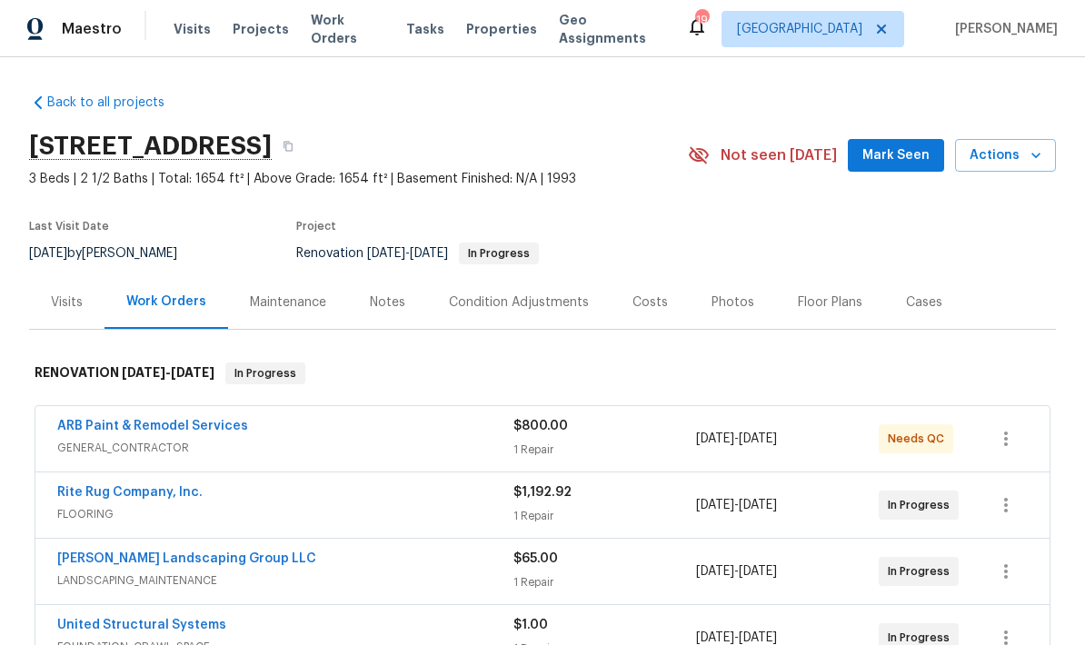
click at [391, 305] on div "Notes" at bounding box center [387, 303] width 35 height 18
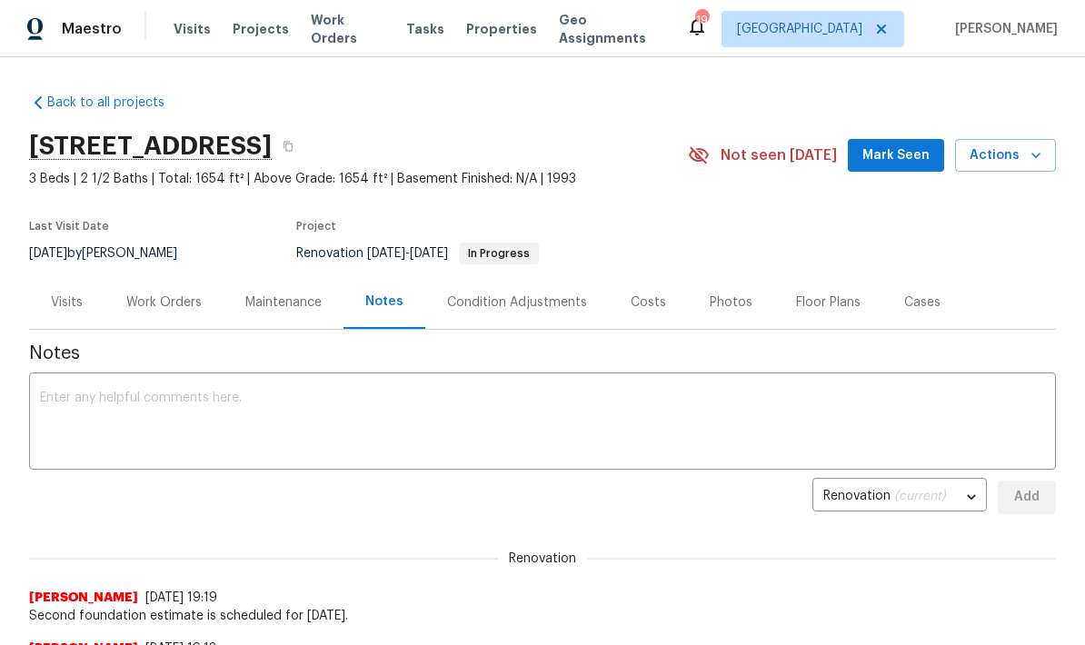
click at [624, 403] on textarea at bounding box center [542, 424] width 1005 height 64
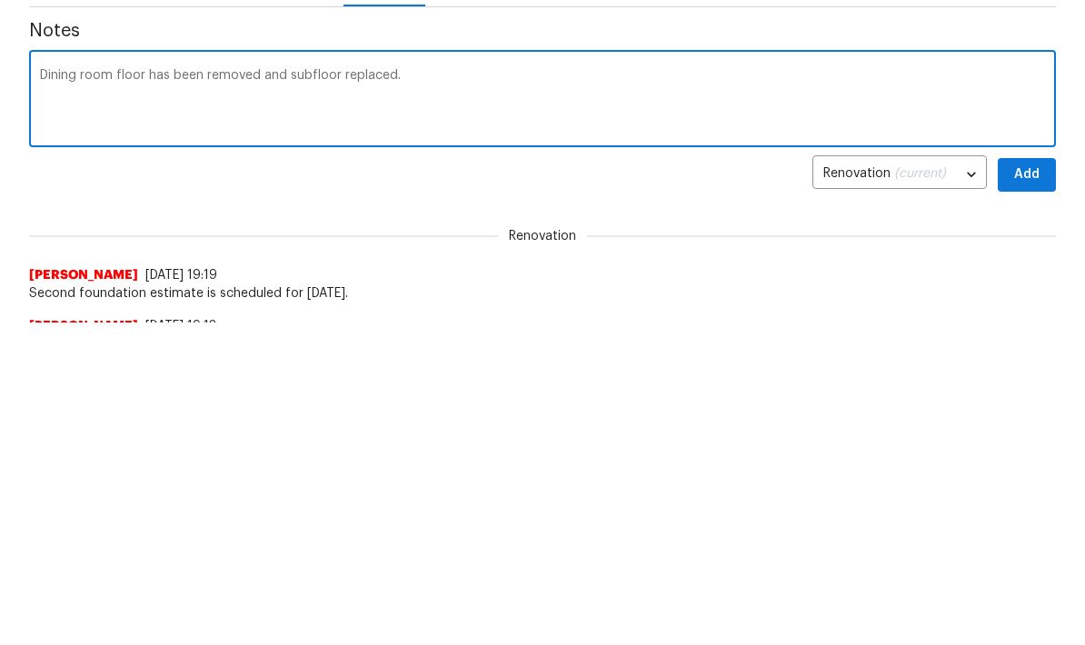
scroll to position [322, 0]
click at [806, 51] on div "Notes Dining room floor has been removed and subfloor replaced. x ​ Renovation …" at bounding box center [542, 589] width 1027 height 1162
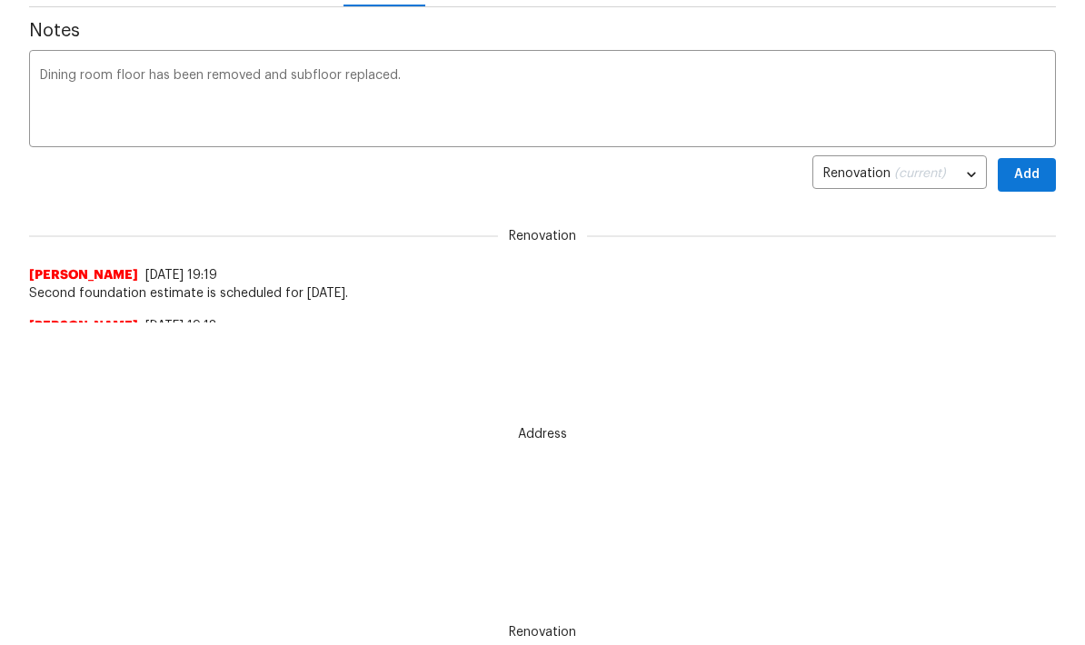
click at [750, 78] on textarea "Dining room floor has been removed and subfloor replaced." at bounding box center [542, 101] width 1005 height 64
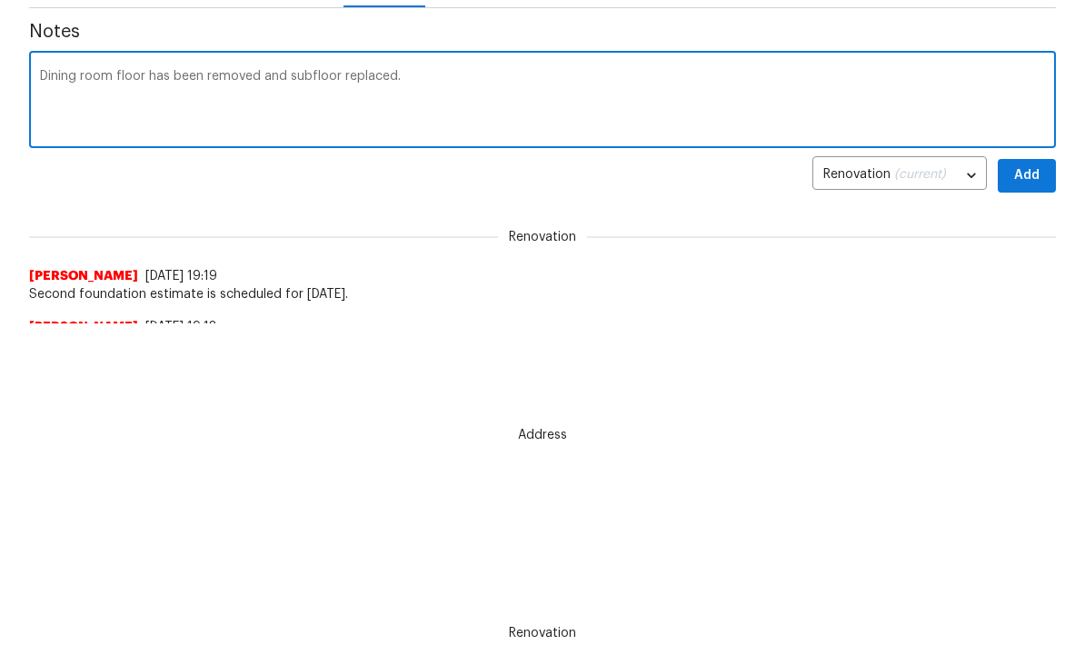
scroll to position [323, 0]
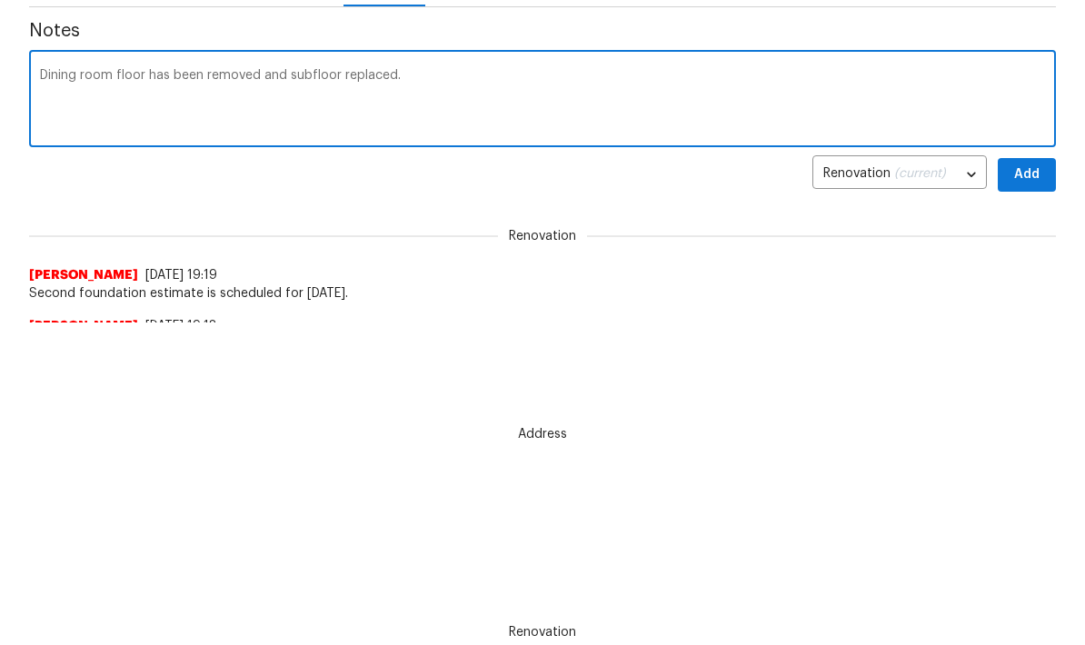
click at [669, 87] on textarea "Dining room floor has been removed and subfloor replaced." at bounding box center [542, 101] width 1005 height 64
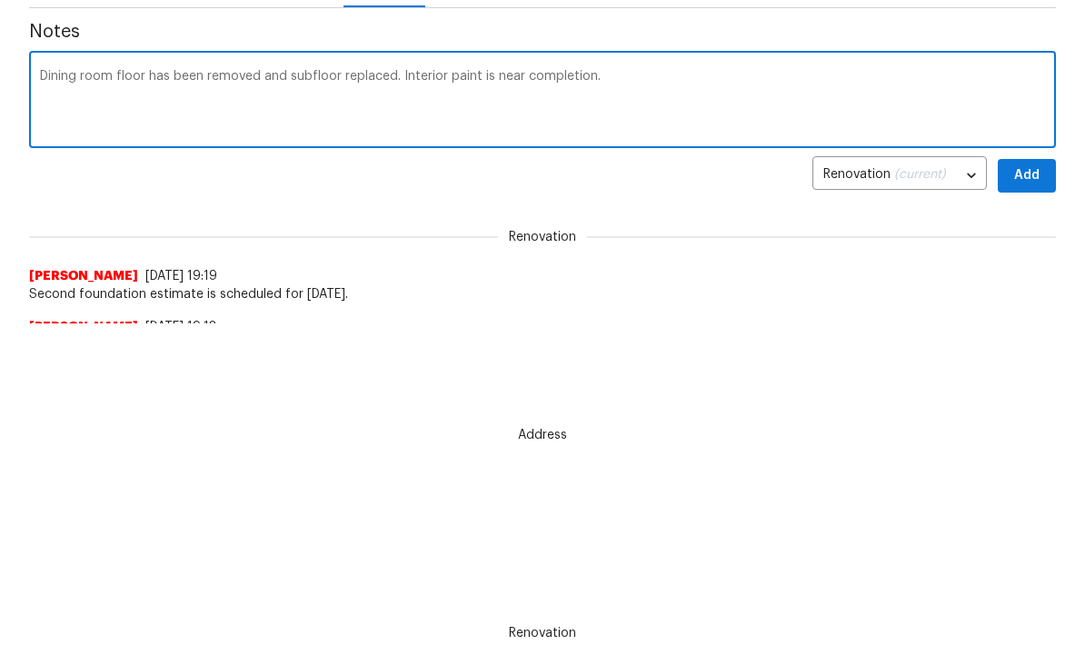
type textarea "Dining room floor has been removed and subfloor replaced. Interior paint is nea…"
click at [1028, 175] on span "Add" at bounding box center [1026, 175] width 29 height 23
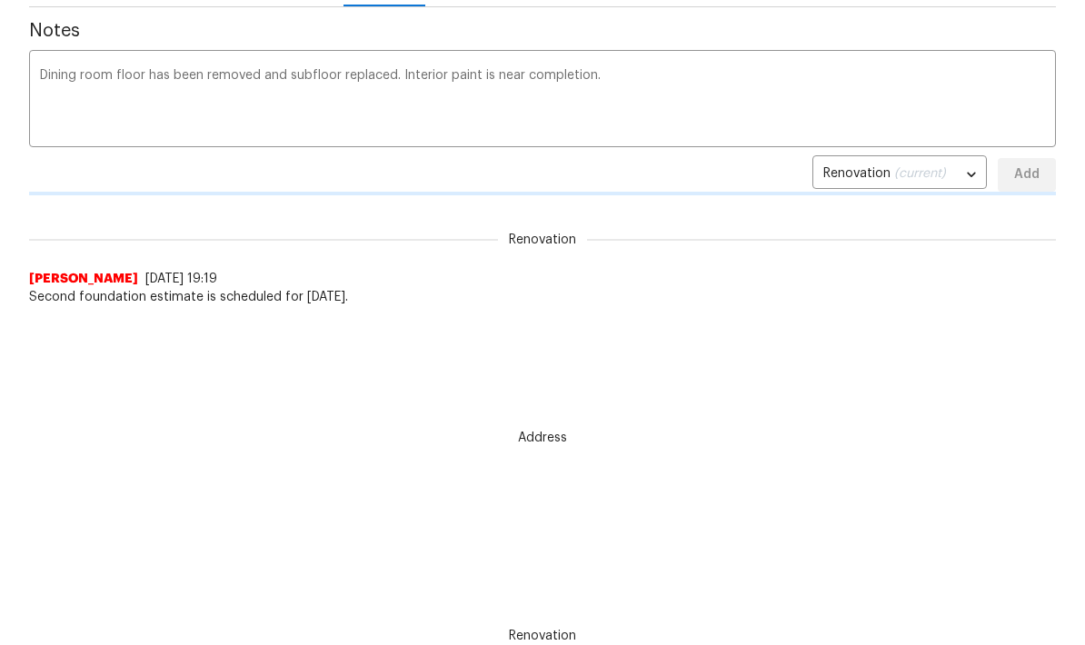
scroll to position [323, 0]
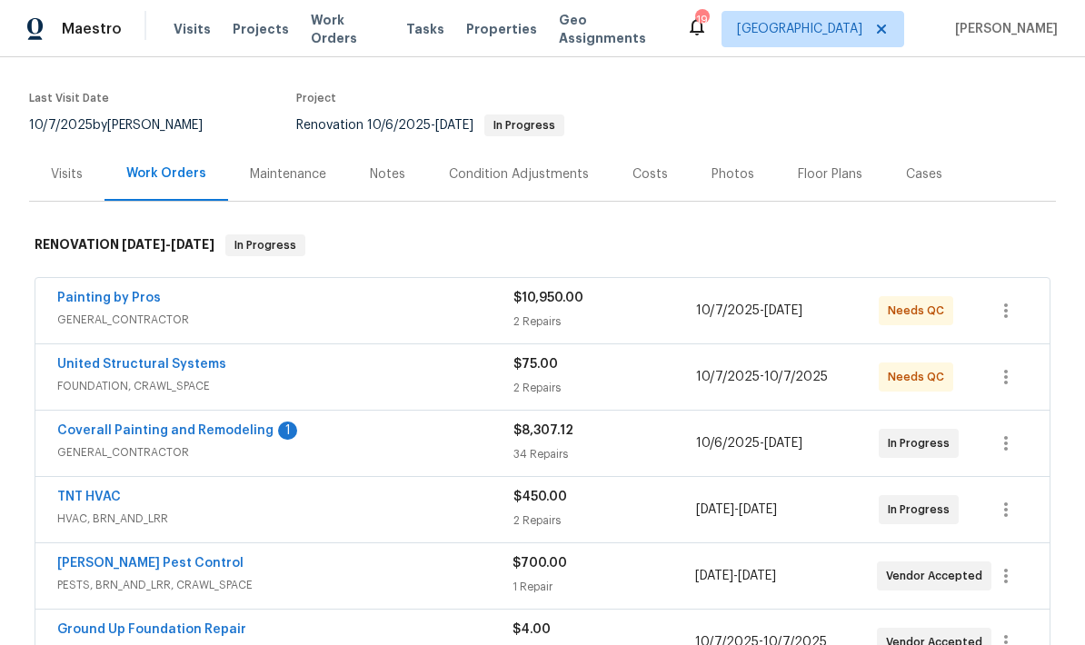
scroll to position [130, 0]
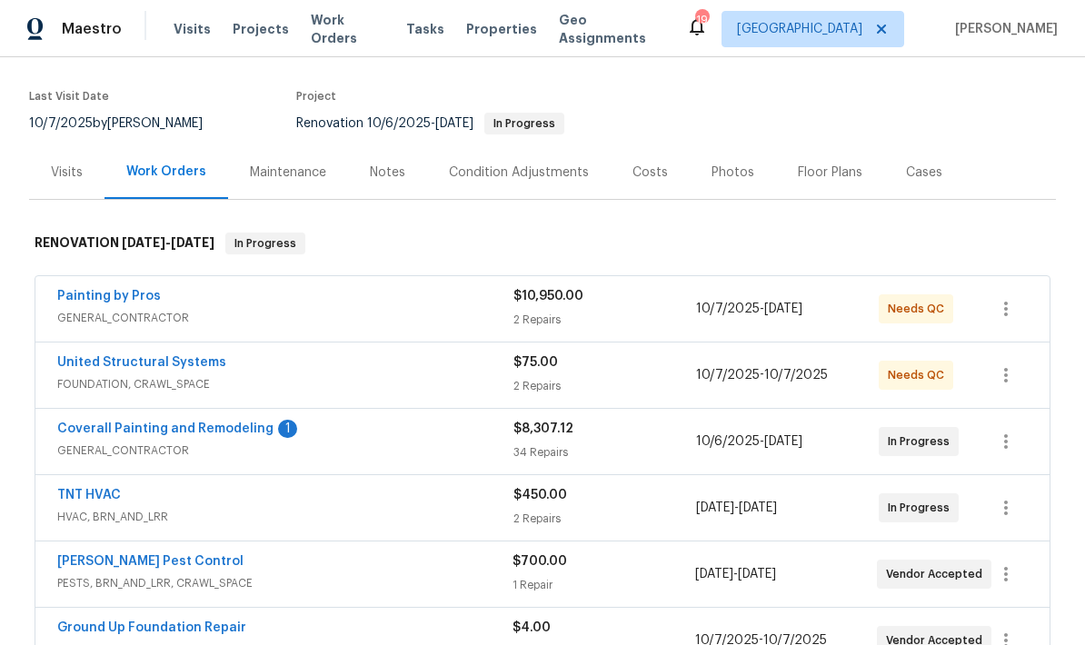
click at [190, 423] on link "Coverall Painting and Remodeling" at bounding box center [165, 429] width 216 height 13
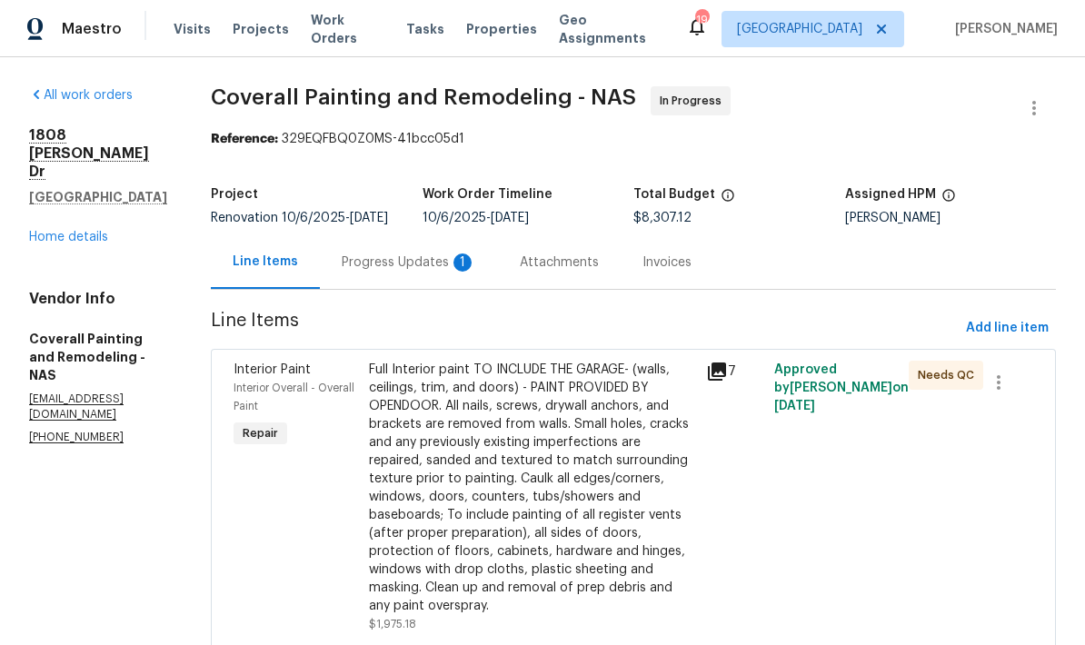
click at [476, 271] on div "Progress Updates 1" at bounding box center [409, 263] width 134 height 18
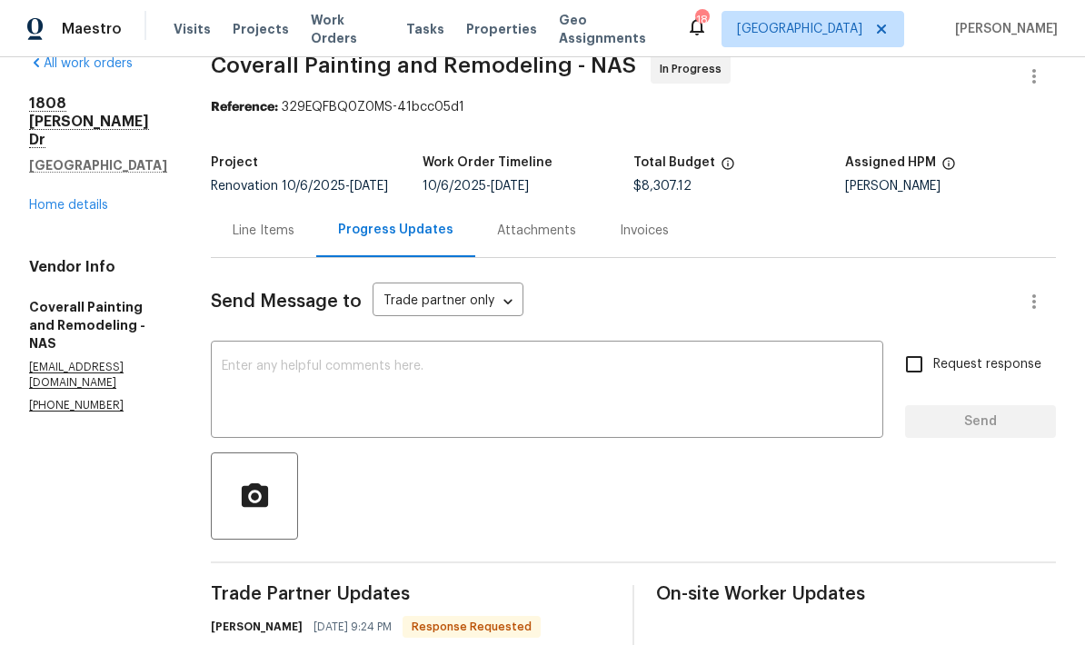
scroll to position [24, 0]
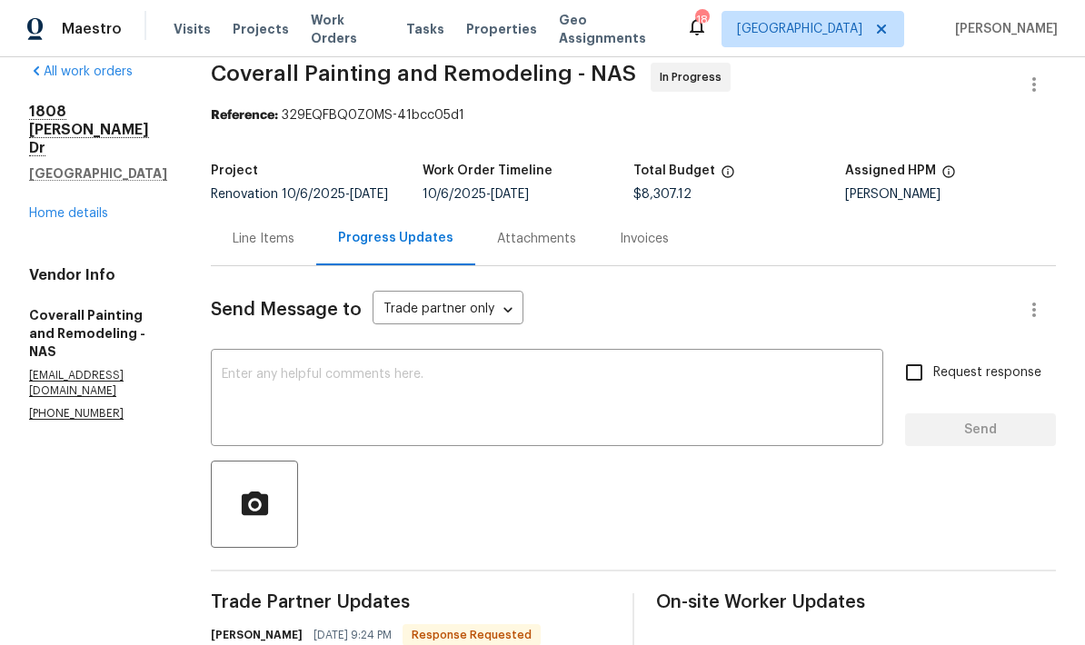
click at [74, 207] on link "Home details" at bounding box center [68, 213] width 79 height 13
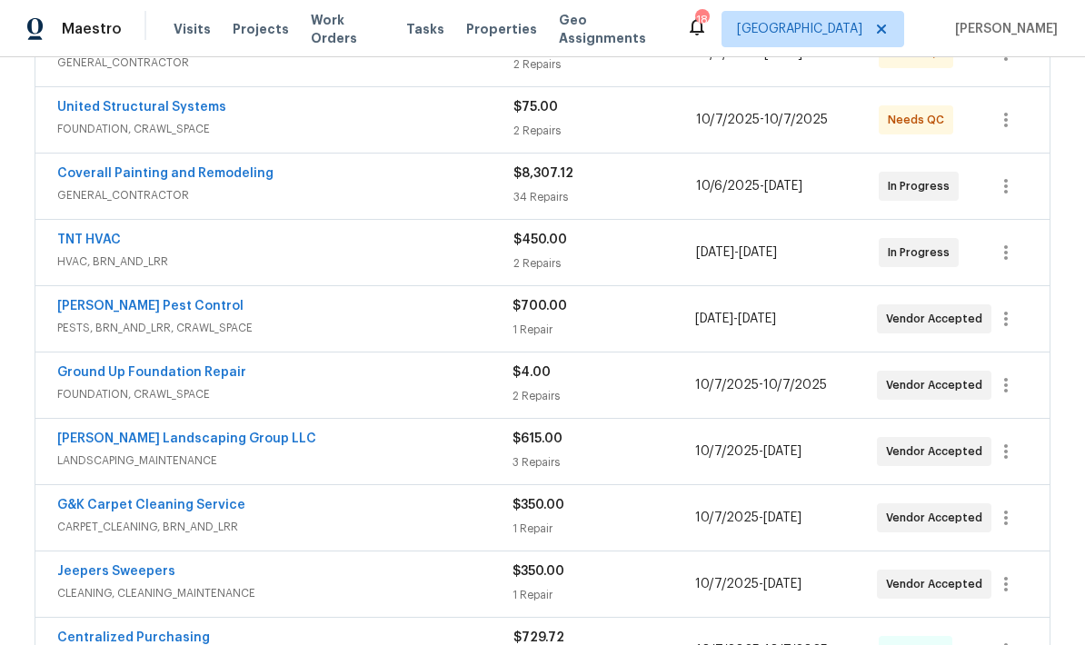
scroll to position [423, 0]
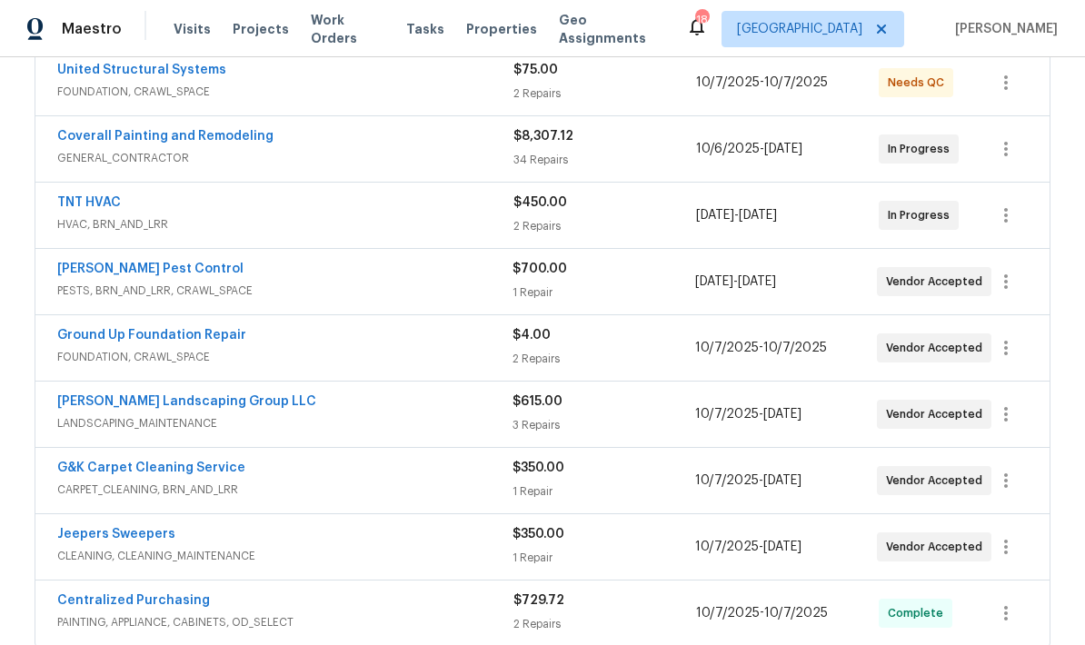
click at [134, 266] on link "[PERSON_NAME] Pest Control" at bounding box center [150, 269] width 186 height 13
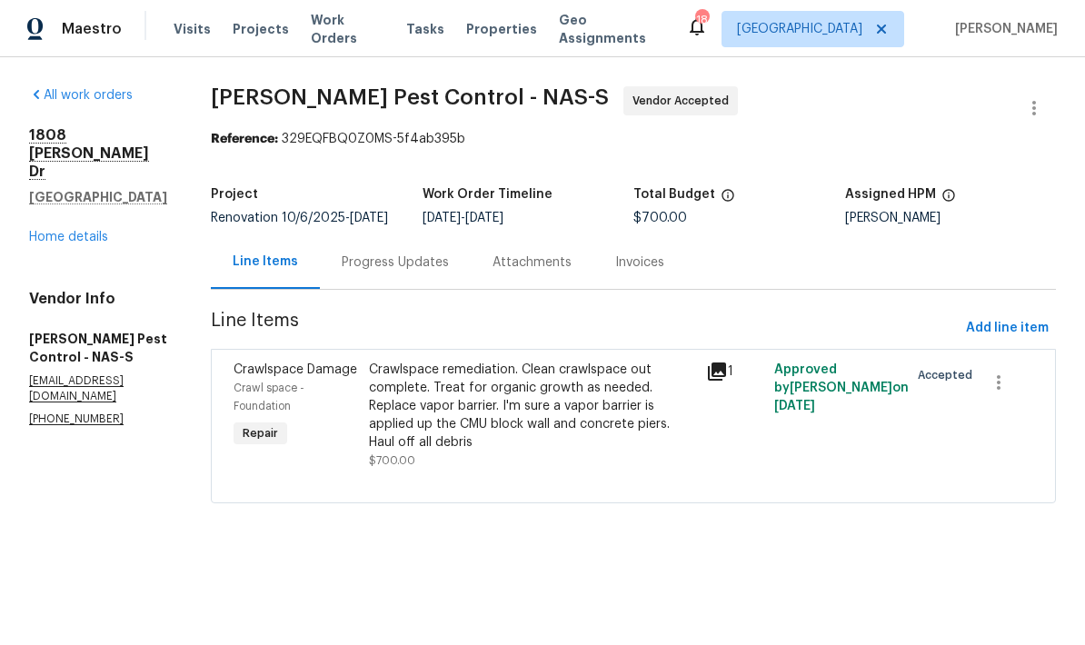
click at [442, 272] on div "Progress Updates" at bounding box center [395, 263] width 107 height 18
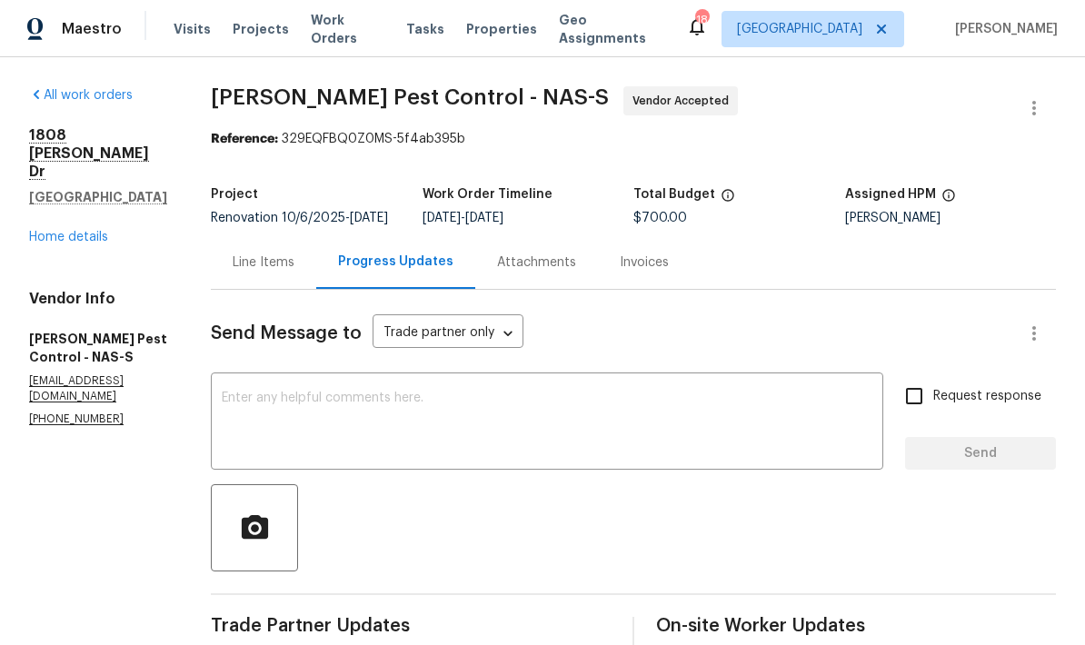
click at [75, 231] on link "Home details" at bounding box center [68, 237] width 79 height 13
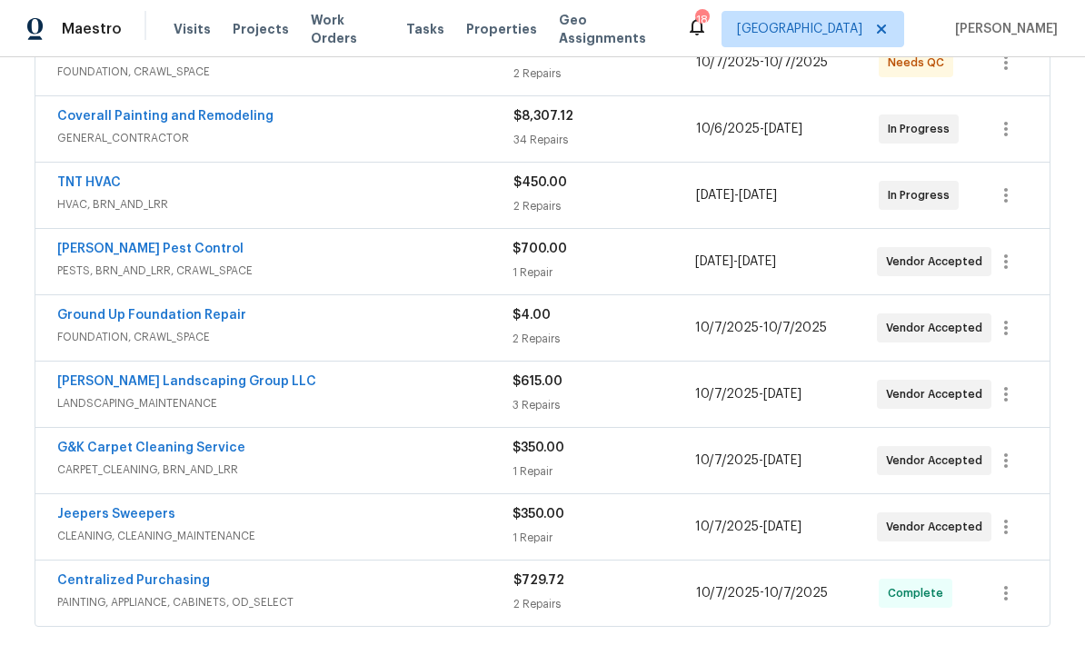
scroll to position [433, 0]
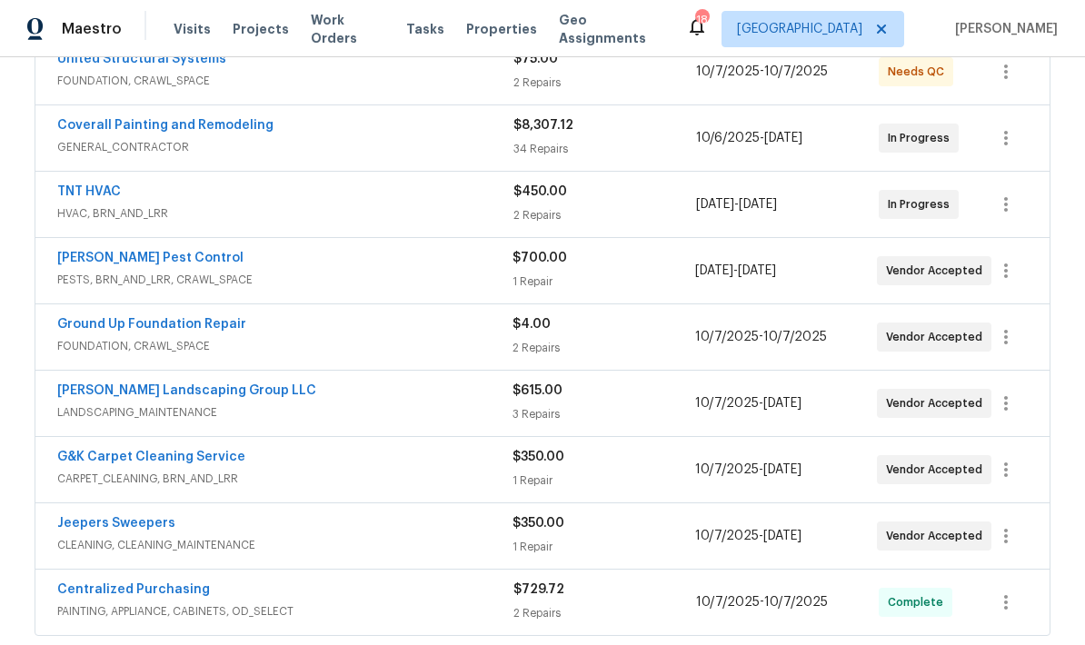
click at [107, 318] on link "Ground Up Foundation Repair" at bounding box center [151, 324] width 189 height 13
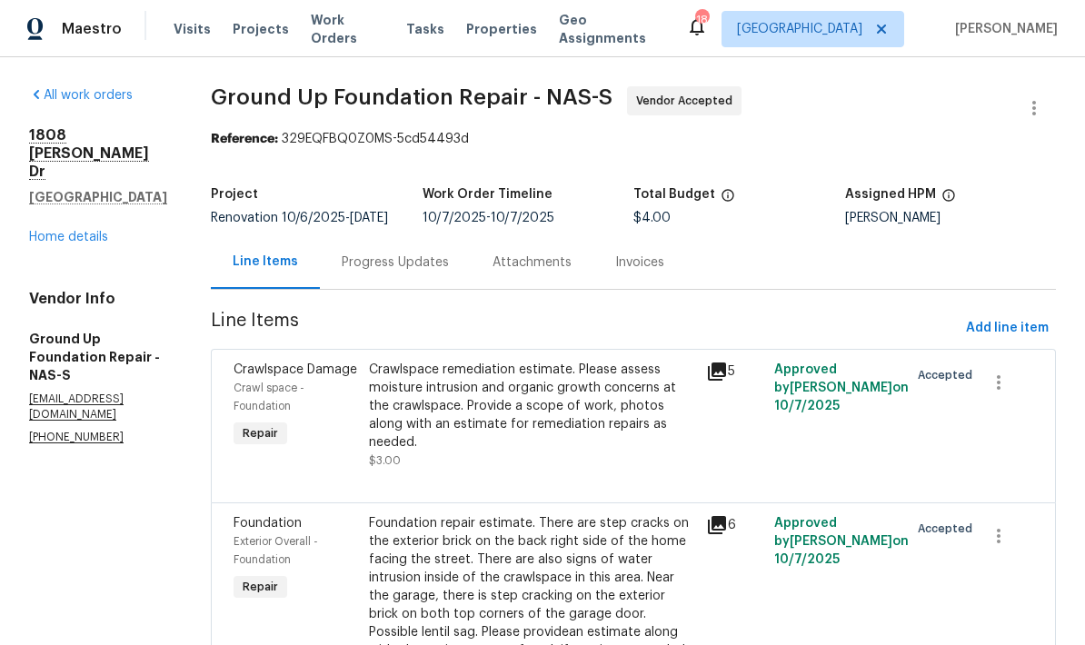
click at [382, 266] on div "Progress Updates" at bounding box center [395, 263] width 107 height 18
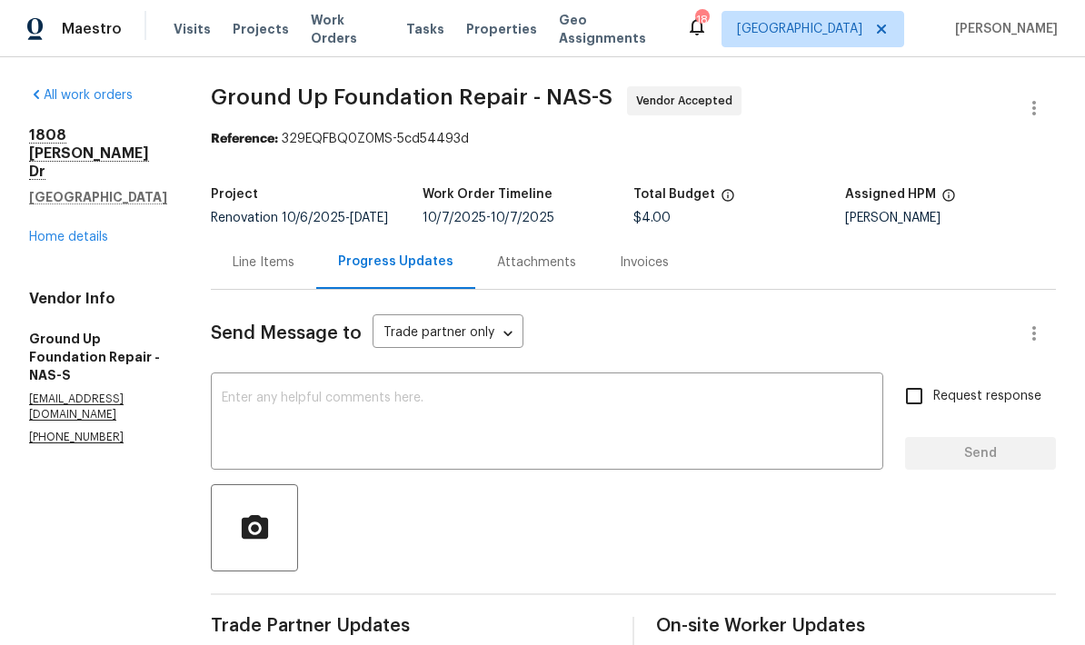
click at [79, 231] on link "Home details" at bounding box center [68, 237] width 79 height 13
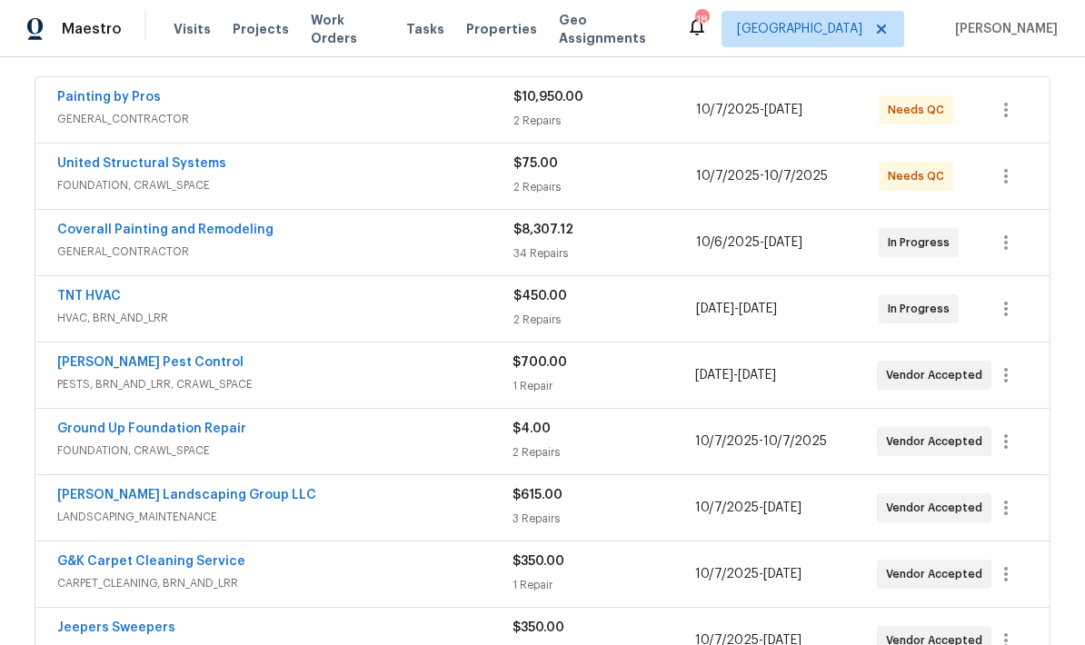
scroll to position [341, 0]
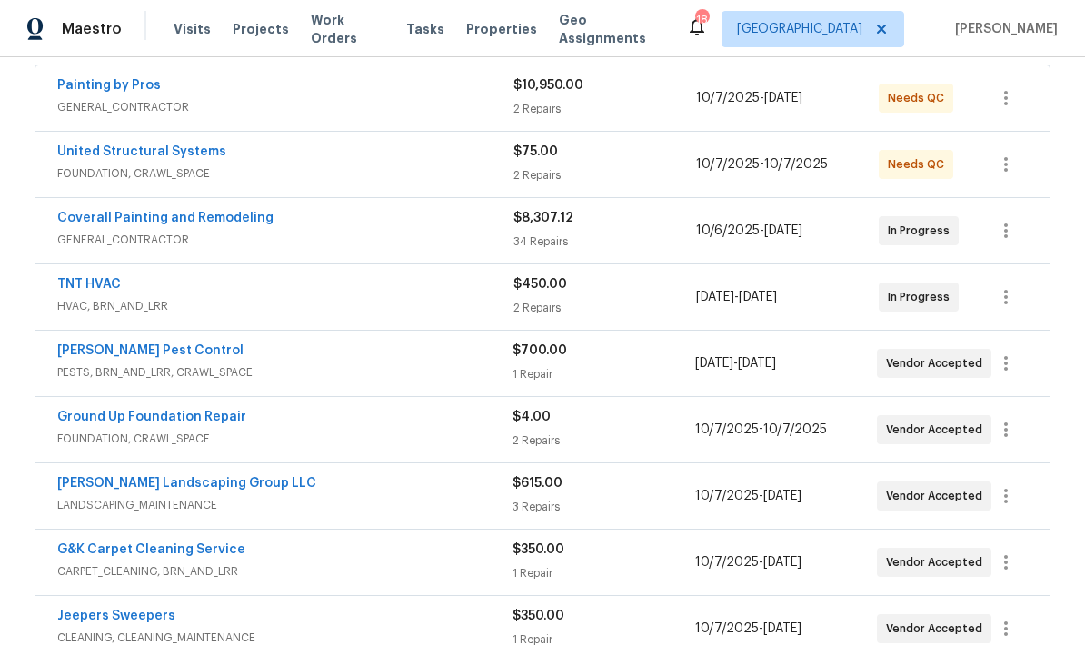
click at [99, 278] on link "TNT HVAC" at bounding box center [89, 284] width 64 height 13
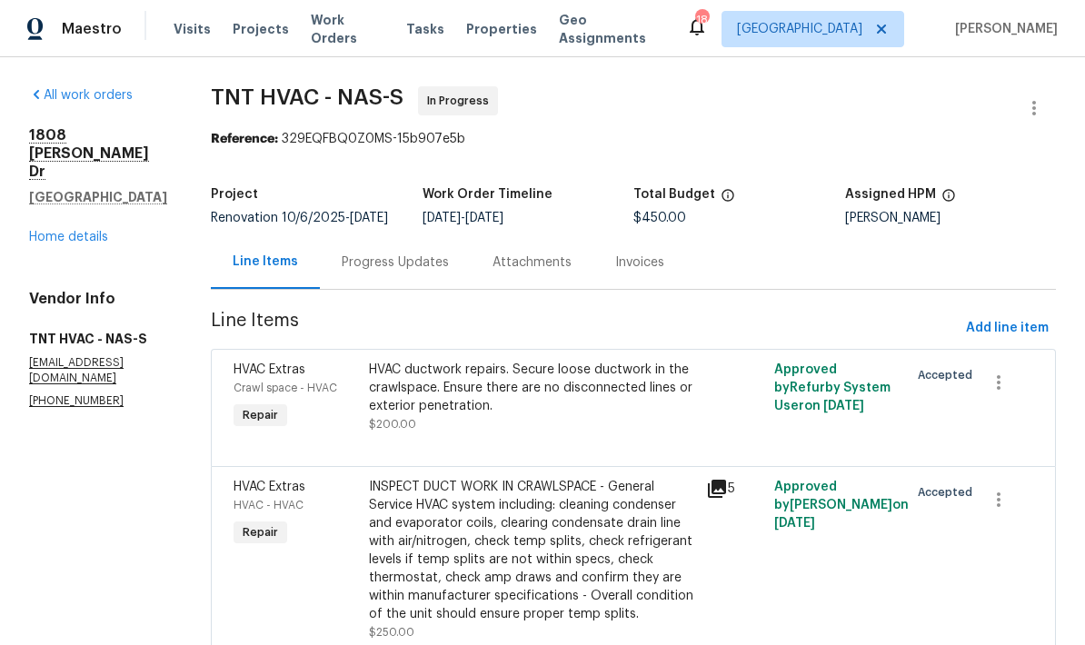
click at [370, 274] on div "Progress Updates" at bounding box center [395, 262] width 151 height 54
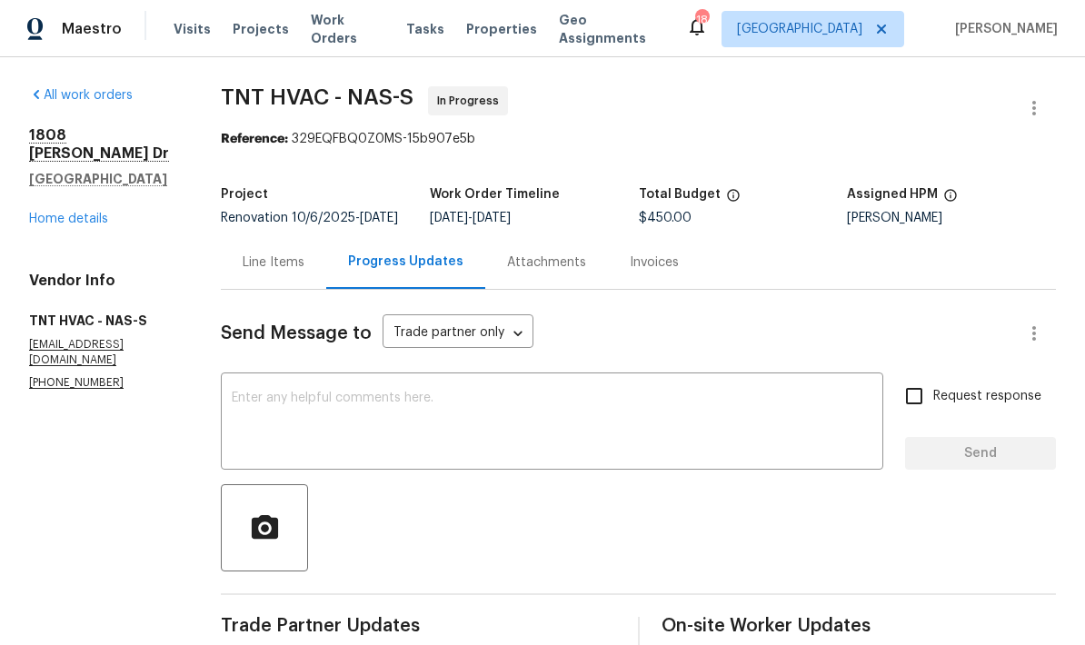
click at [81, 213] on link "Home details" at bounding box center [68, 219] width 79 height 13
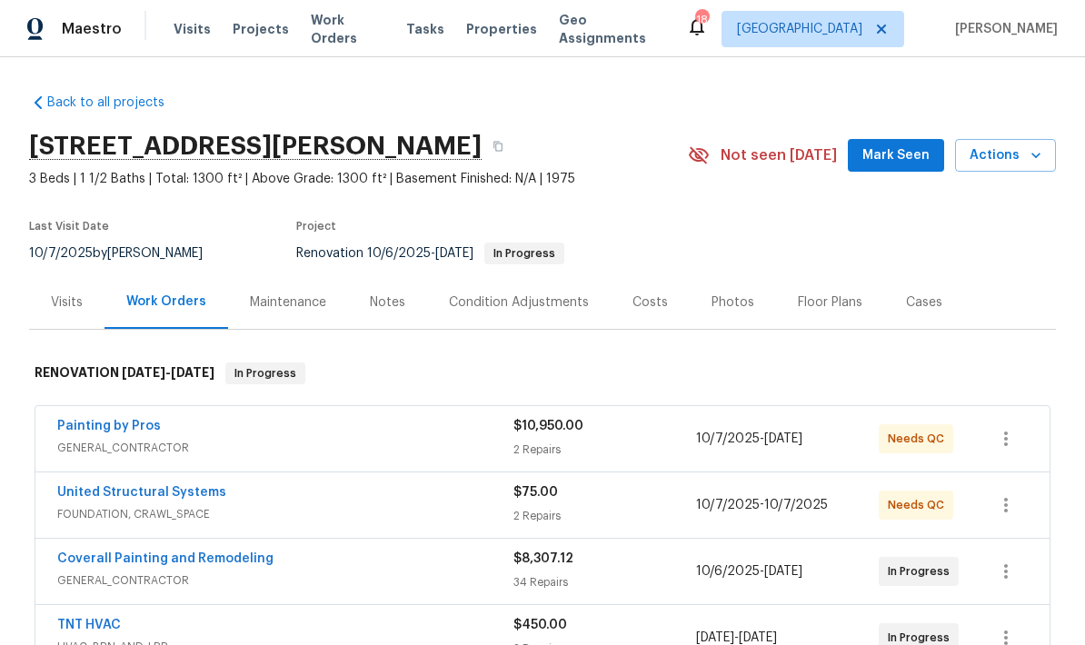
scroll to position [-1, 0]
click at [402, 298] on div "Notes" at bounding box center [387, 302] width 79 height 54
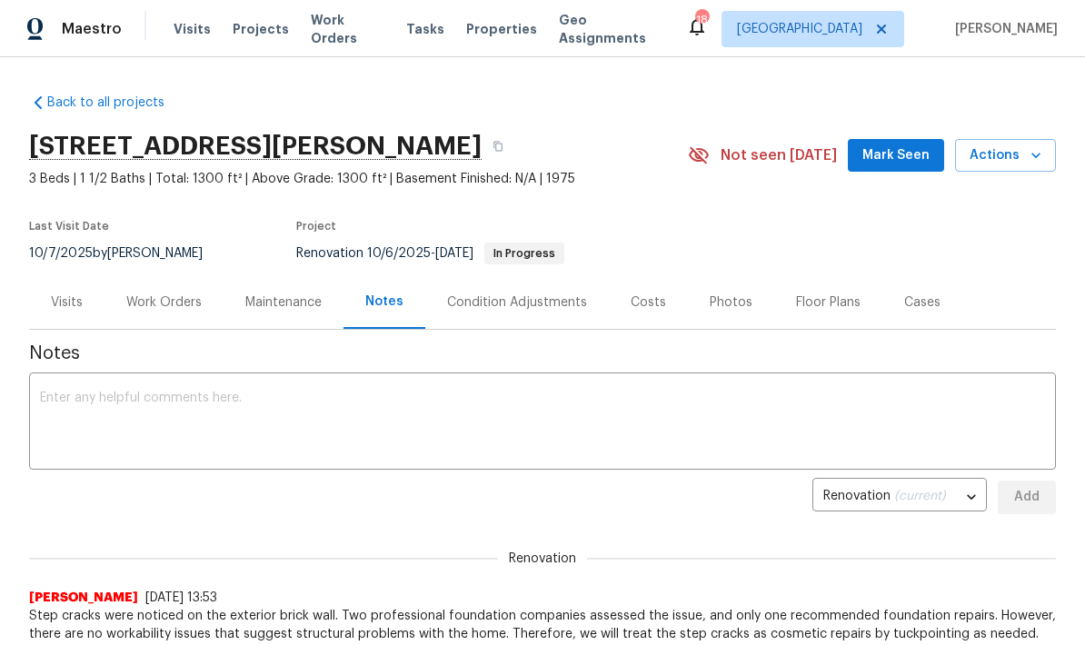
click at [695, 395] on textarea at bounding box center [542, 424] width 1005 height 64
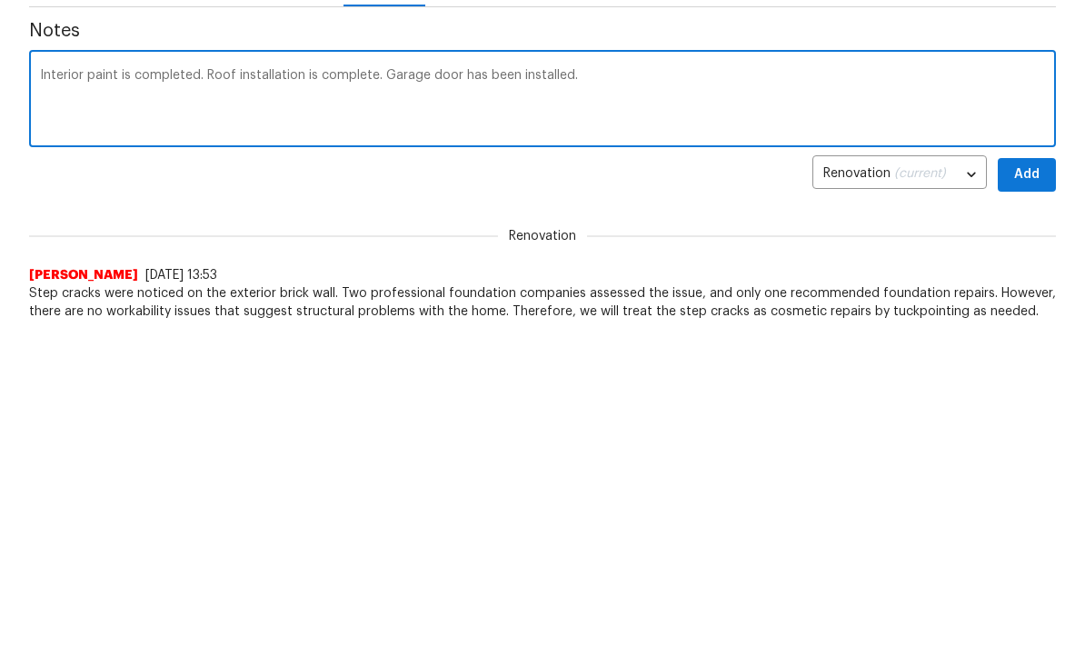
scroll to position [322, 0]
type textarea "Interior paint is completed. Roof installation is complete. Garage door has bee…"
click at [1036, 175] on span "Add" at bounding box center [1026, 175] width 29 height 23
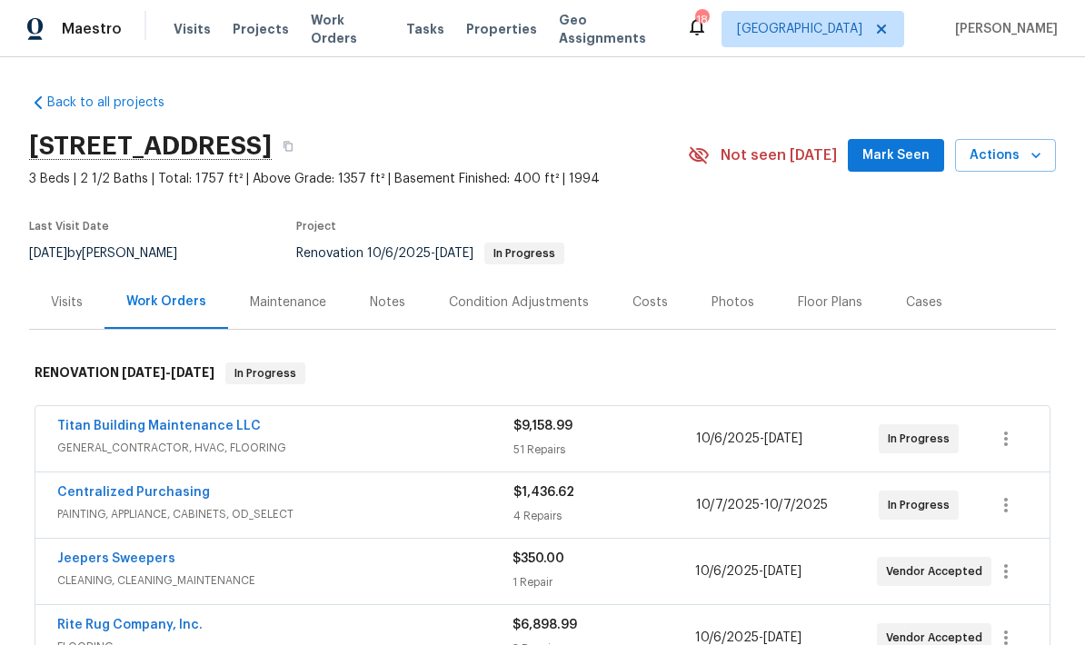
click at [407, 302] on div "Notes" at bounding box center [387, 302] width 79 height 54
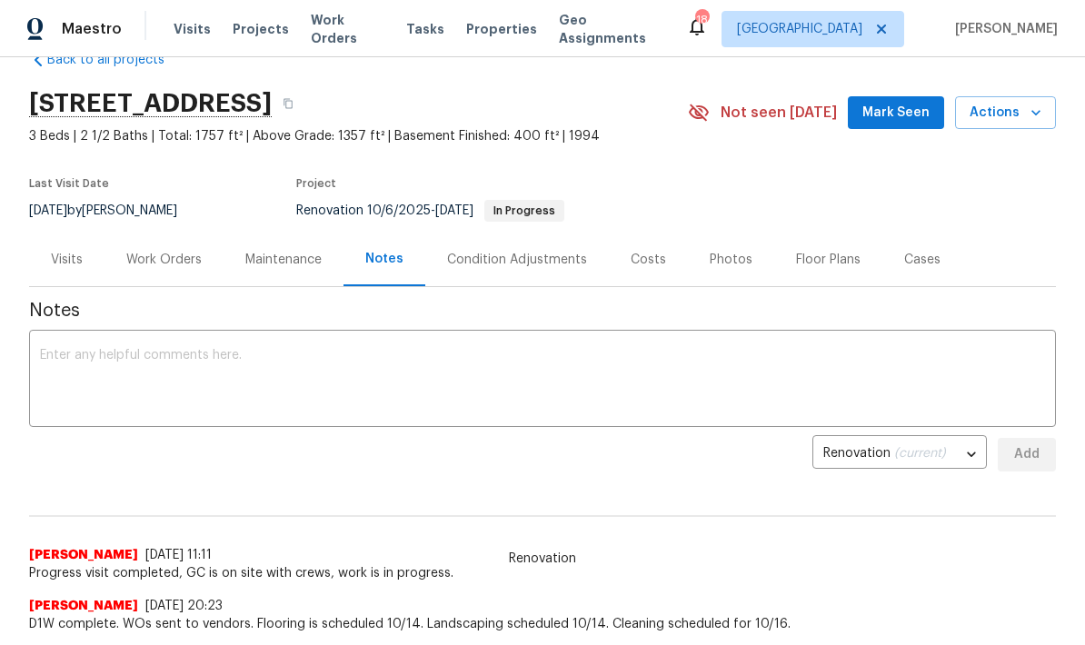
scroll to position [39, 0]
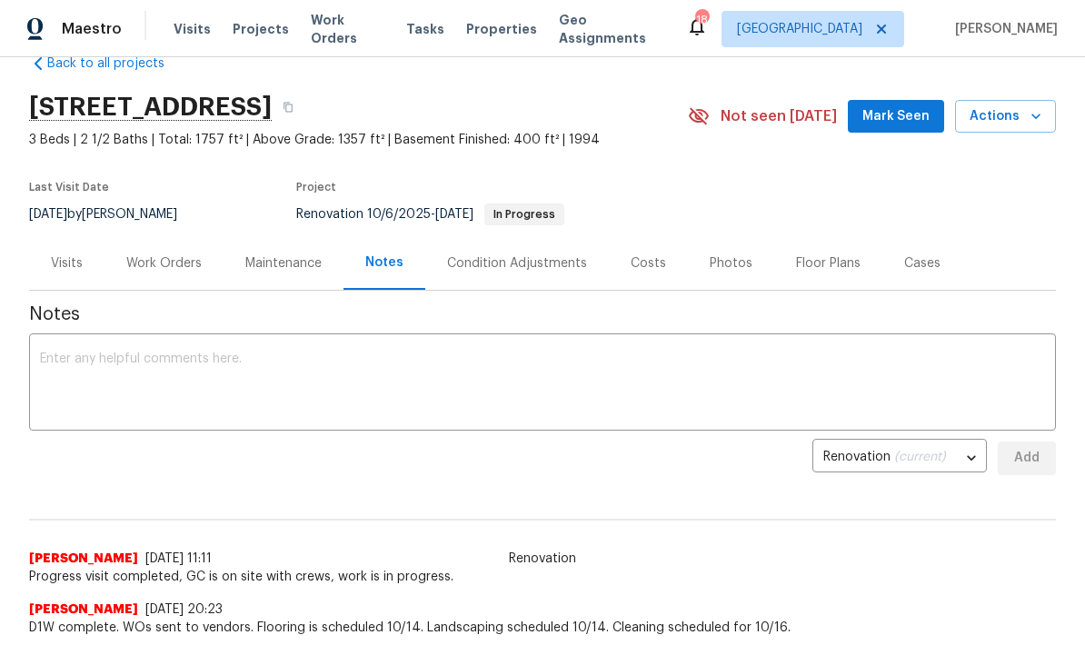
click at [825, 353] on textarea at bounding box center [542, 385] width 1005 height 64
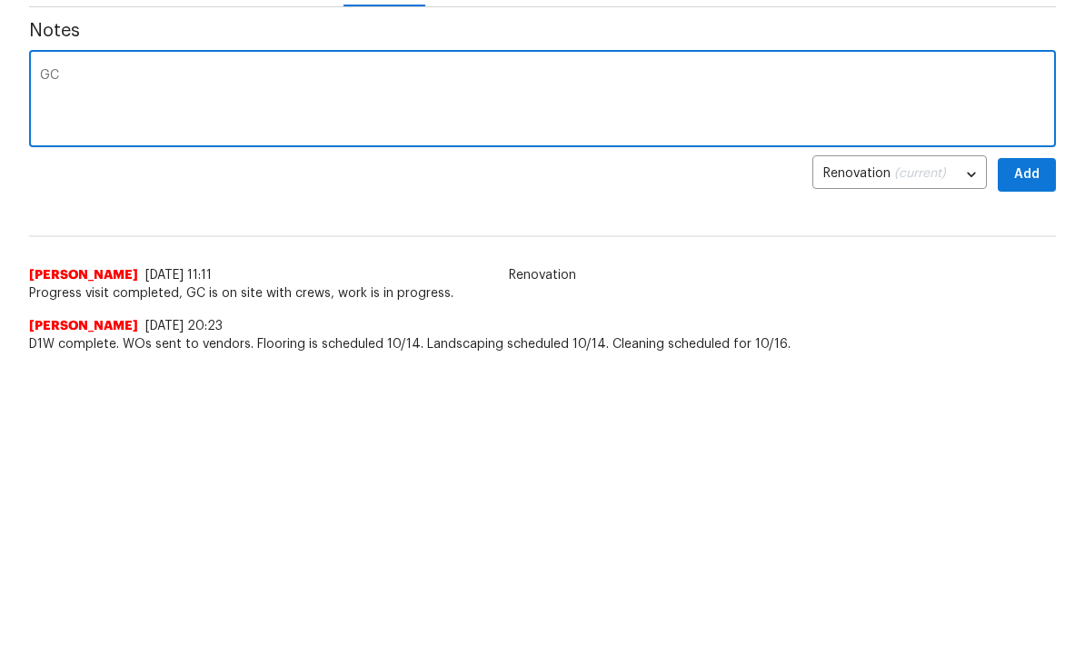
type textarea "G"
click at [485, 85] on textarea "Slight delay with GC, project" at bounding box center [542, 102] width 1005 height 64
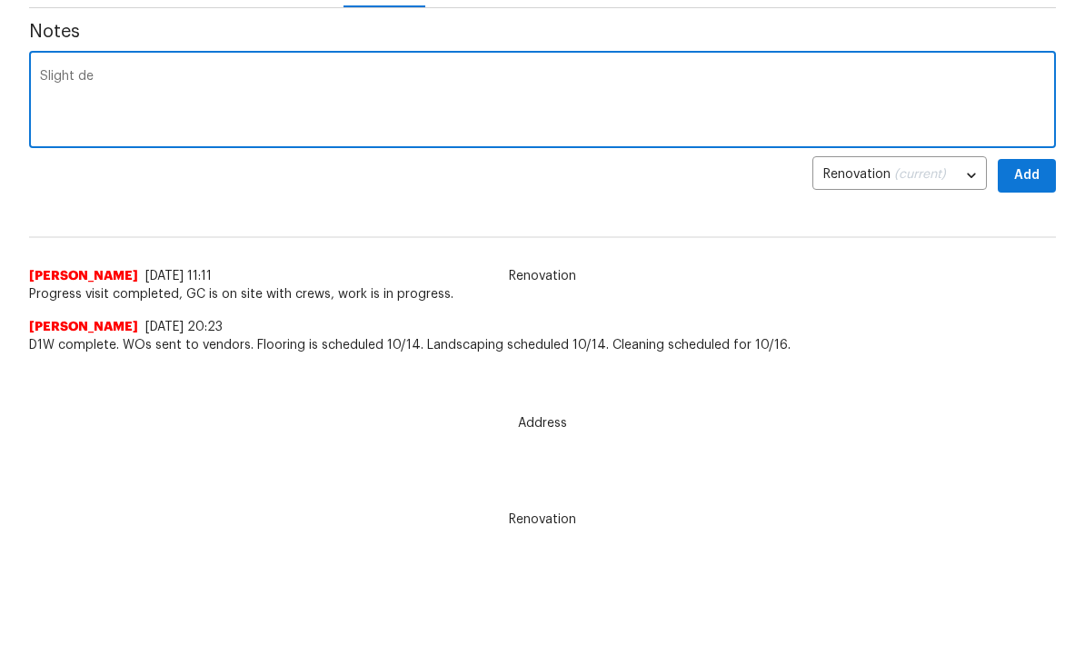
type textarea "Slight"
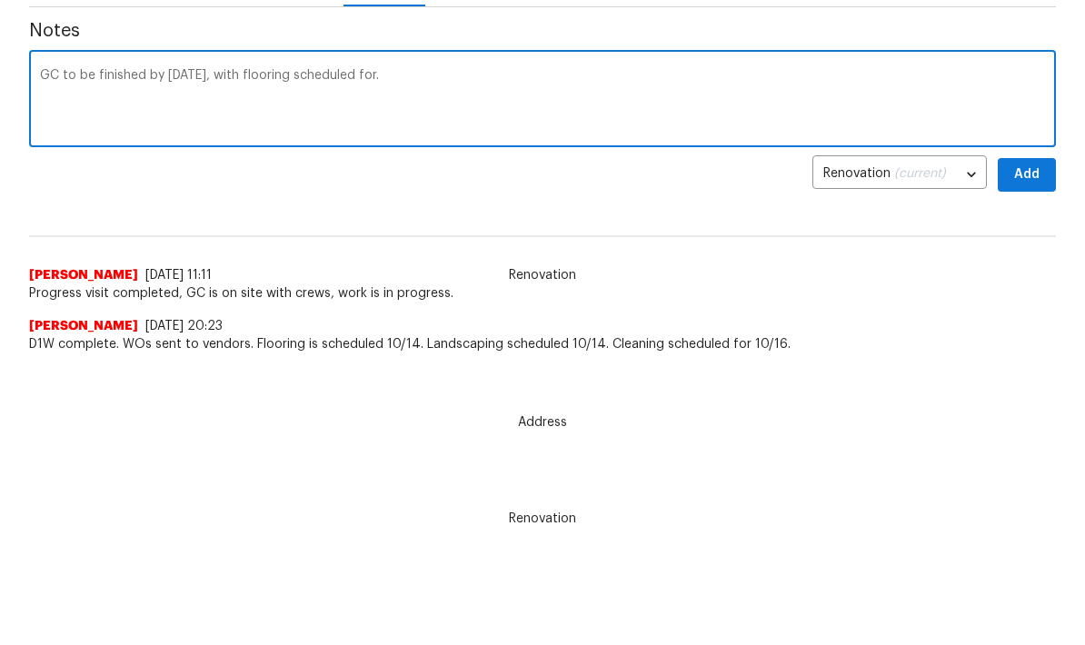
click at [542, 103] on textarea "GC to be finished by [DATE], with flooring scheduled for." at bounding box center [542, 102] width 1005 height 64
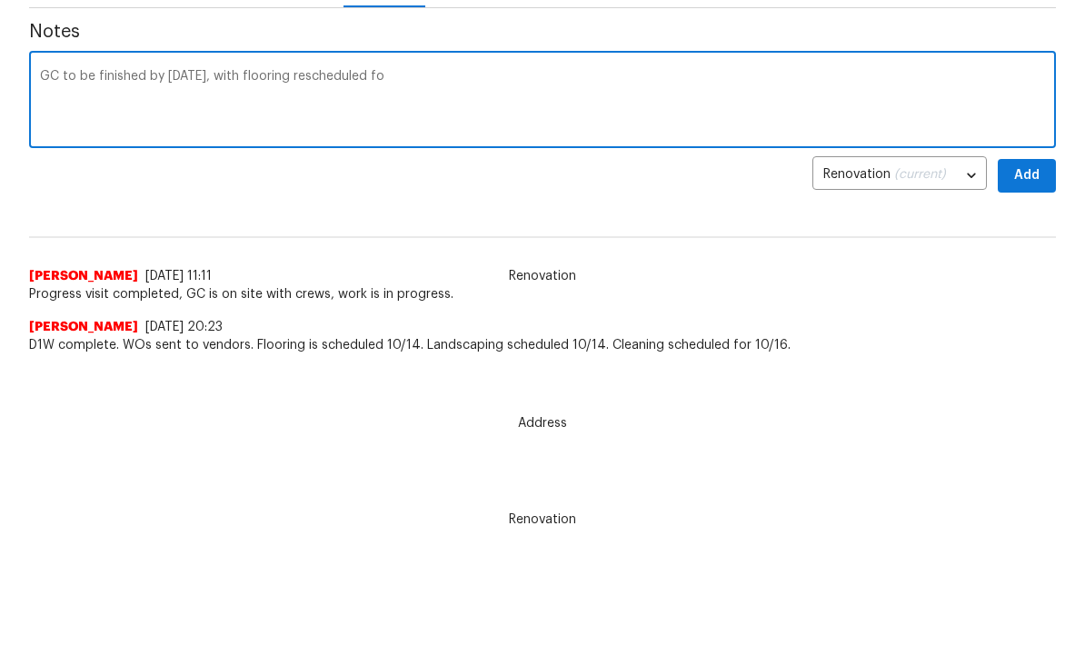
click at [534, 85] on textarea "GC to be finished by Thursday, with flooring rescheduled fo" at bounding box center [542, 102] width 1005 height 64
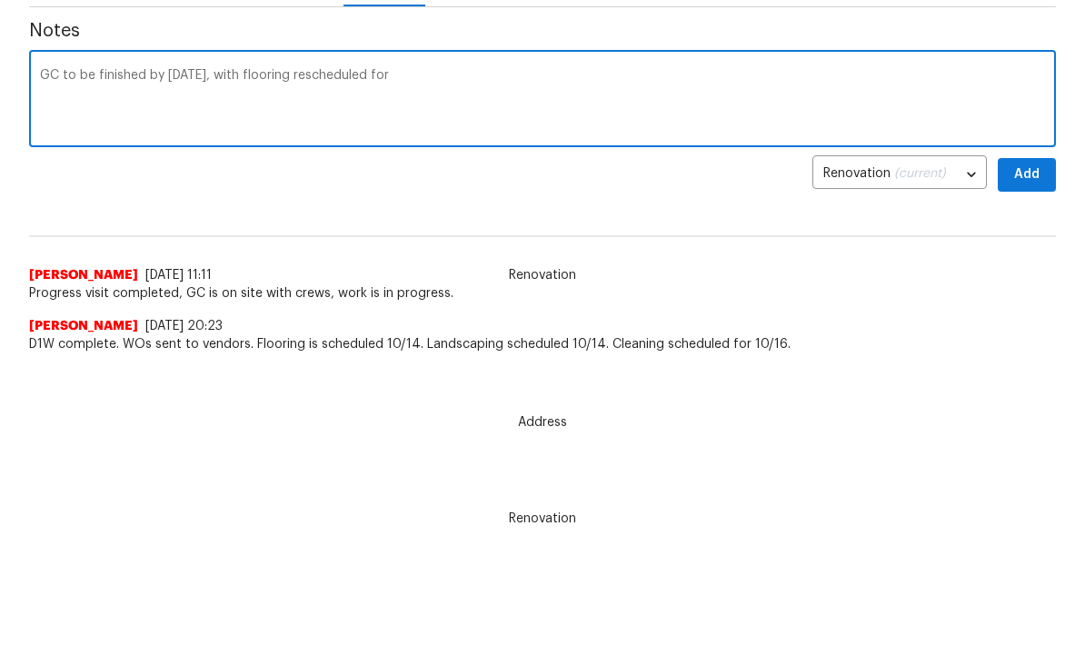
click at [650, 63] on div "GC to be finished by Thursday, with flooring rescheduled for x ​" at bounding box center [542, 101] width 1027 height 93
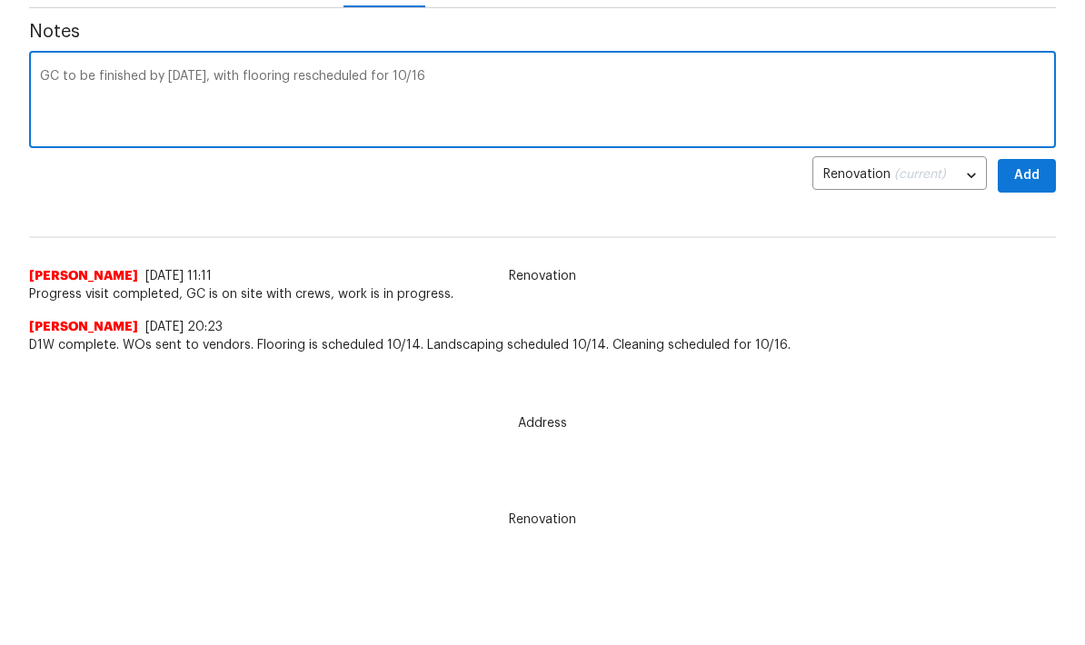
click at [811, 81] on textarea "GC to be finished by Thursday, with flooring rescheduled for 10/16" at bounding box center [542, 102] width 1005 height 64
type textarea "GC to be finished by Thursday, with flooring rescheduled for 10/16."
click at [1029, 166] on span "Add" at bounding box center [1026, 175] width 29 height 23
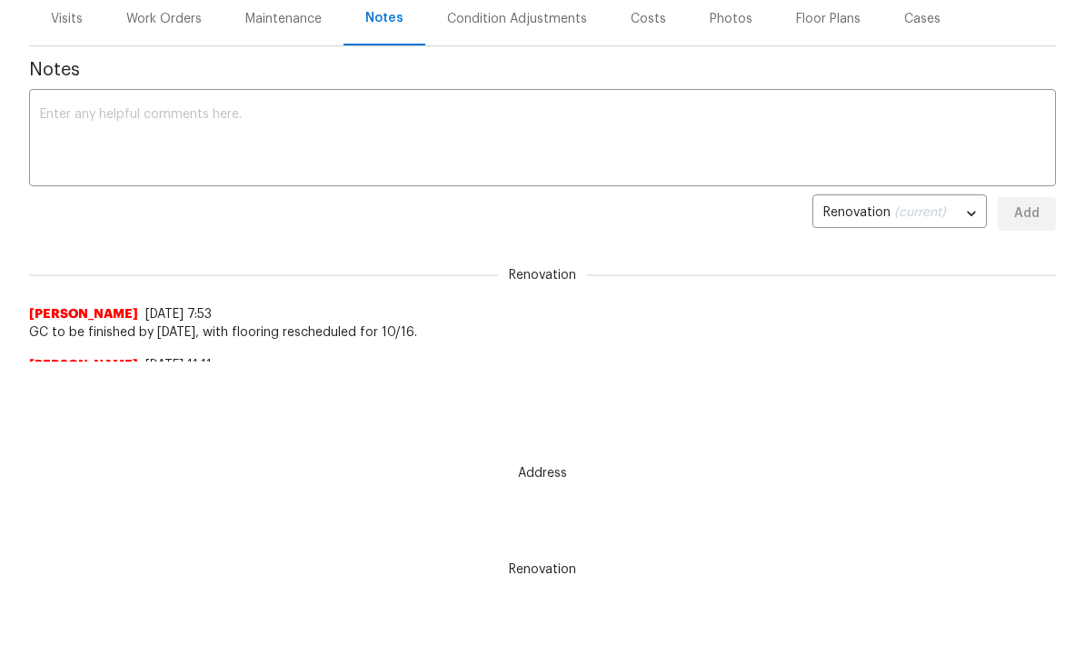
scroll to position [0, 0]
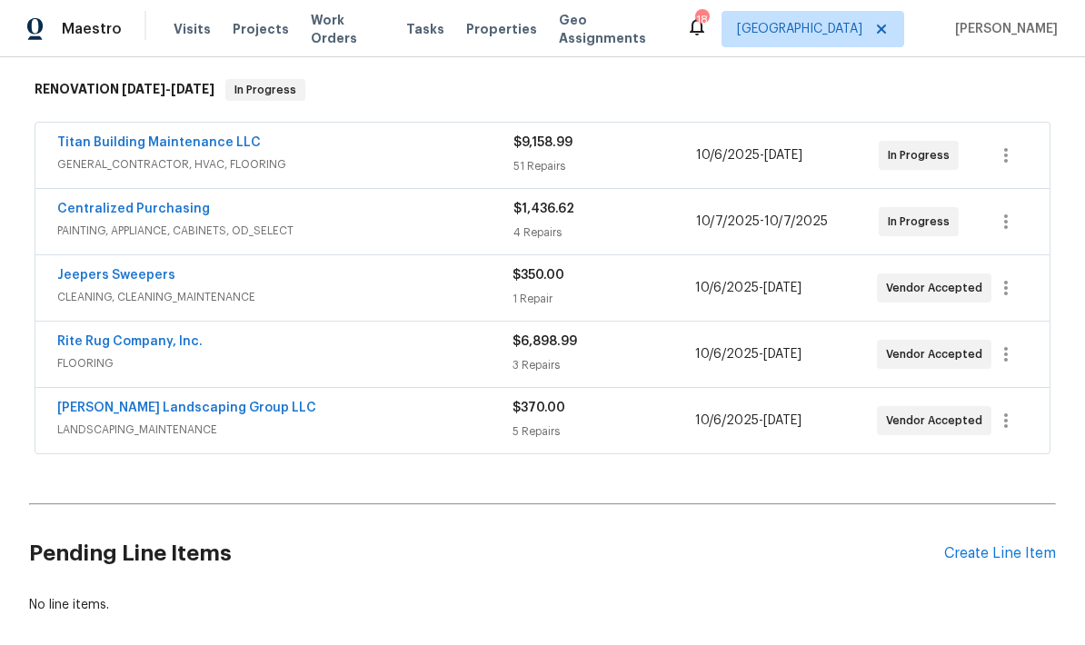
scroll to position [274, 0]
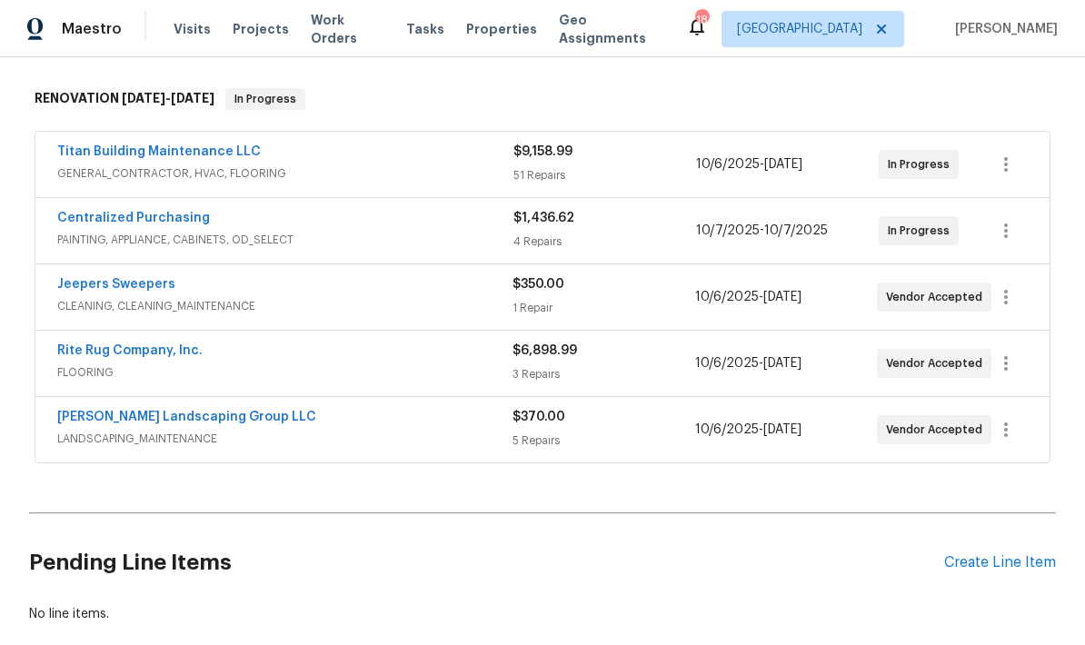
click at [109, 145] on link "Titan Building Maintenance LLC" at bounding box center [159, 151] width 204 height 13
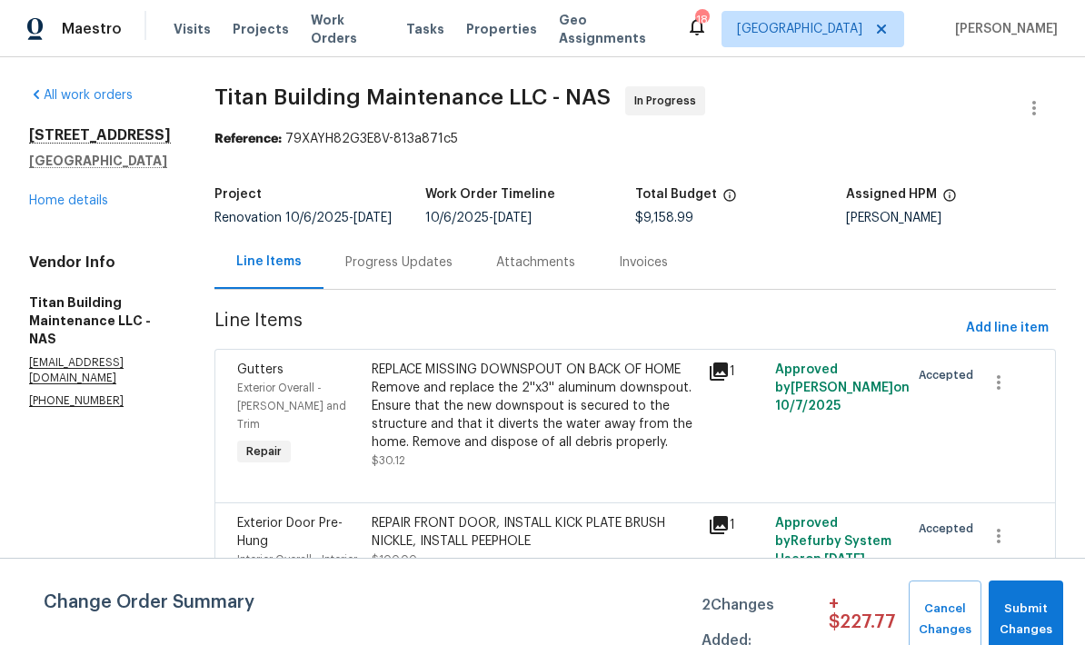
click at [381, 264] on div "Progress Updates" at bounding box center [398, 263] width 107 height 18
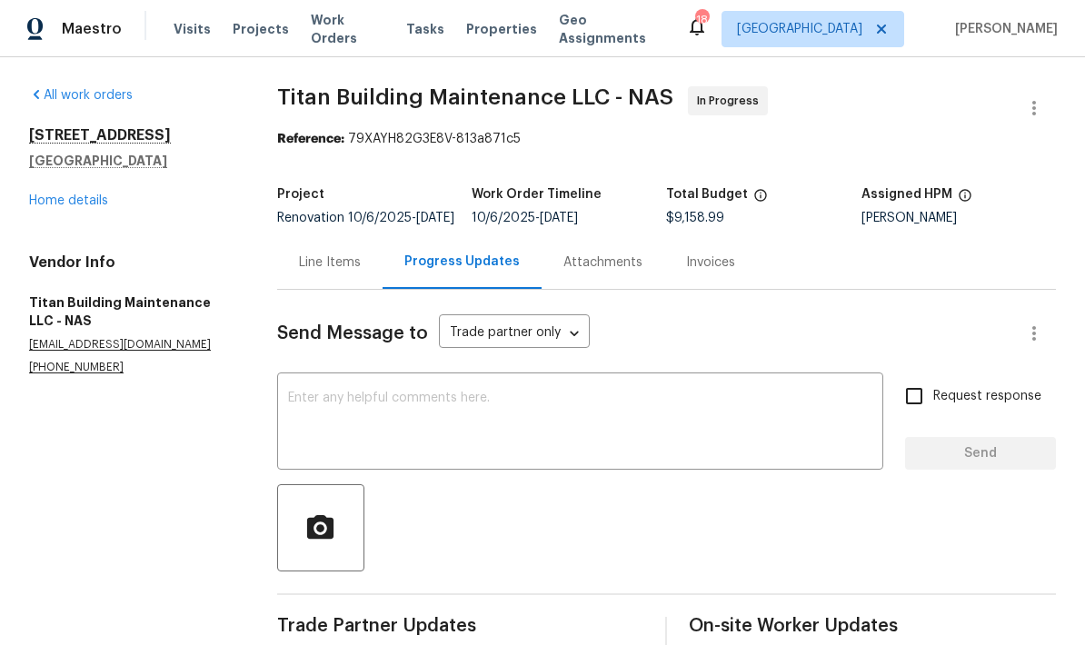
click at [75, 203] on link "Home details" at bounding box center [68, 200] width 79 height 13
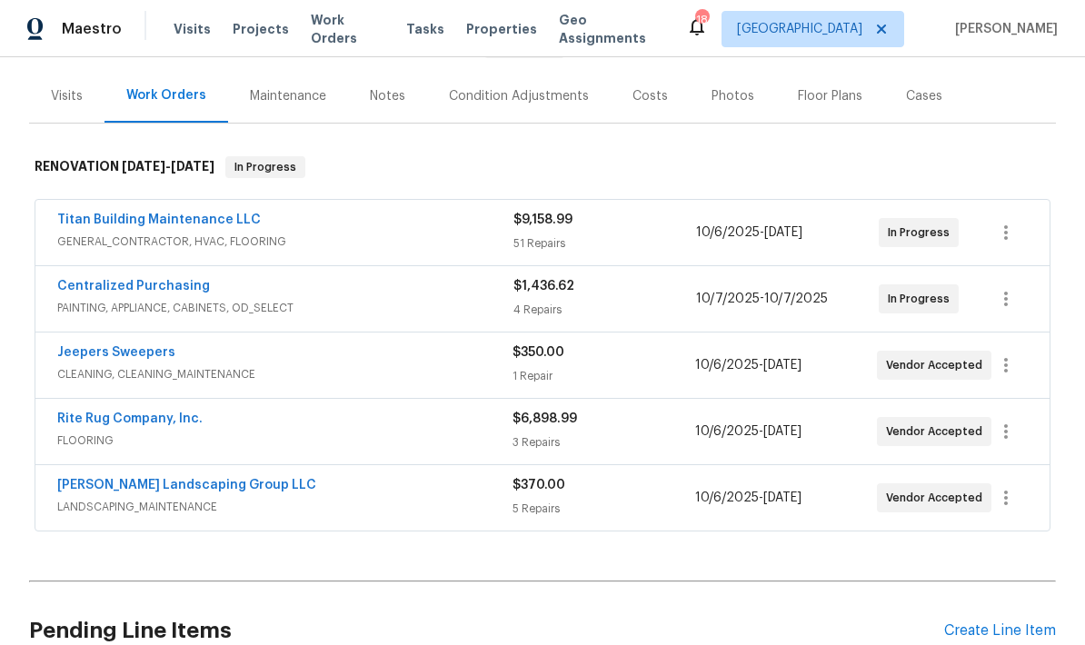
scroll to position [214, 0]
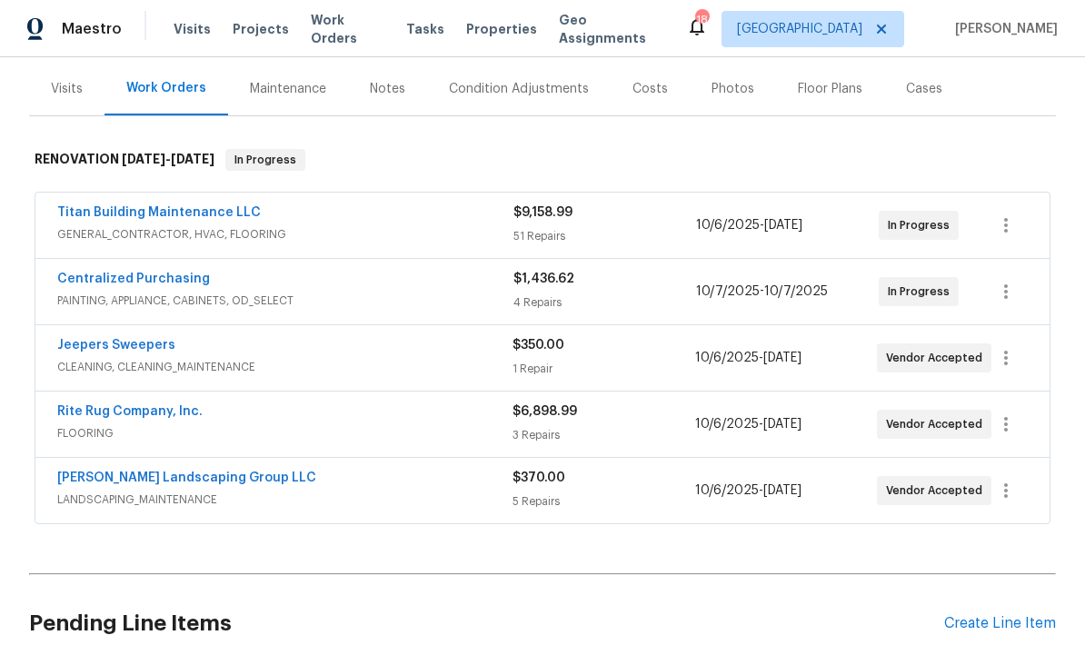
click at [162, 406] on link "Rite Rug Company, Inc." at bounding box center [129, 411] width 145 height 13
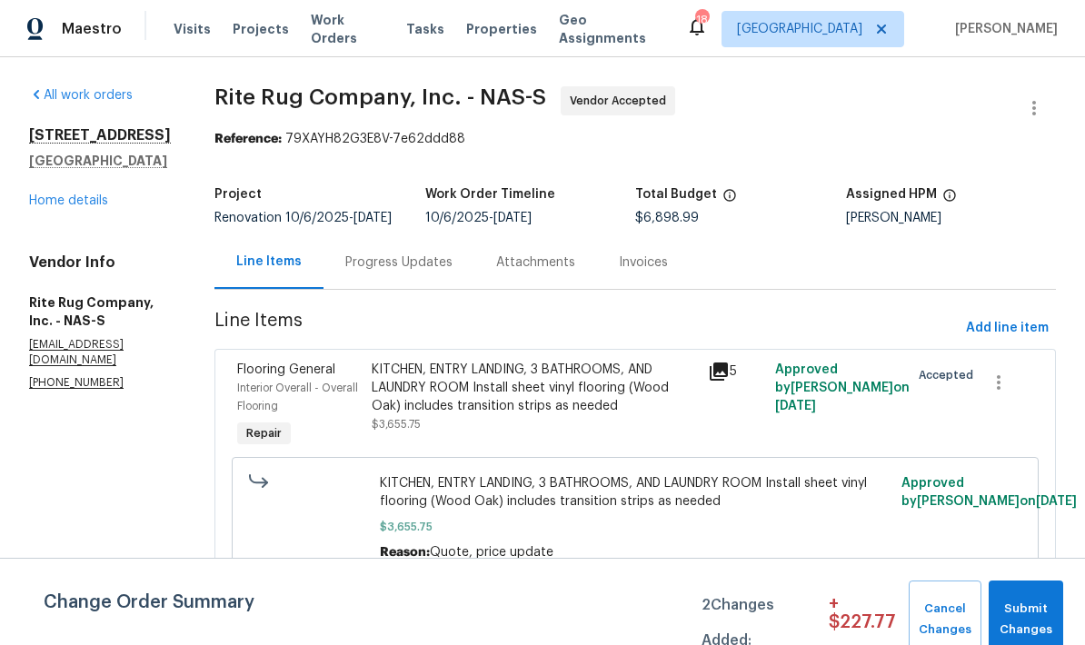
click at [448, 268] on div "Progress Updates" at bounding box center [398, 263] width 107 height 18
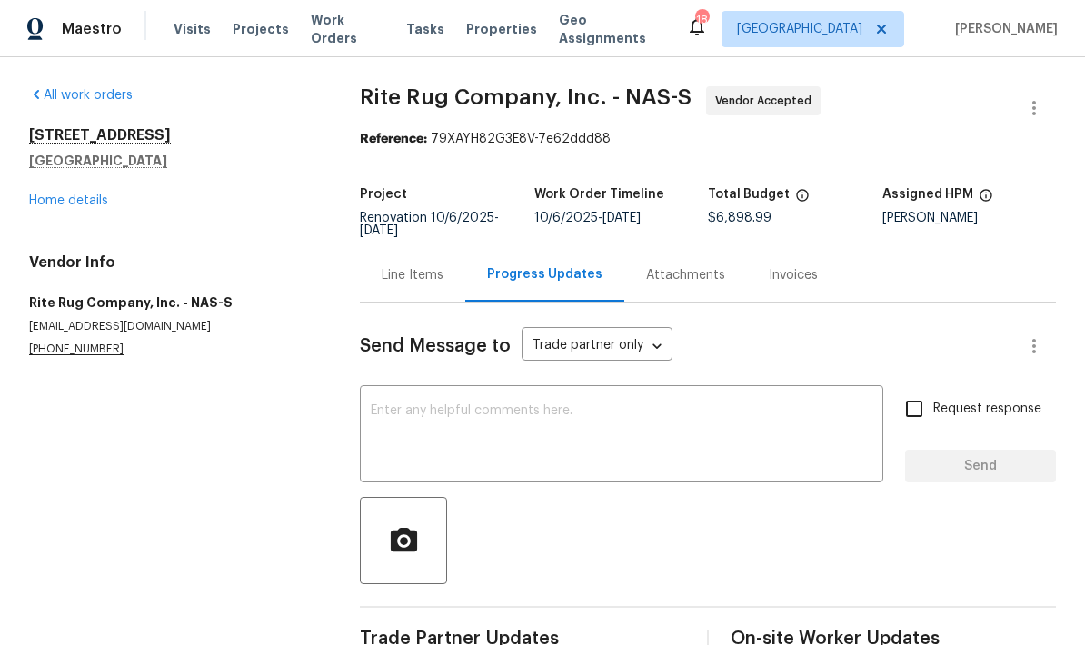
click at [74, 202] on link "Home details" at bounding box center [68, 200] width 79 height 13
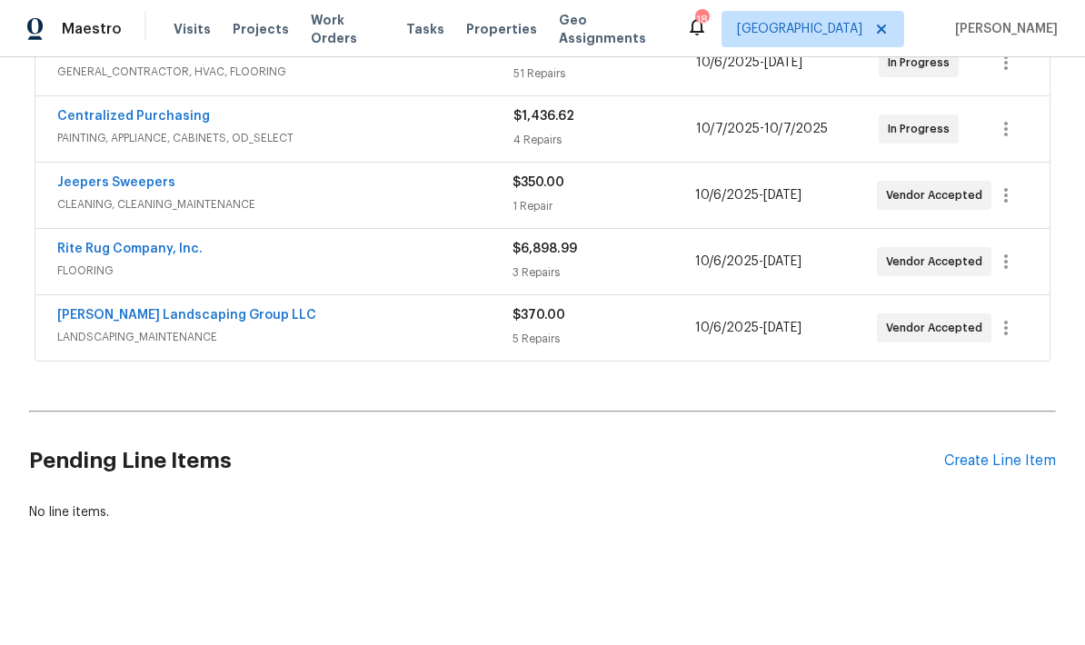
scroll to position [375, 0]
